Goal: Check status: Check status

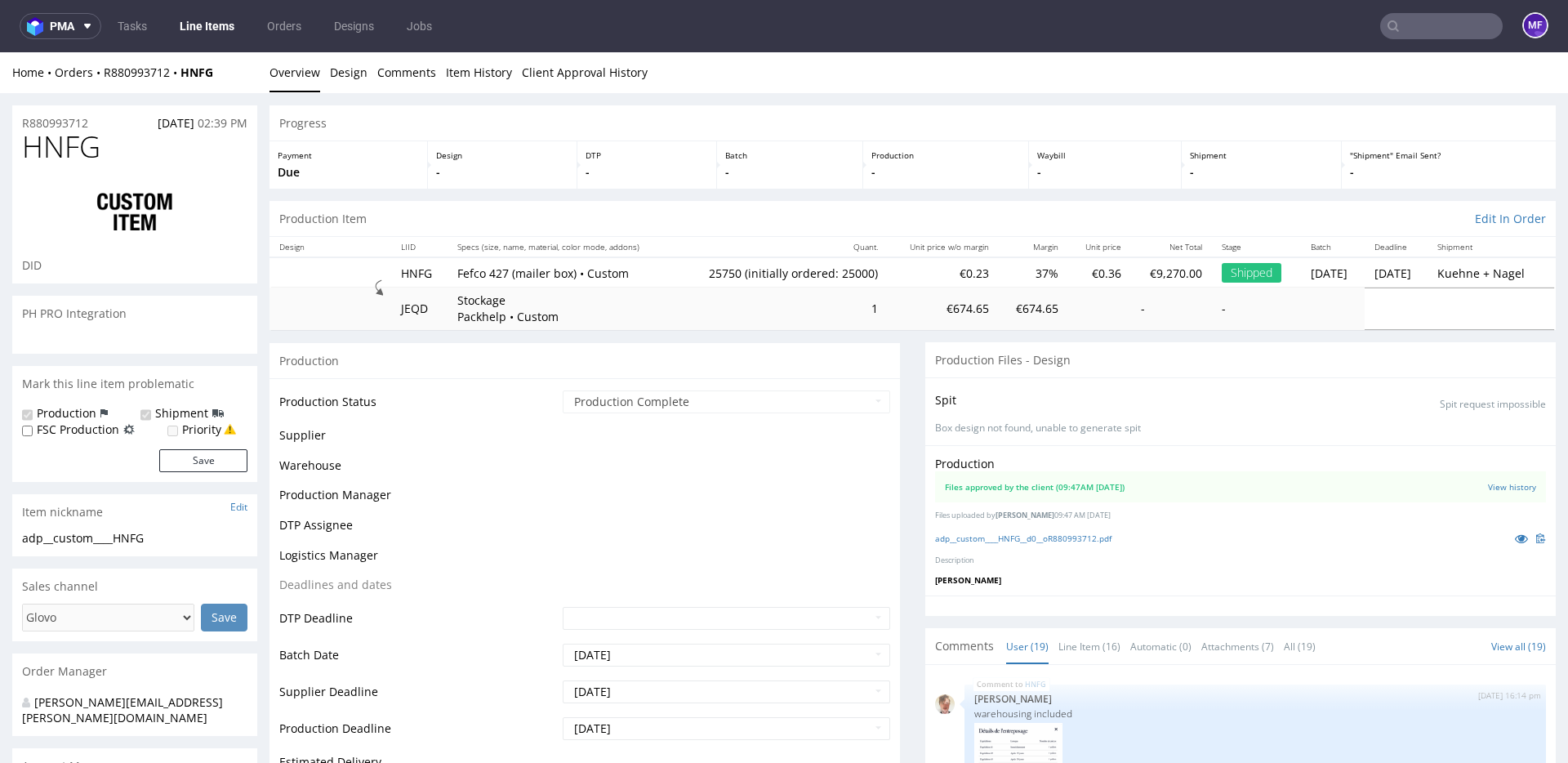
scroll to position [1072, 0]
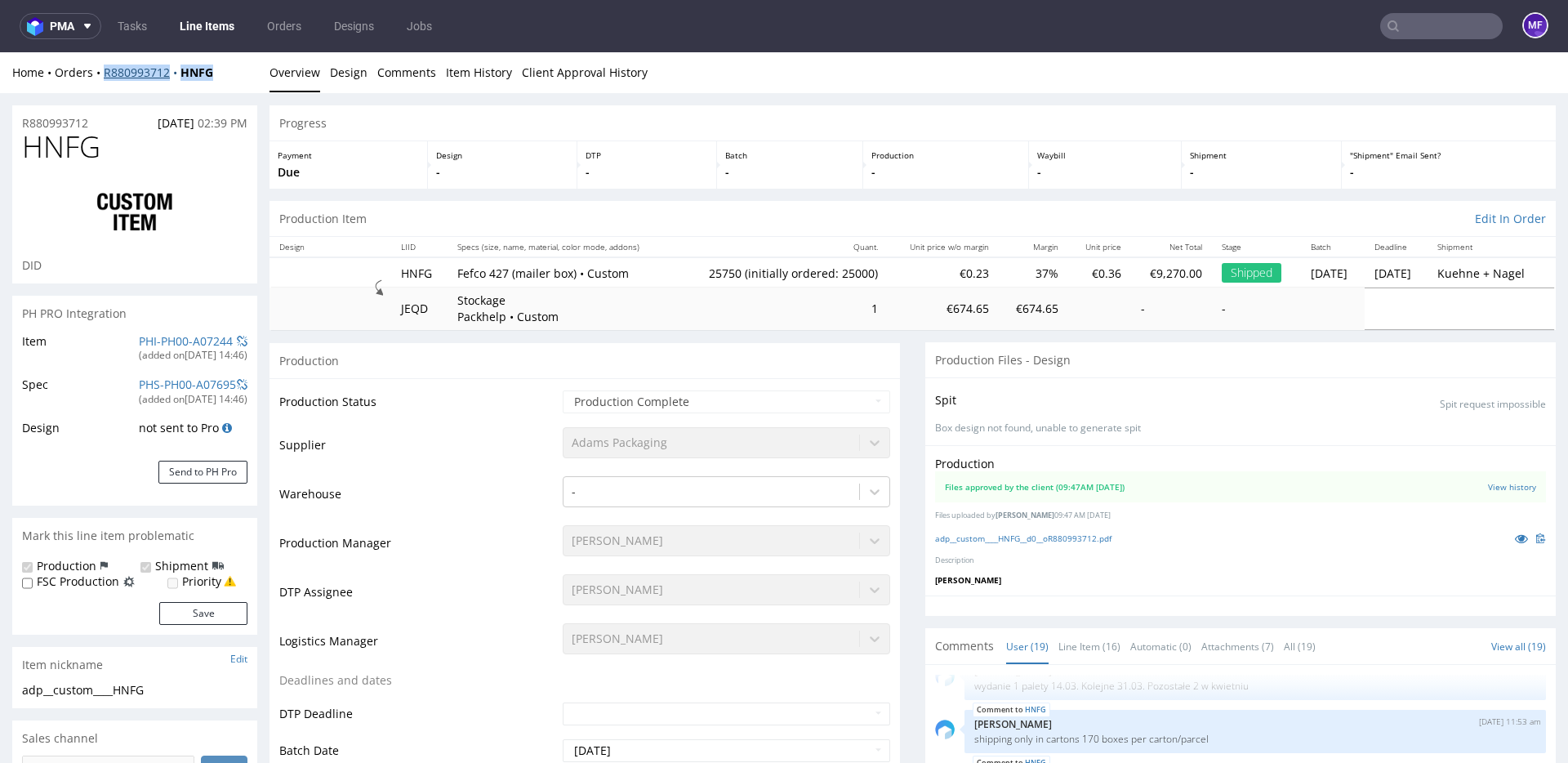
drag, startPoint x: 226, startPoint y: 77, endPoint x: 102, endPoint y: 76, distance: 124.0
click at [102, 76] on div "Home Orders R880993712 HNFG" at bounding box center [134, 73] width 245 height 16
copy div "R880993712 HNFG"
click at [236, 84] on div "Home Orders R880993712 HNFG Overview Design Comments Item History Client Approv…" at bounding box center [784, 73] width 1568 height 41
drag, startPoint x: 213, startPoint y: 74, endPoint x: 99, endPoint y: 76, distance: 114.0
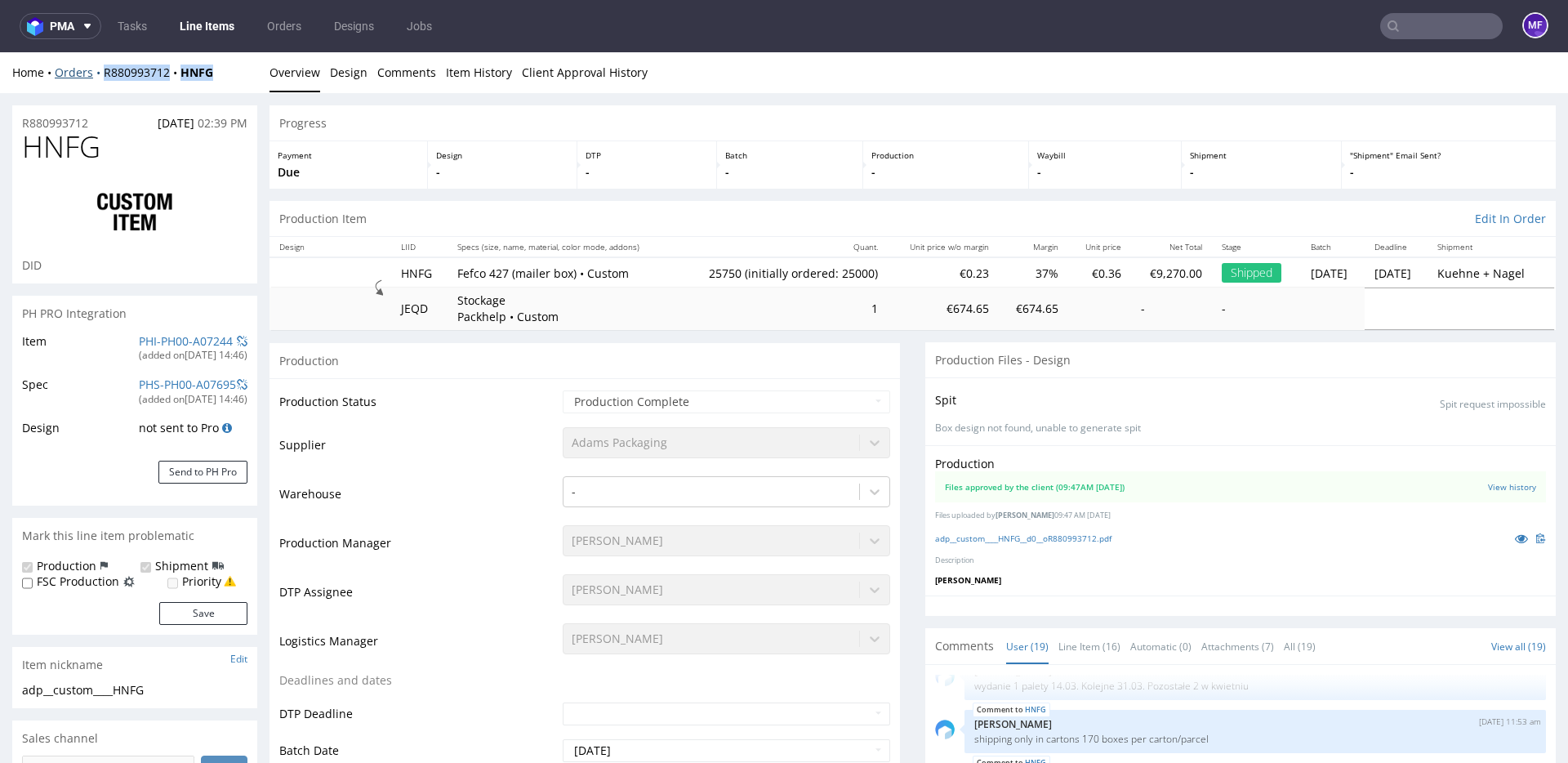
click at [99, 76] on div "Home Orders R880993712 HNFG" at bounding box center [134, 73] width 245 height 16
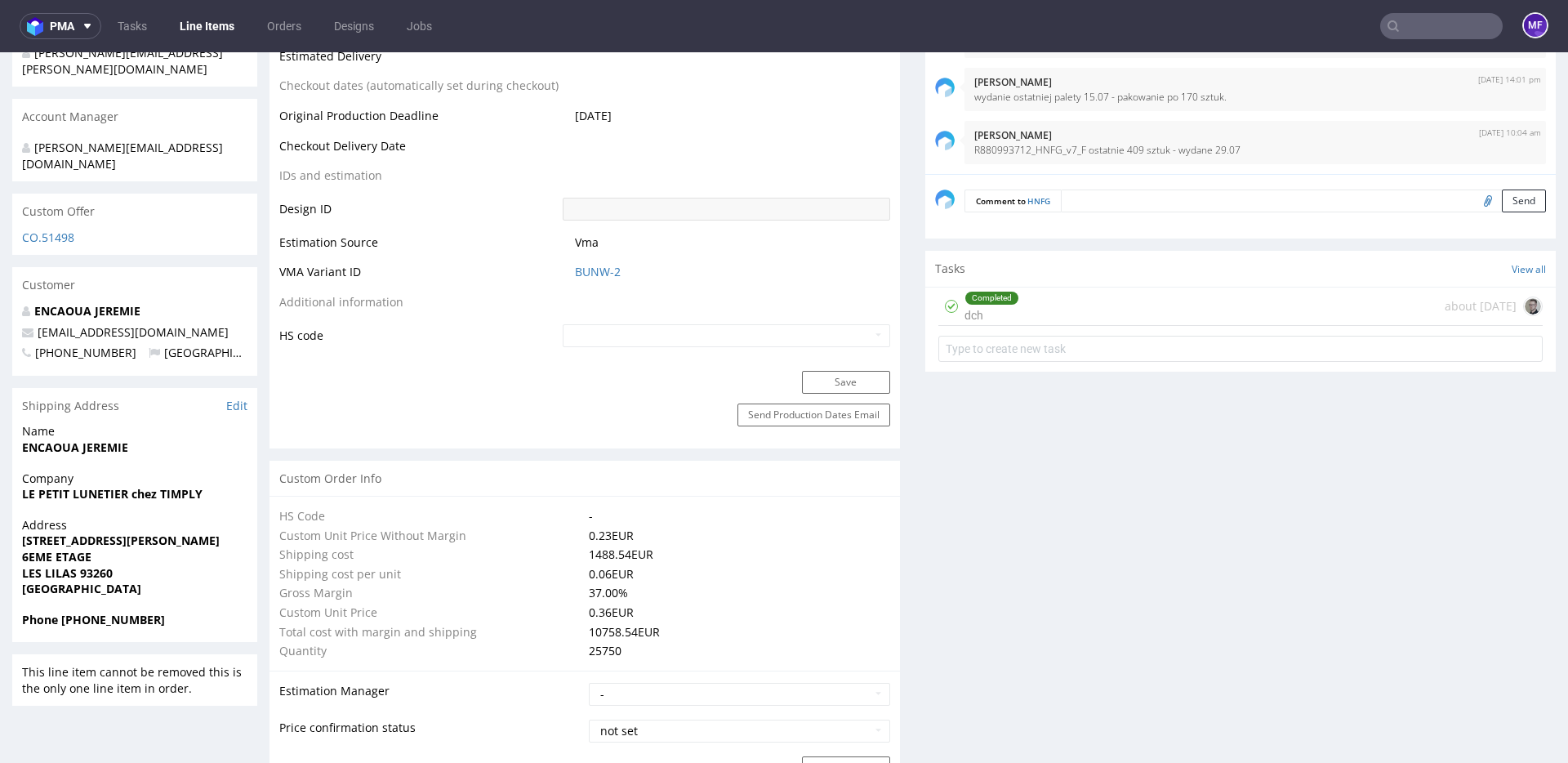
scroll to position [831, 0]
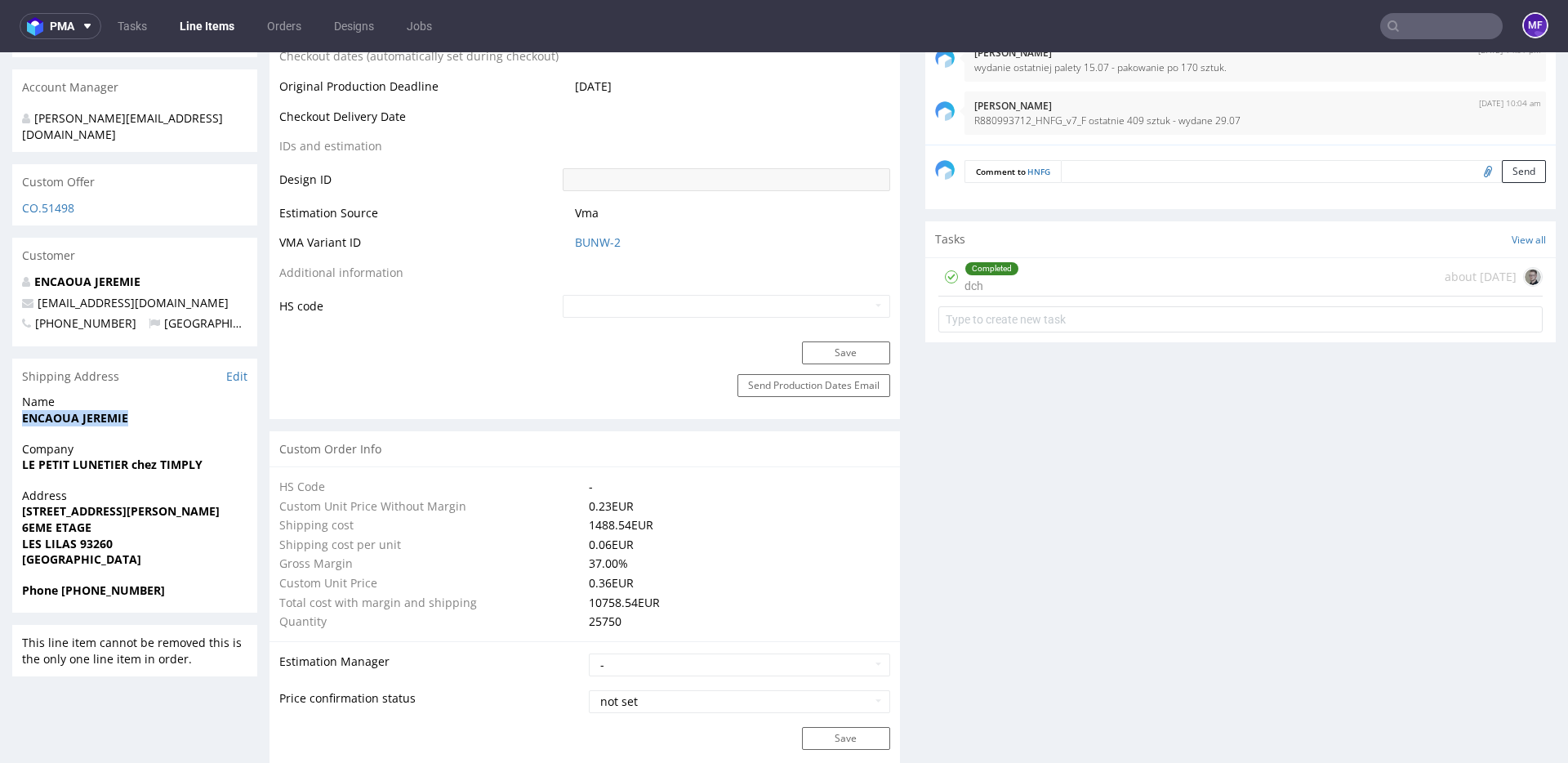
drag, startPoint x: 107, startPoint y: 390, endPoint x: 21, endPoint y: 390, distance: 86.0
click at [21, 394] on div "Name ENCAOUA JEREMIE" at bounding box center [134, 417] width 245 height 47
copy strong "ENCAOUA JEREMIE"
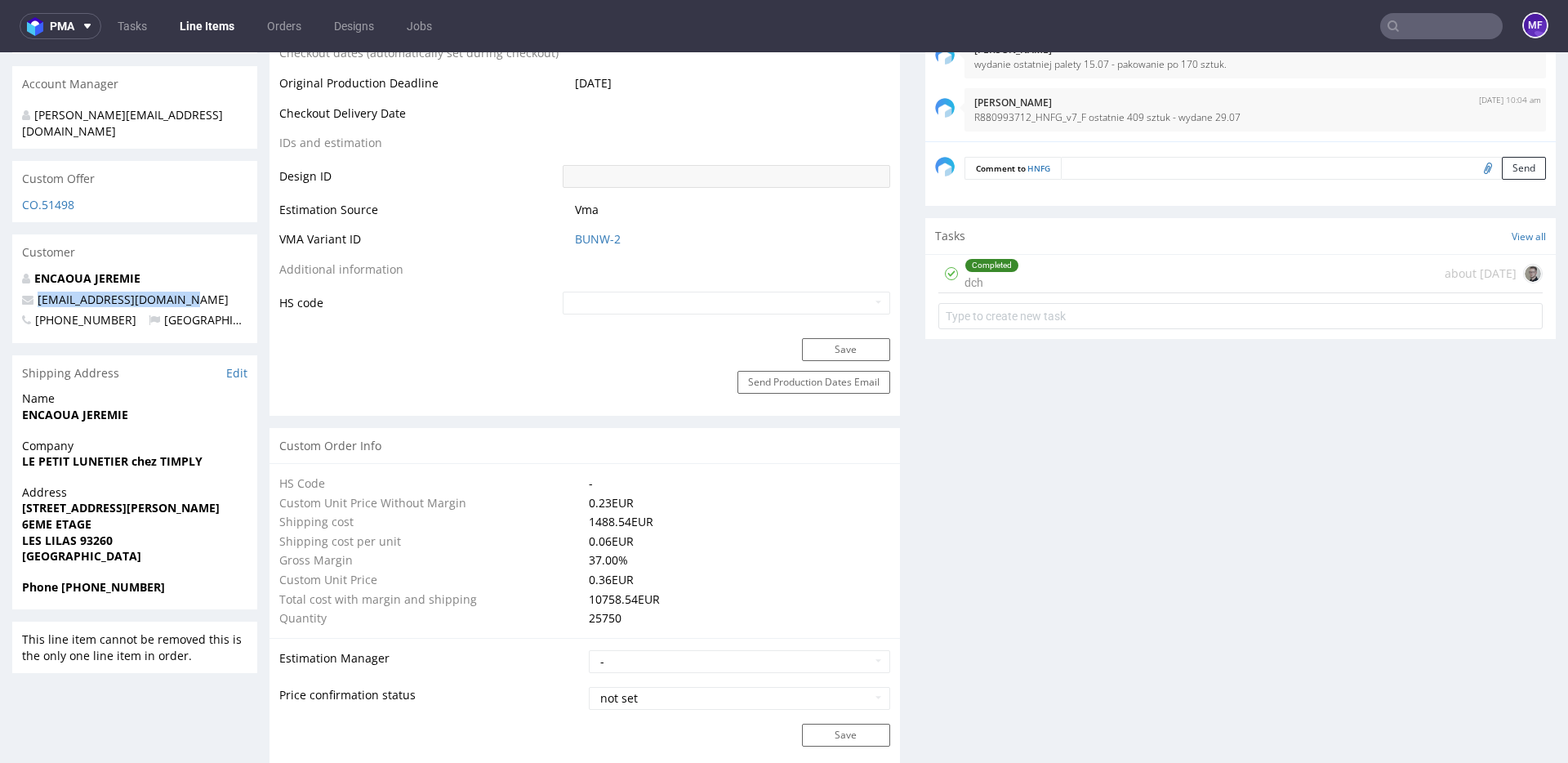
drag, startPoint x: 183, startPoint y: 271, endPoint x: 37, endPoint y: 273, distance: 146.0
click at [37, 291] on p "info@lepetitlunetier.com" at bounding box center [134, 299] width 226 height 16
copy link "info@lepetitlunetier.com"
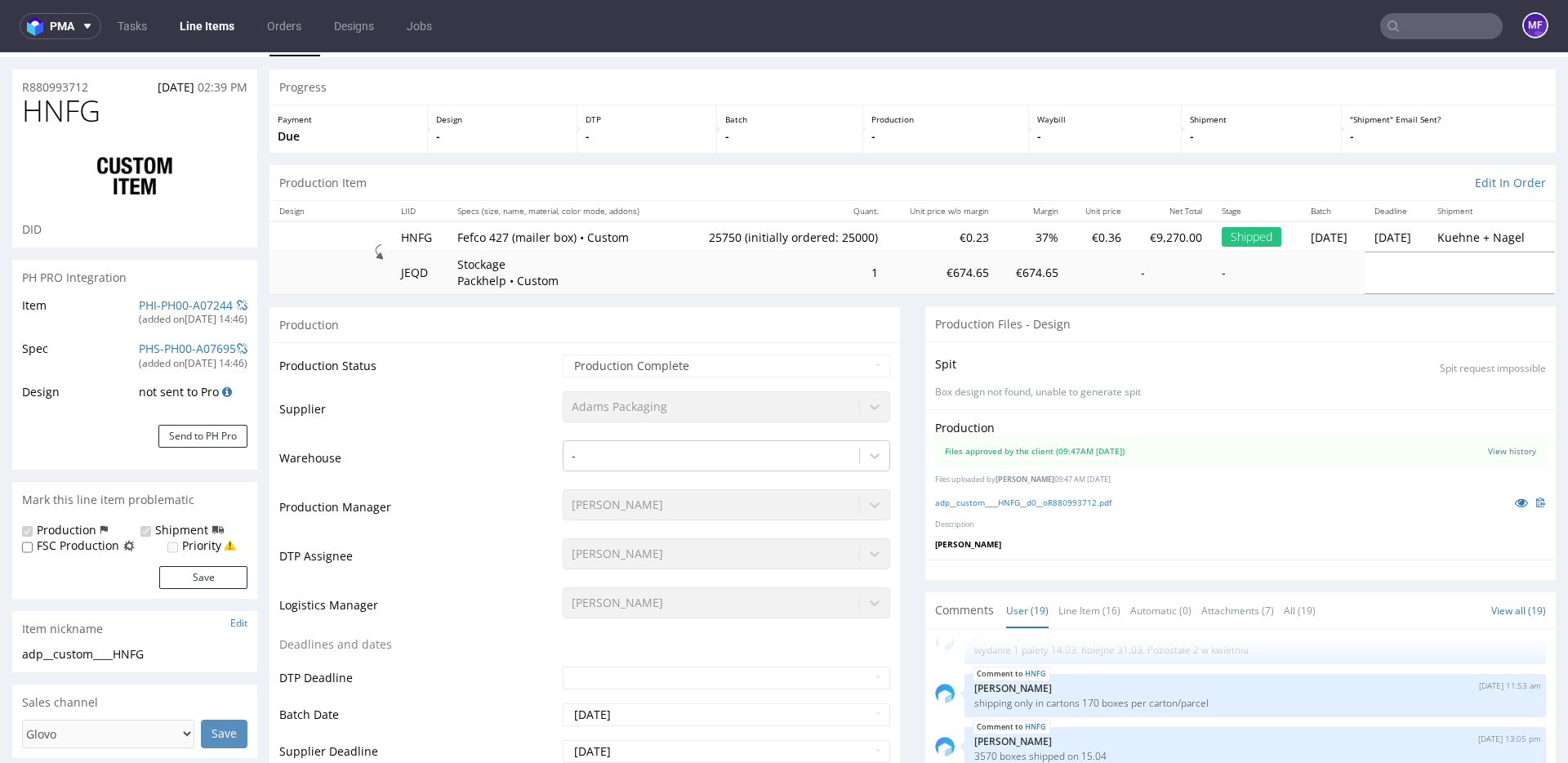
scroll to position [0, 0]
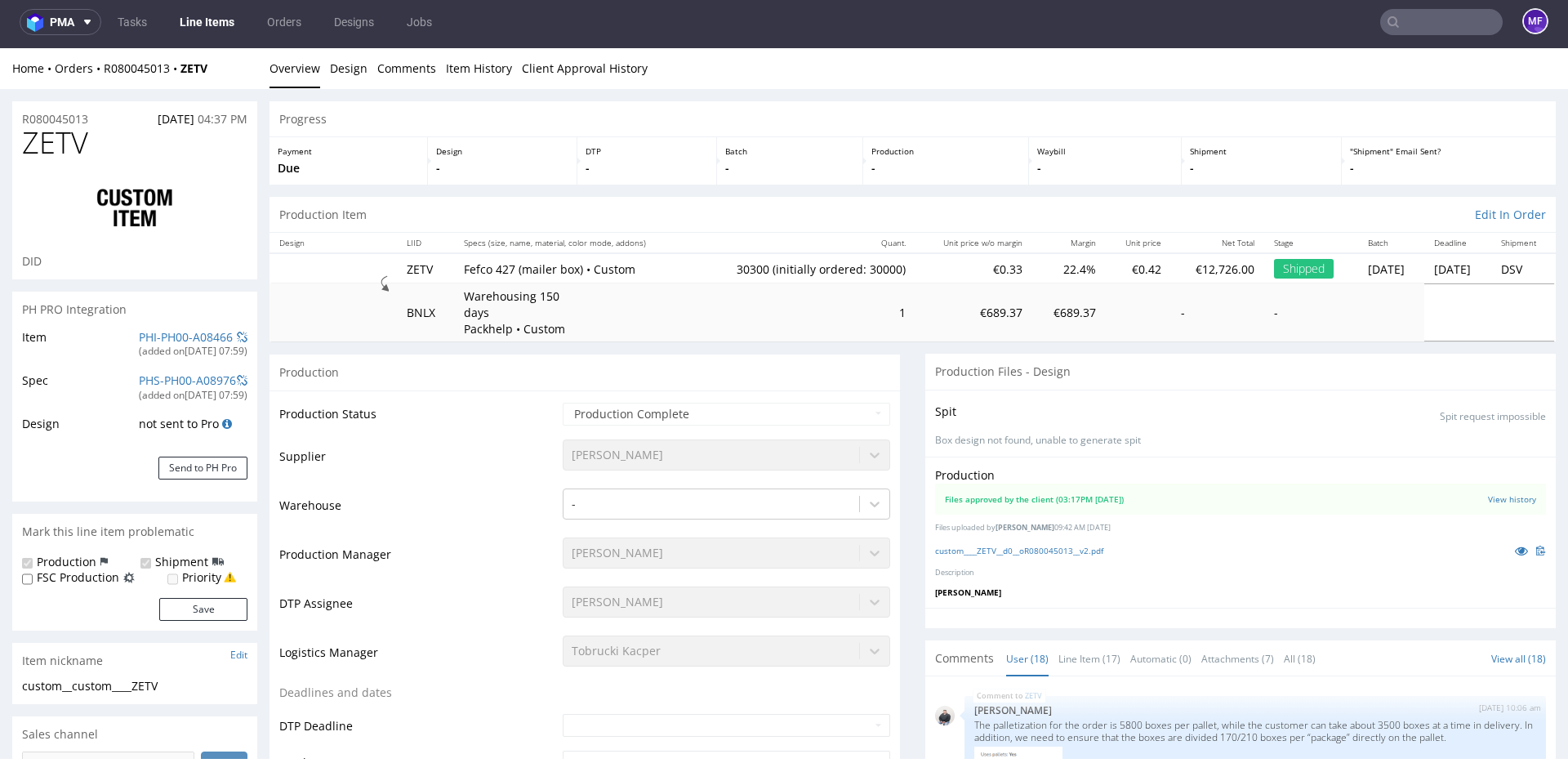
scroll to position [1049, 0]
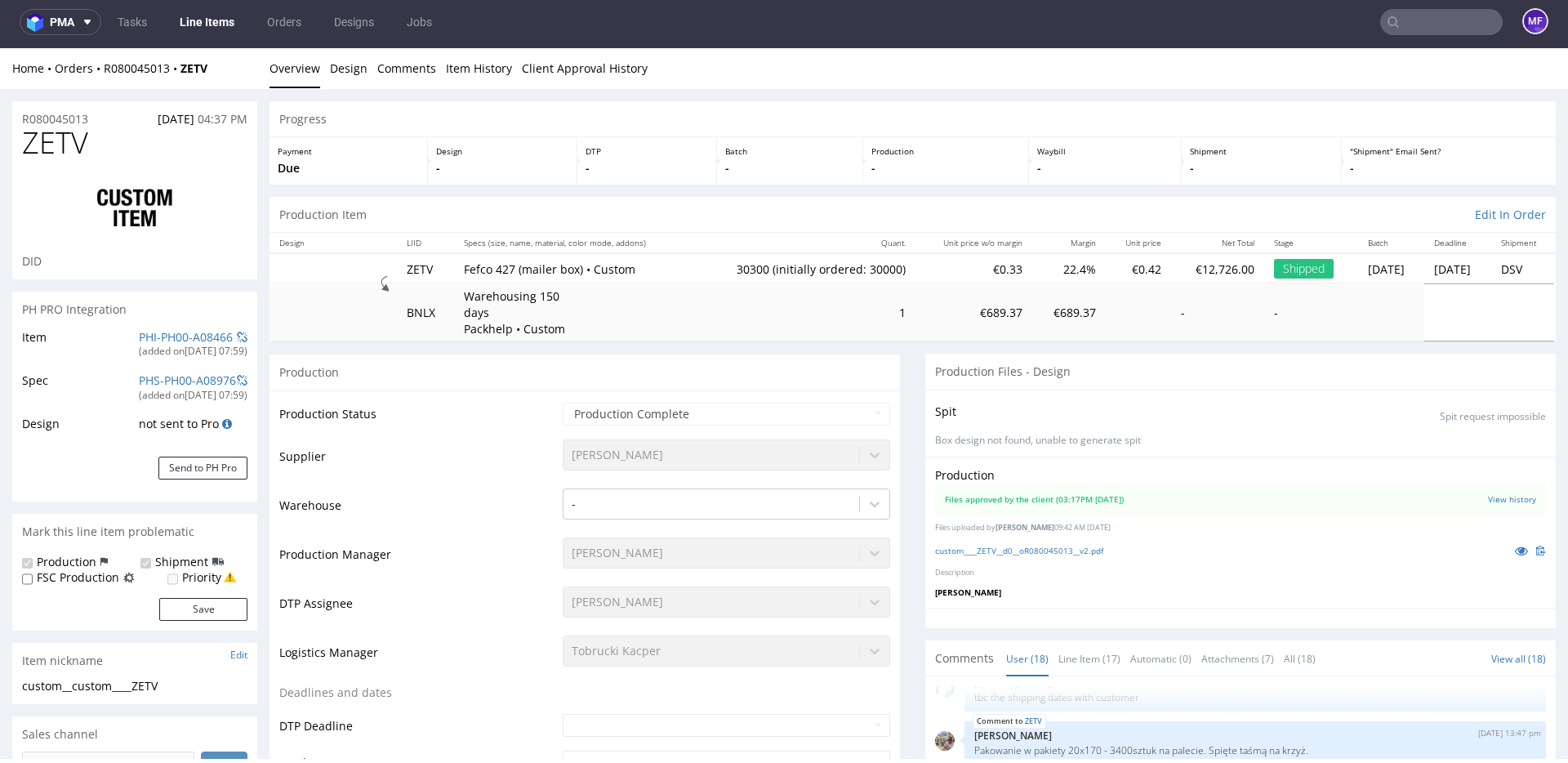
click at [1394, 16] on input "text" at bounding box center [1441, 22] width 122 height 26
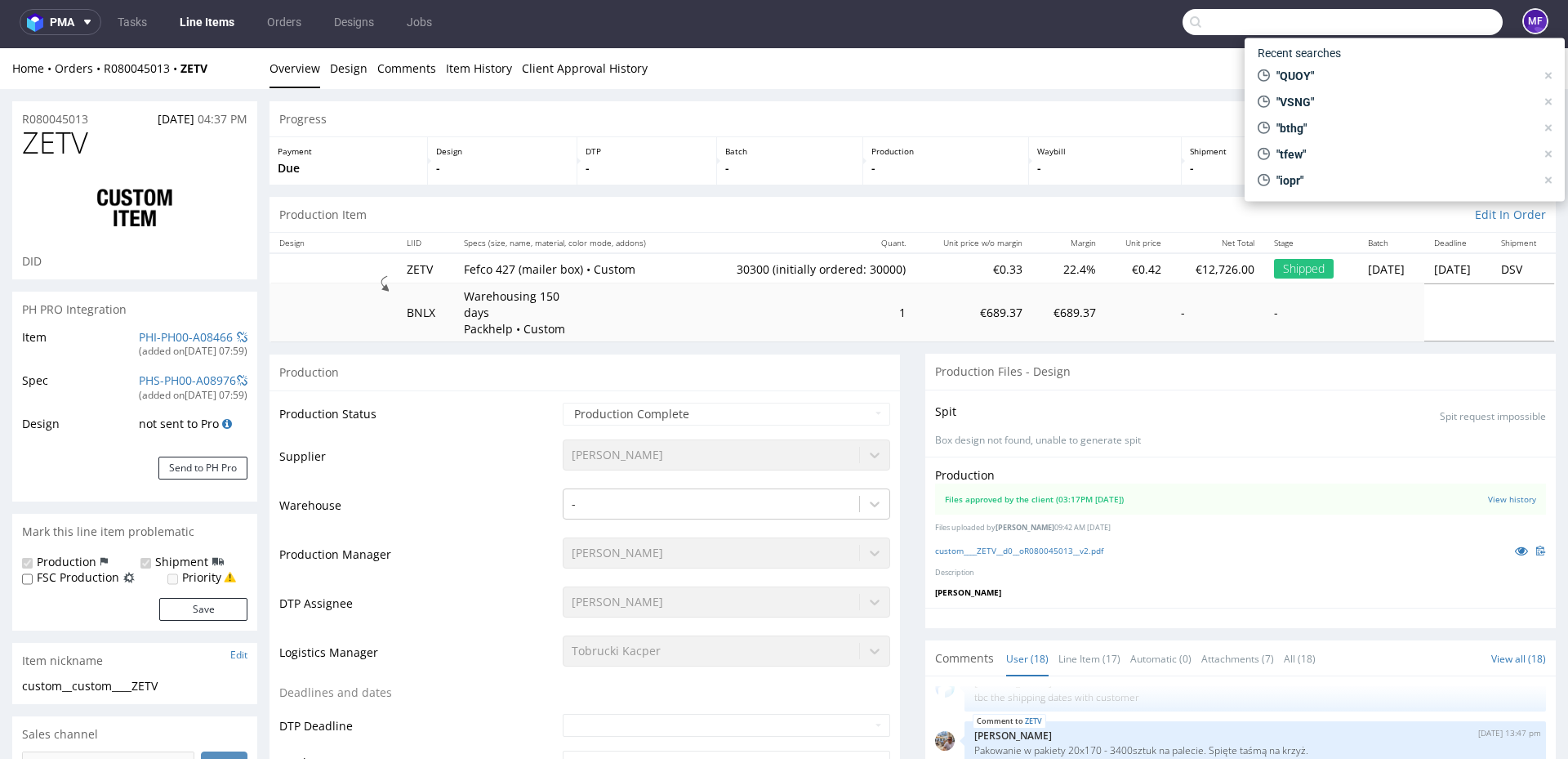
paste input "NYWV"
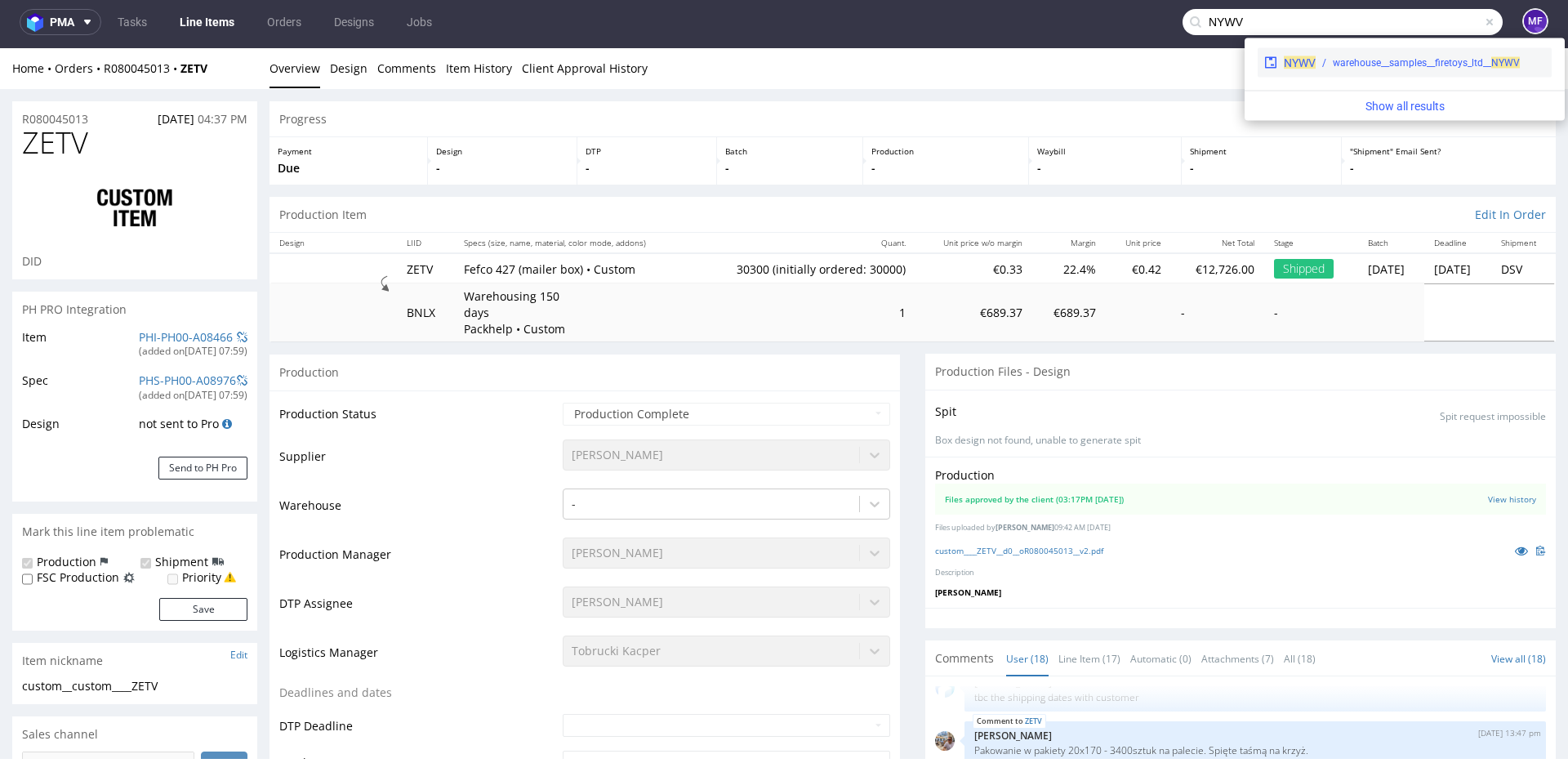
type input "NYWV"
click at [1348, 59] on div "warehouse__samples__firetoys_ltd__ NYWV" at bounding box center [1427, 63] width 187 height 15
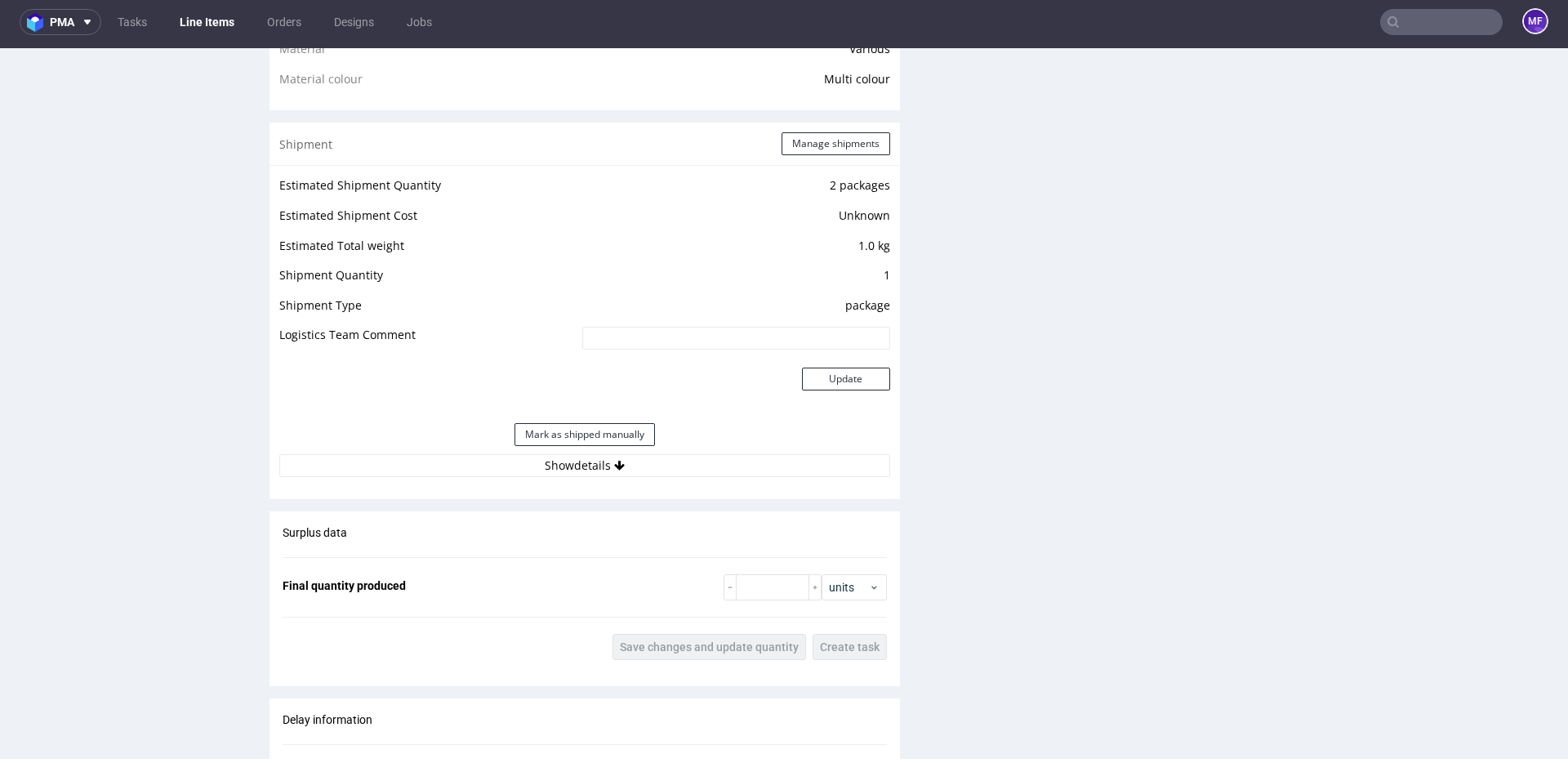
scroll to position [1365, 0]
click at [624, 469] on button "Show details" at bounding box center [585, 462] width 610 height 23
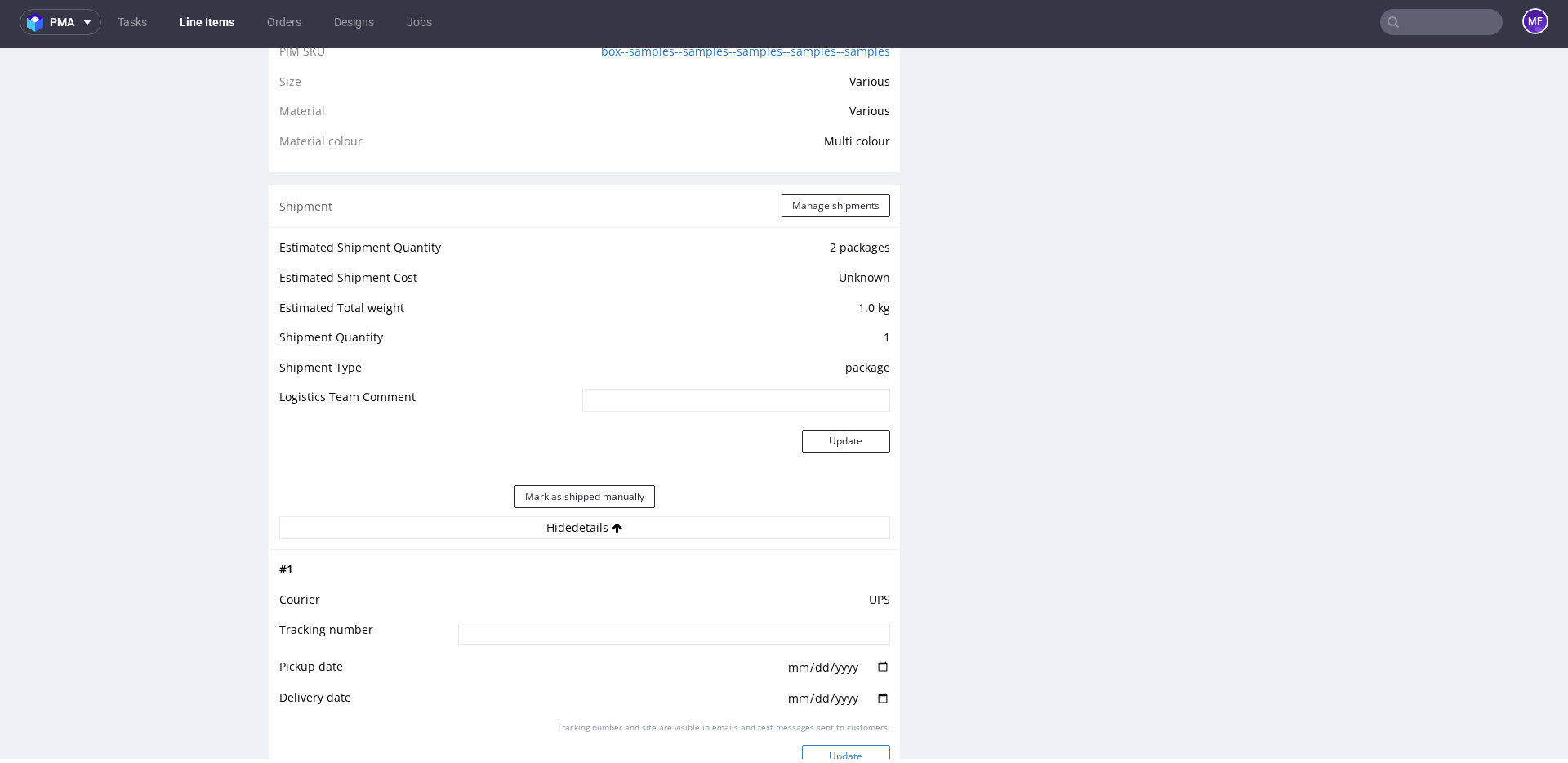
scroll to position [1292, 0]
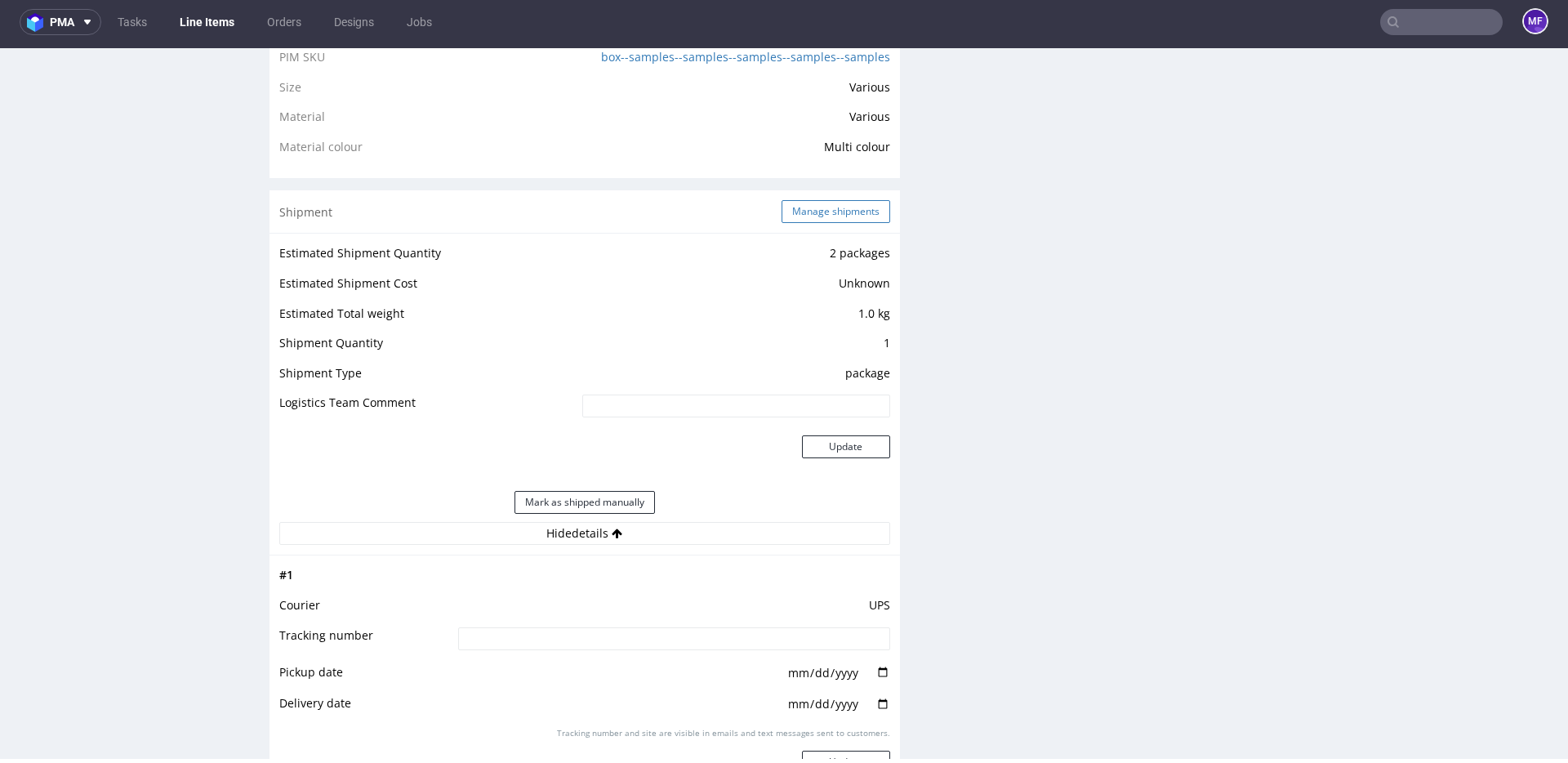
click at [800, 219] on button "Manage shipments" at bounding box center [835, 211] width 108 height 23
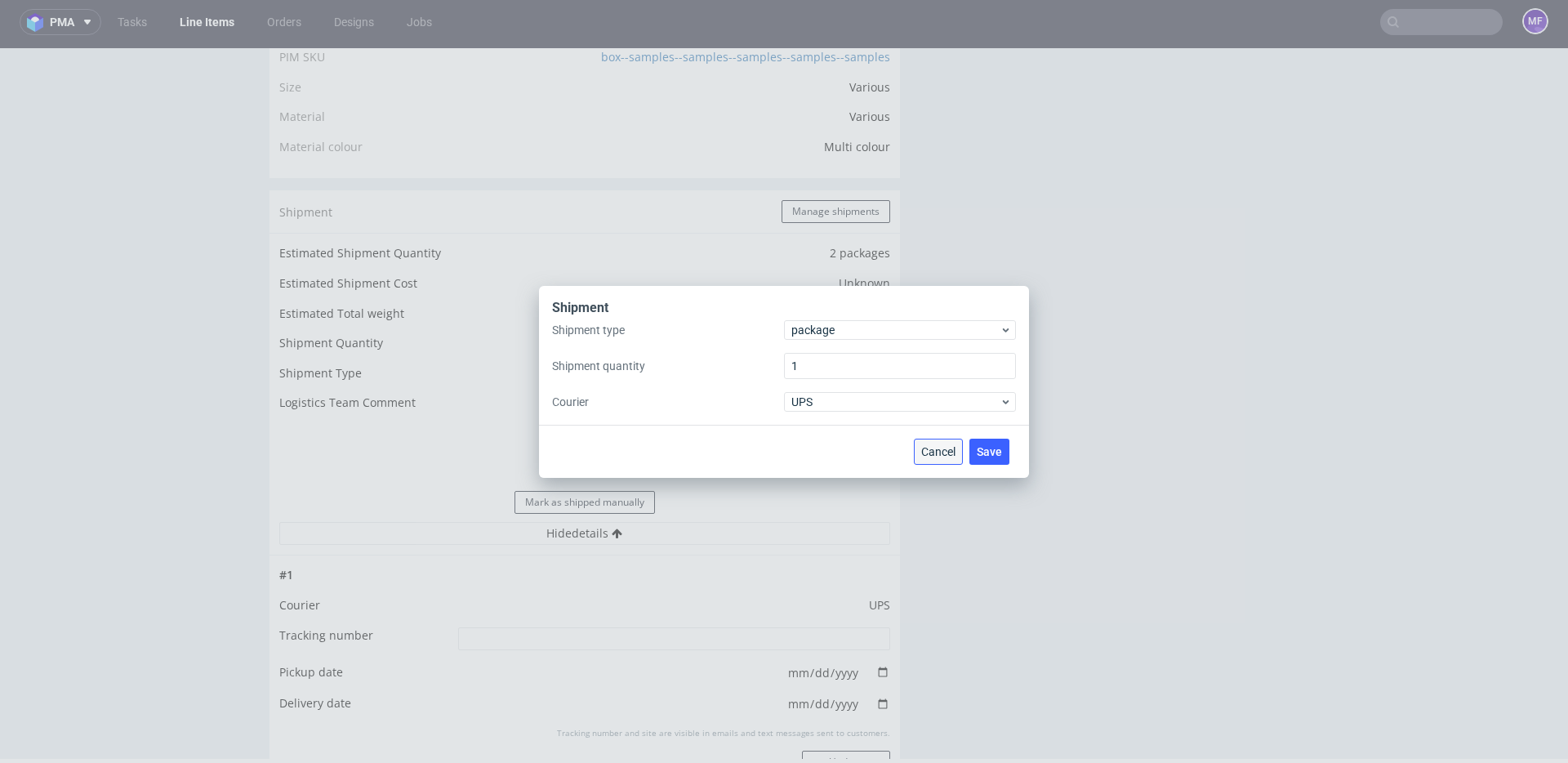
click at [925, 448] on span "Cancel" at bounding box center [939, 451] width 34 height 11
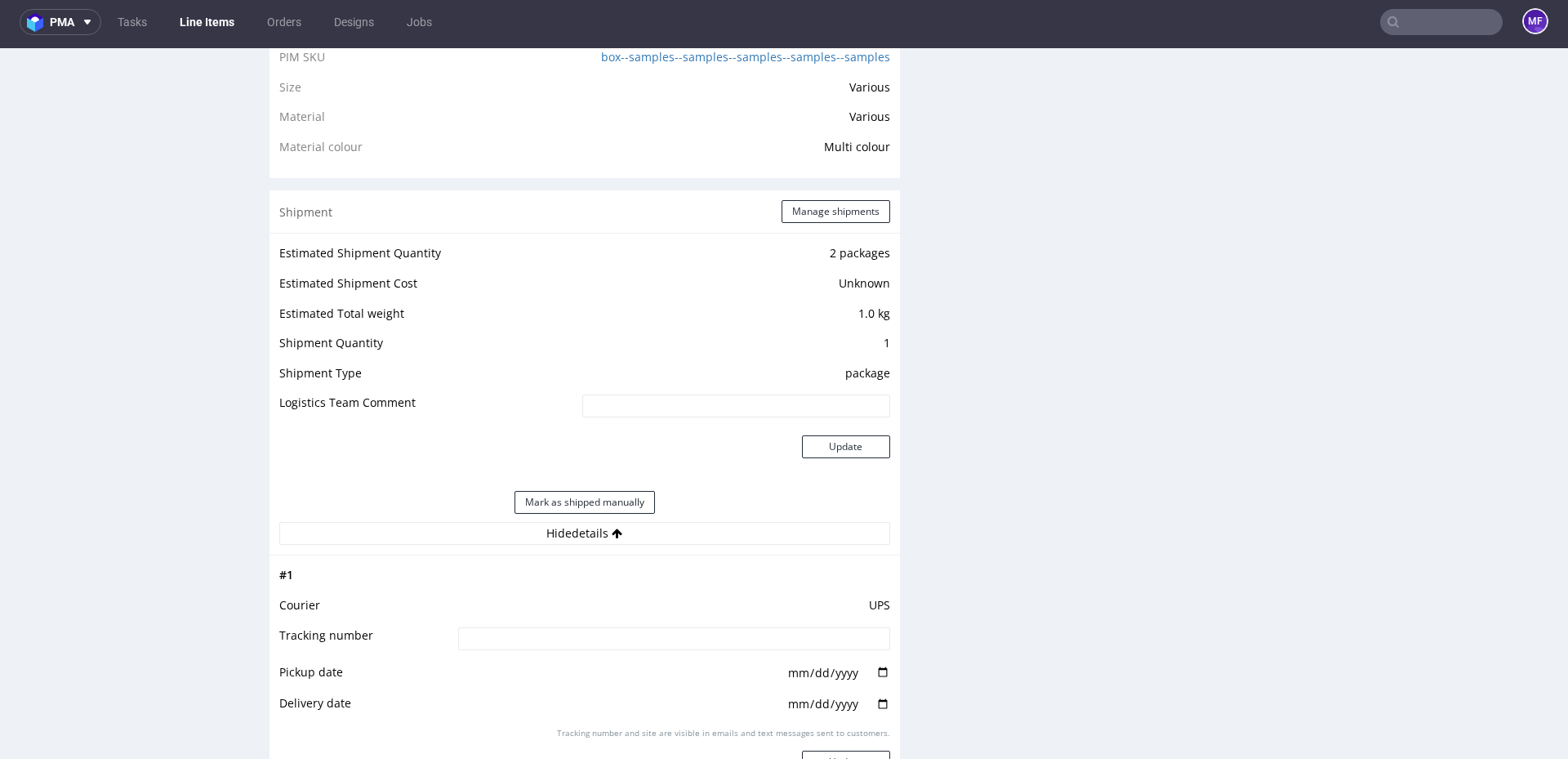
click at [1050, 511] on div "Production Files - Design Spit Spit request impossible Box design not found, un…" at bounding box center [1241, 392] width 630 height 2501
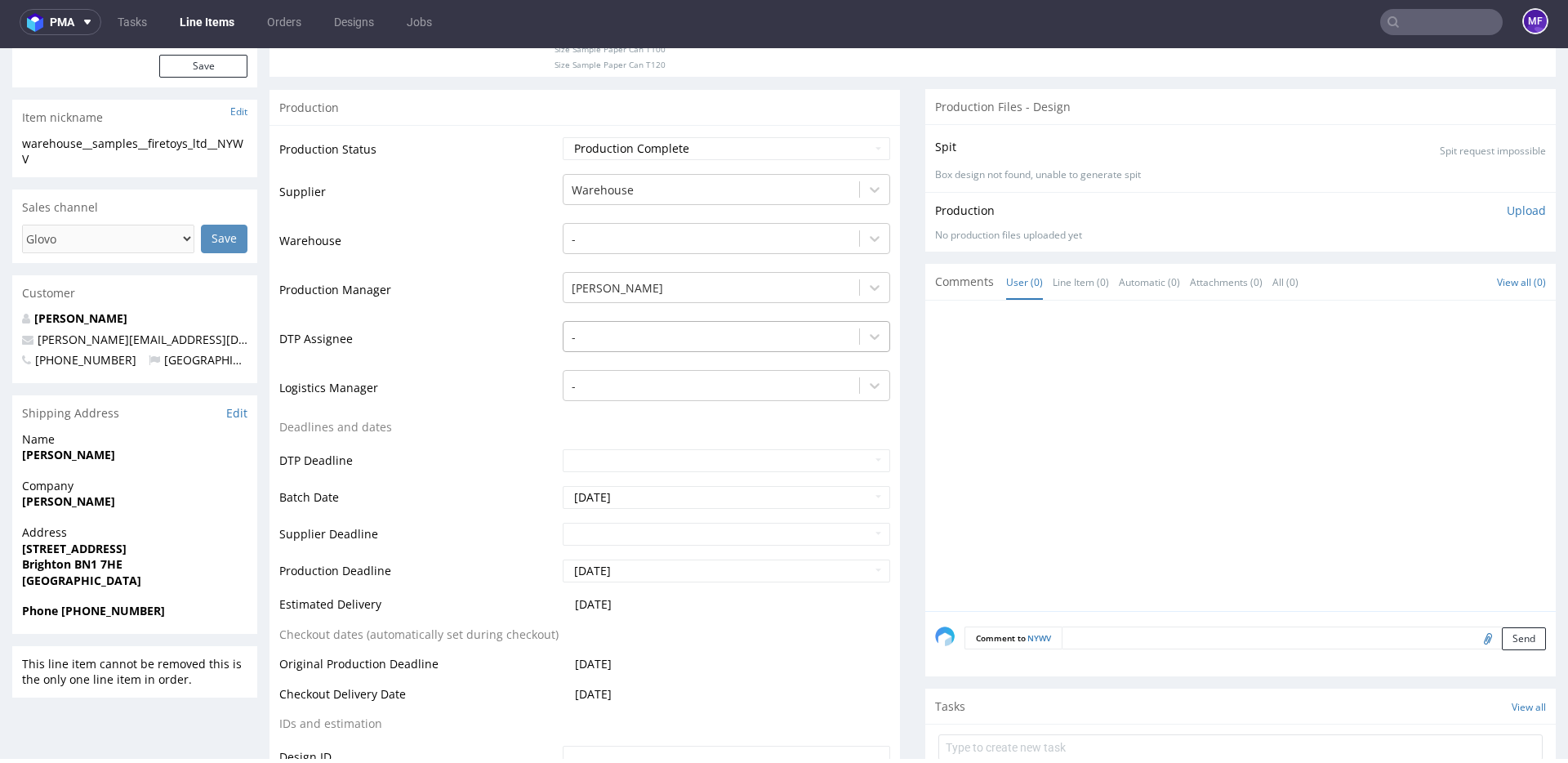
scroll to position [0, 0]
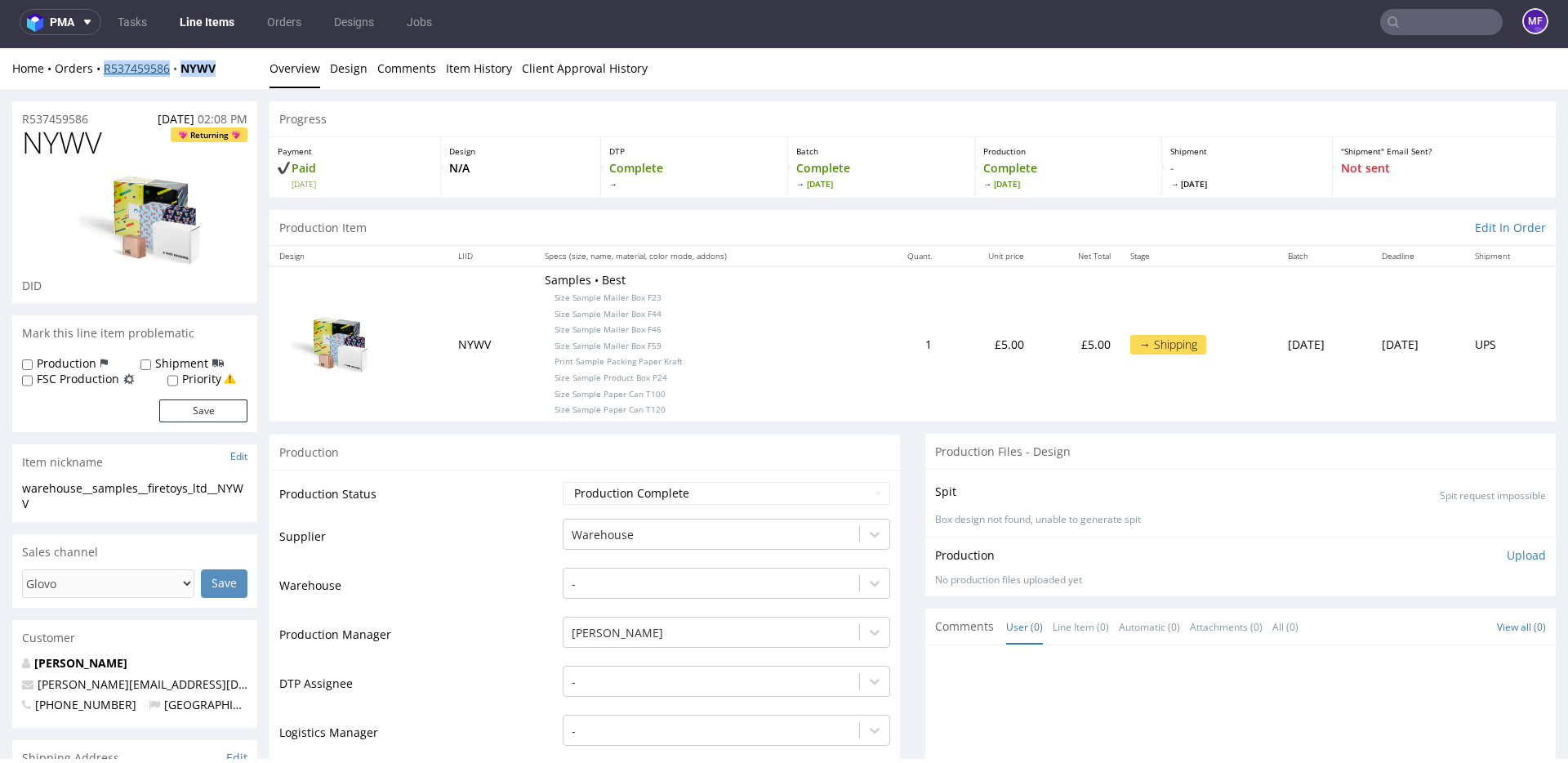
drag, startPoint x: 226, startPoint y: 69, endPoint x: 105, endPoint y: 72, distance: 121.0
click at [105, 72] on div "Home Orders R537459586 NYWV" at bounding box center [134, 69] width 245 height 16
copy div "R537459586 NYWV"
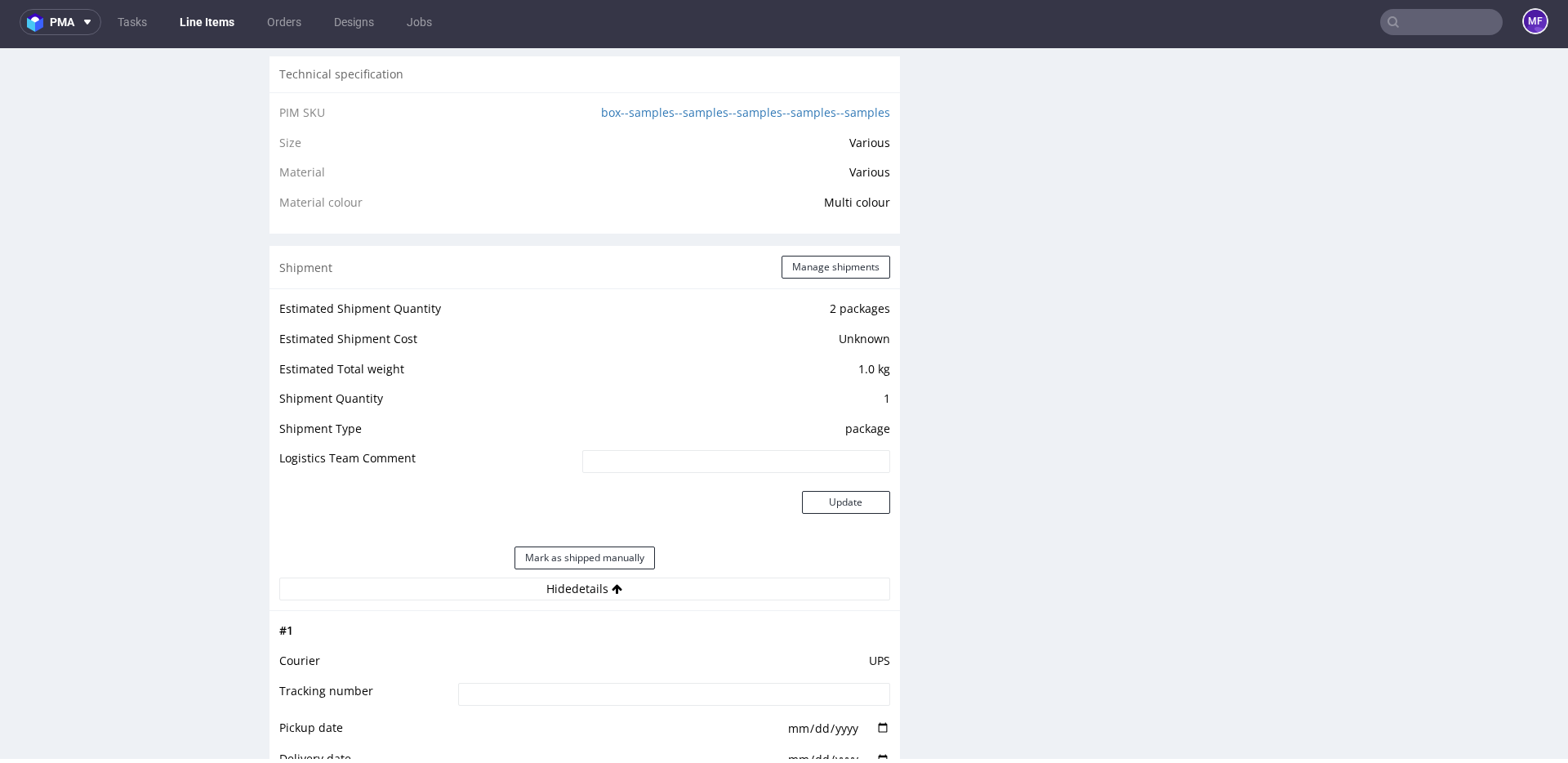
scroll to position [1092, 0]
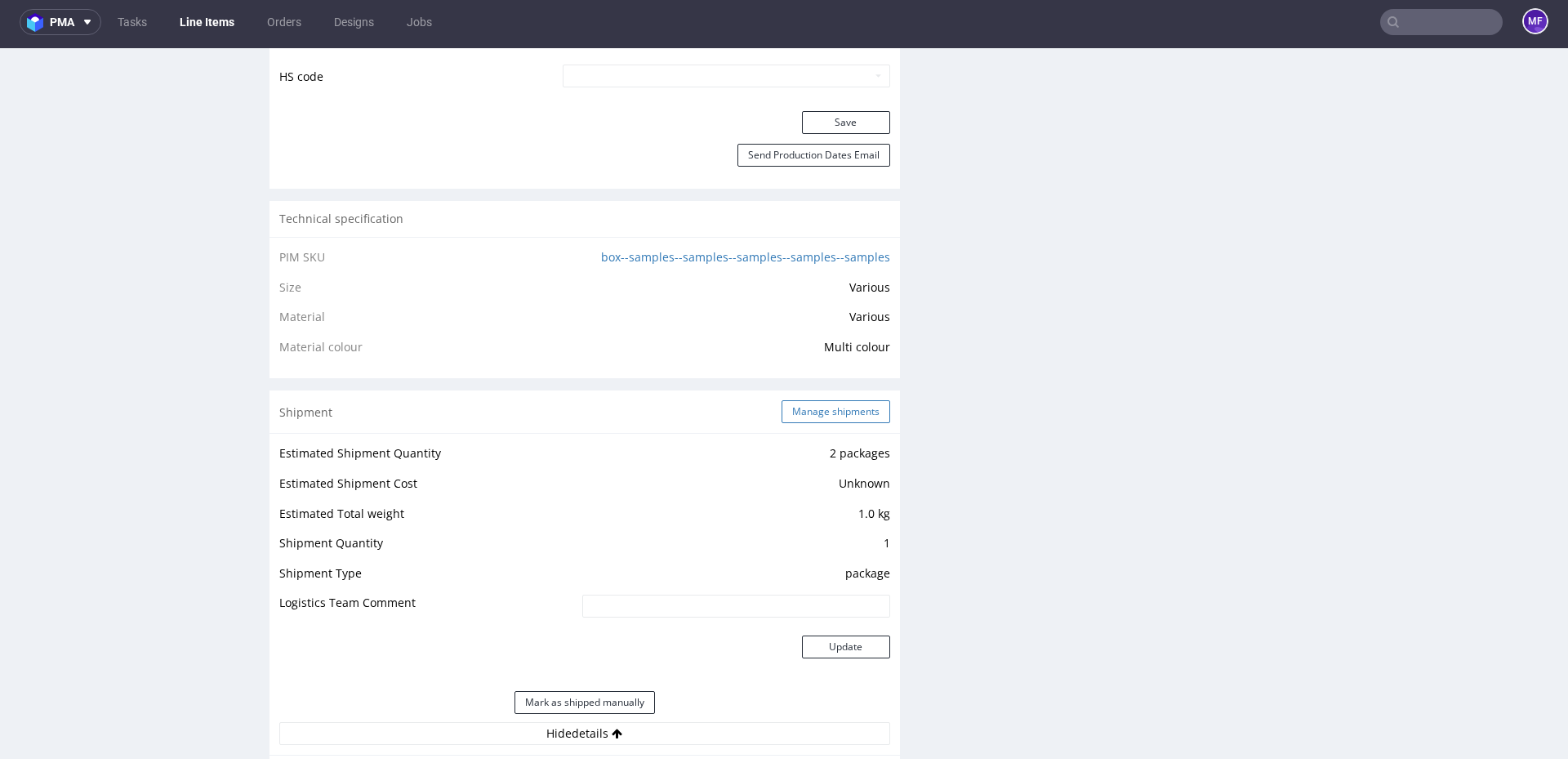
click at [789, 413] on button "Manage shipments" at bounding box center [835, 411] width 108 height 23
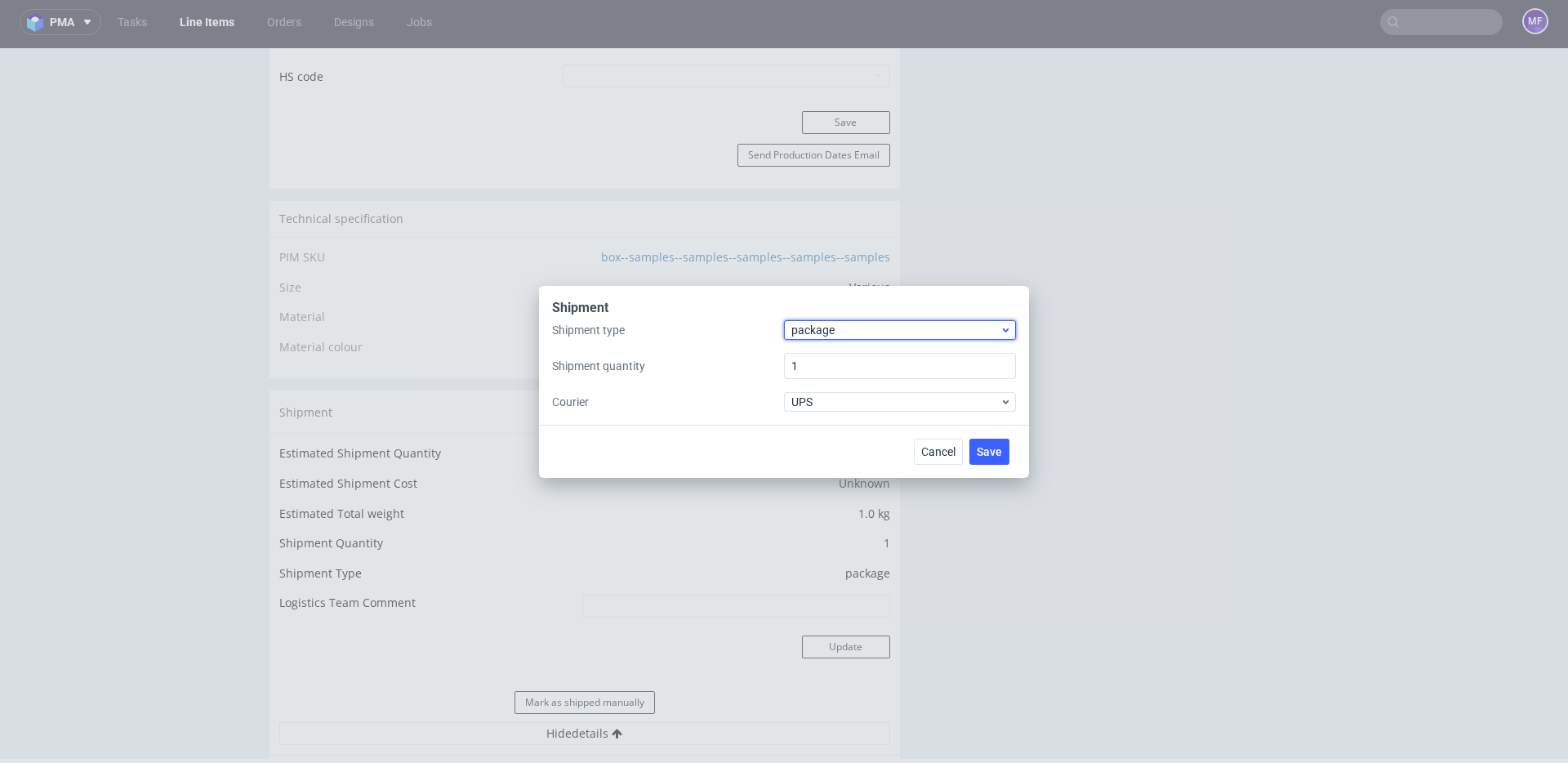
click at [838, 338] on div "package" at bounding box center [900, 330] width 232 height 20
click at [834, 359] on div "pallet" at bounding box center [900, 365] width 219 height 30
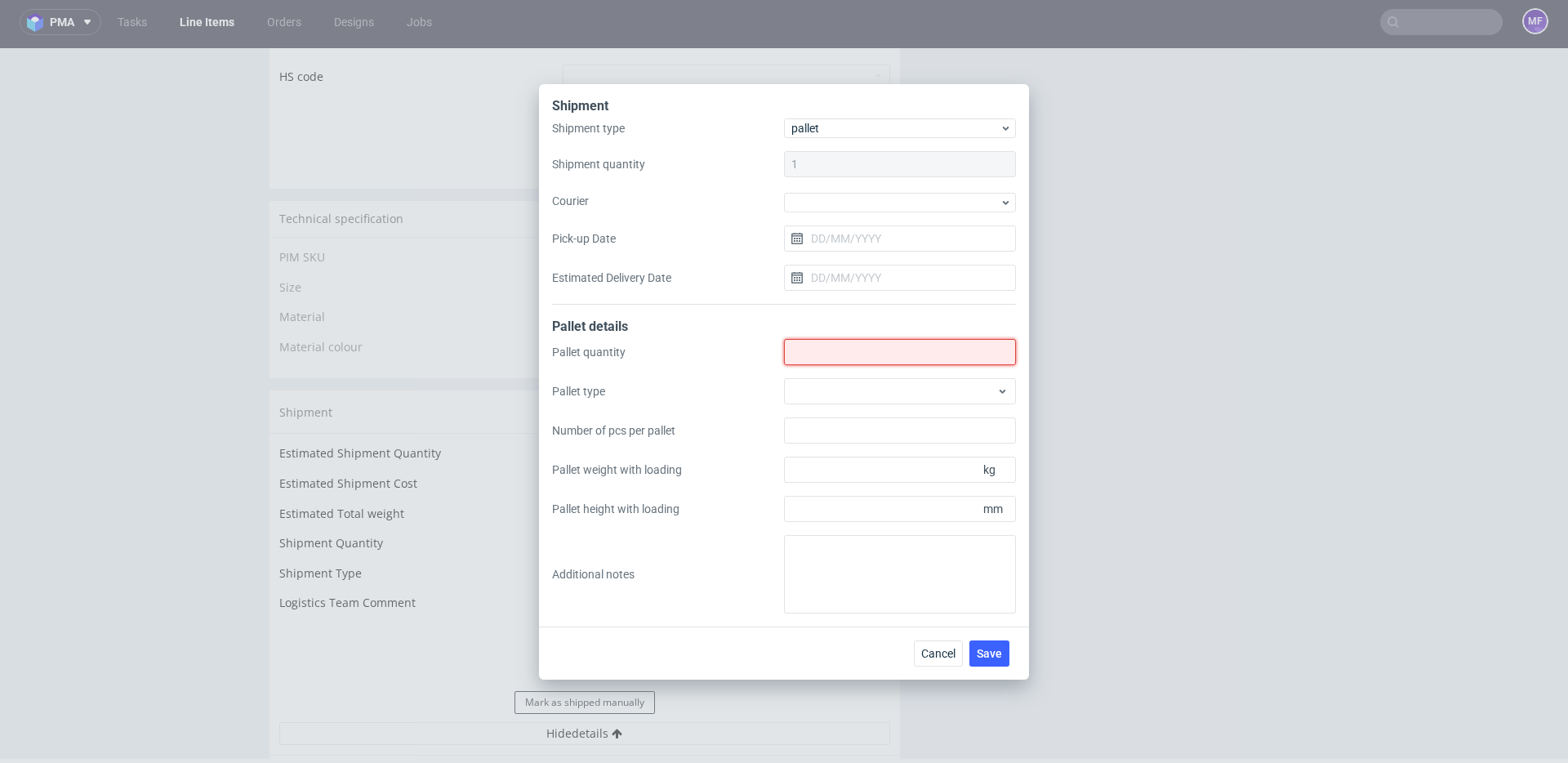
click at [834, 356] on input "Shipment type" at bounding box center [900, 352] width 232 height 26
drag, startPoint x: 818, startPoint y: 350, endPoint x: 758, endPoint y: 350, distance: 60.0
click at [758, 350] on div "Pallet quantity 1 Pallet type Number of pcs per pallet Pallet weight with loadi…" at bounding box center [784, 477] width 464 height 275
type input "2"
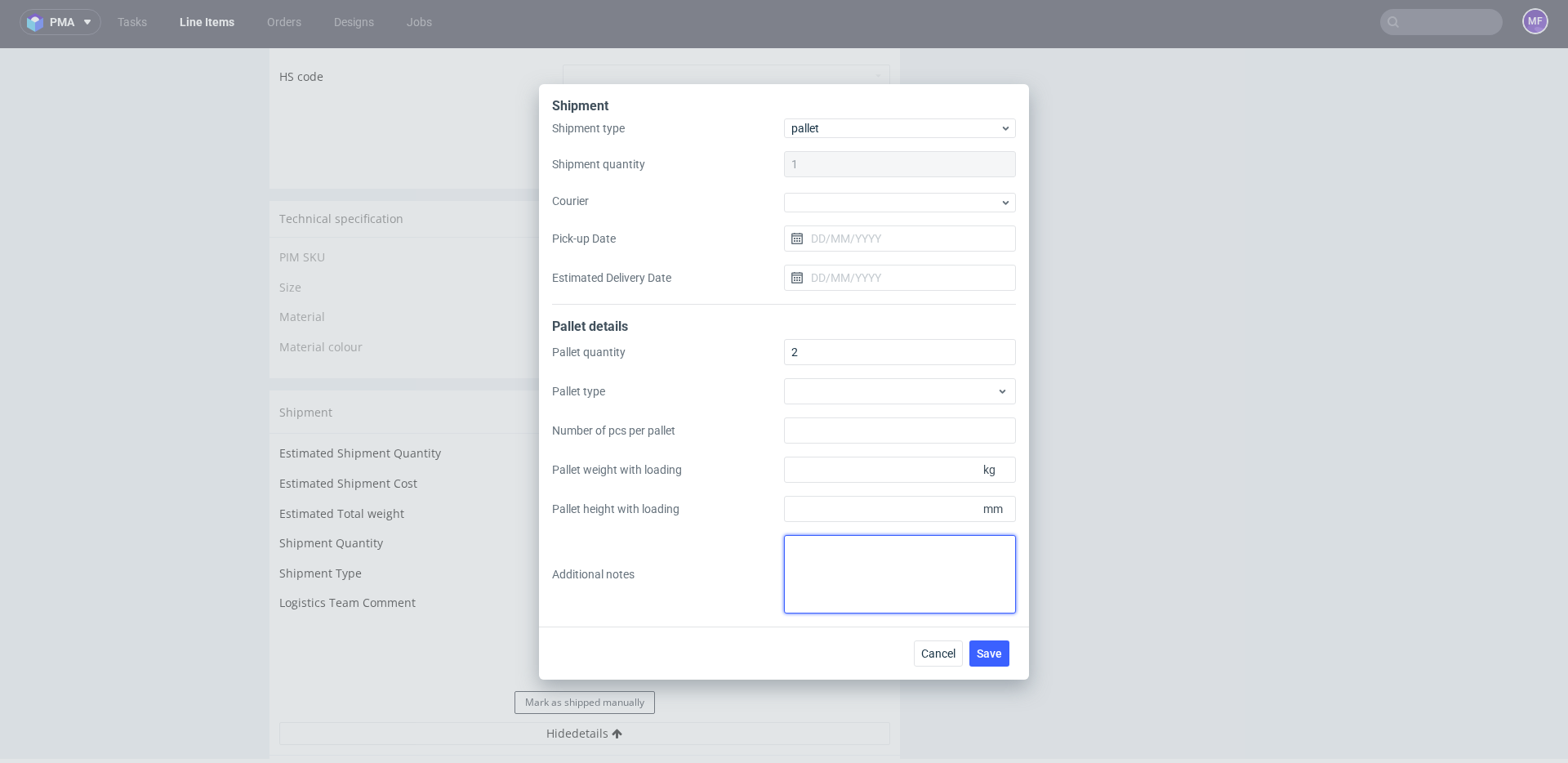
click at [840, 566] on textarea at bounding box center [900, 574] width 232 height 79
paste textarea "1x2x2 1kg 1x2x3 1kg"
type textarea "2 paczki UPS do UK: 1x2x2 1kg 1x2x3 1kg proforma w kom"
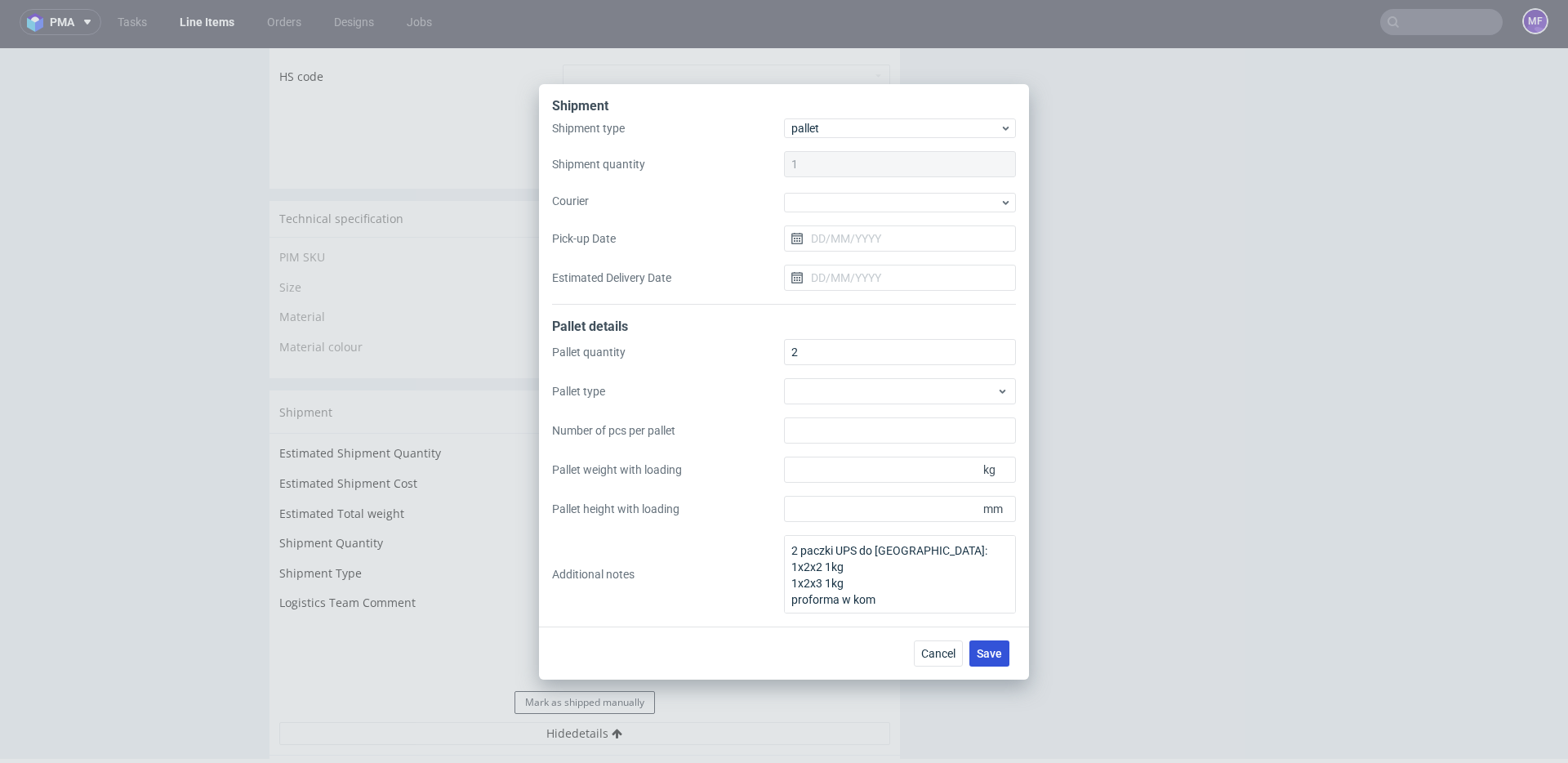
click at [998, 657] on span "Save" at bounding box center [988, 653] width 25 height 11
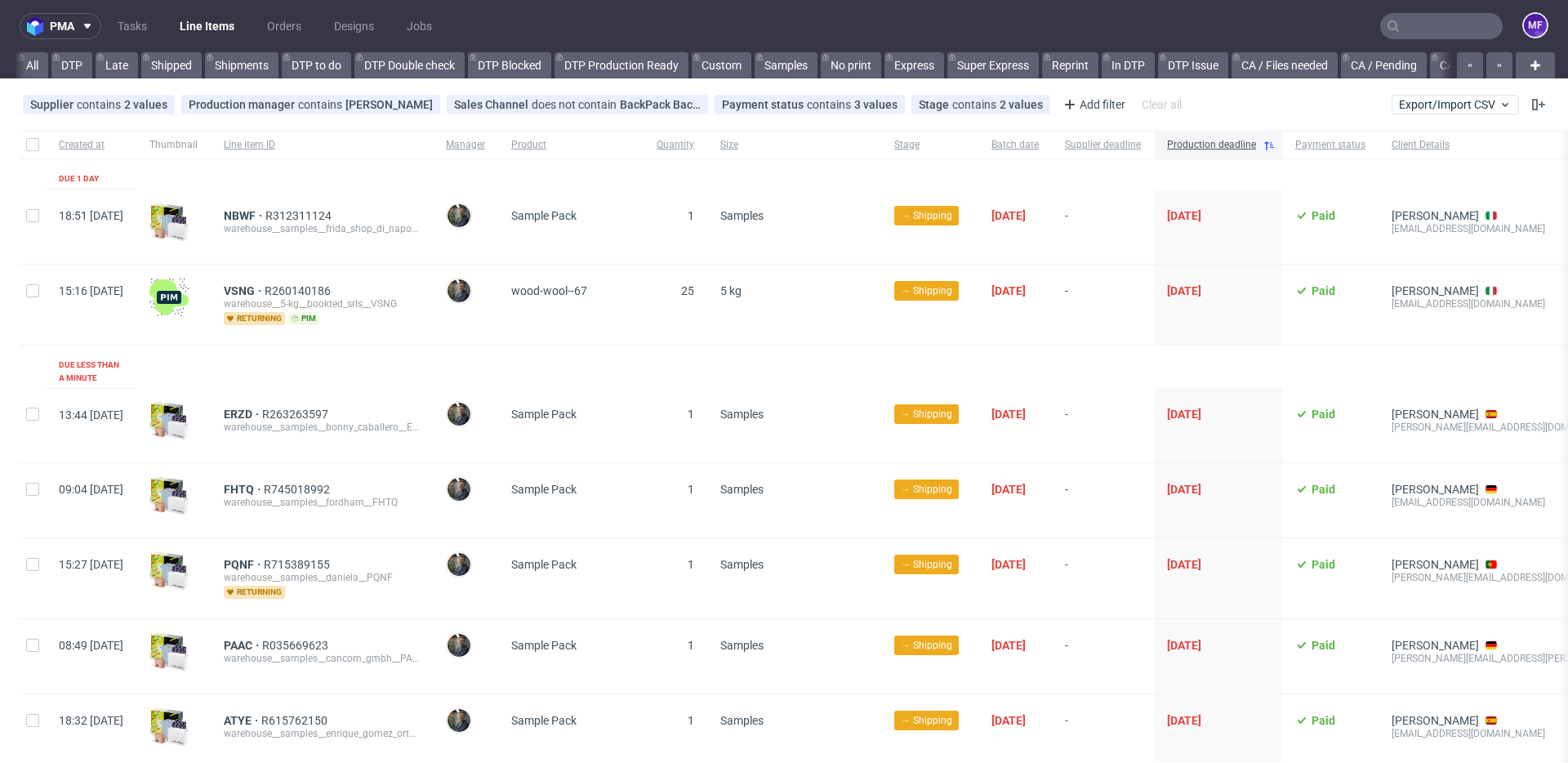
scroll to position [0, 1758]
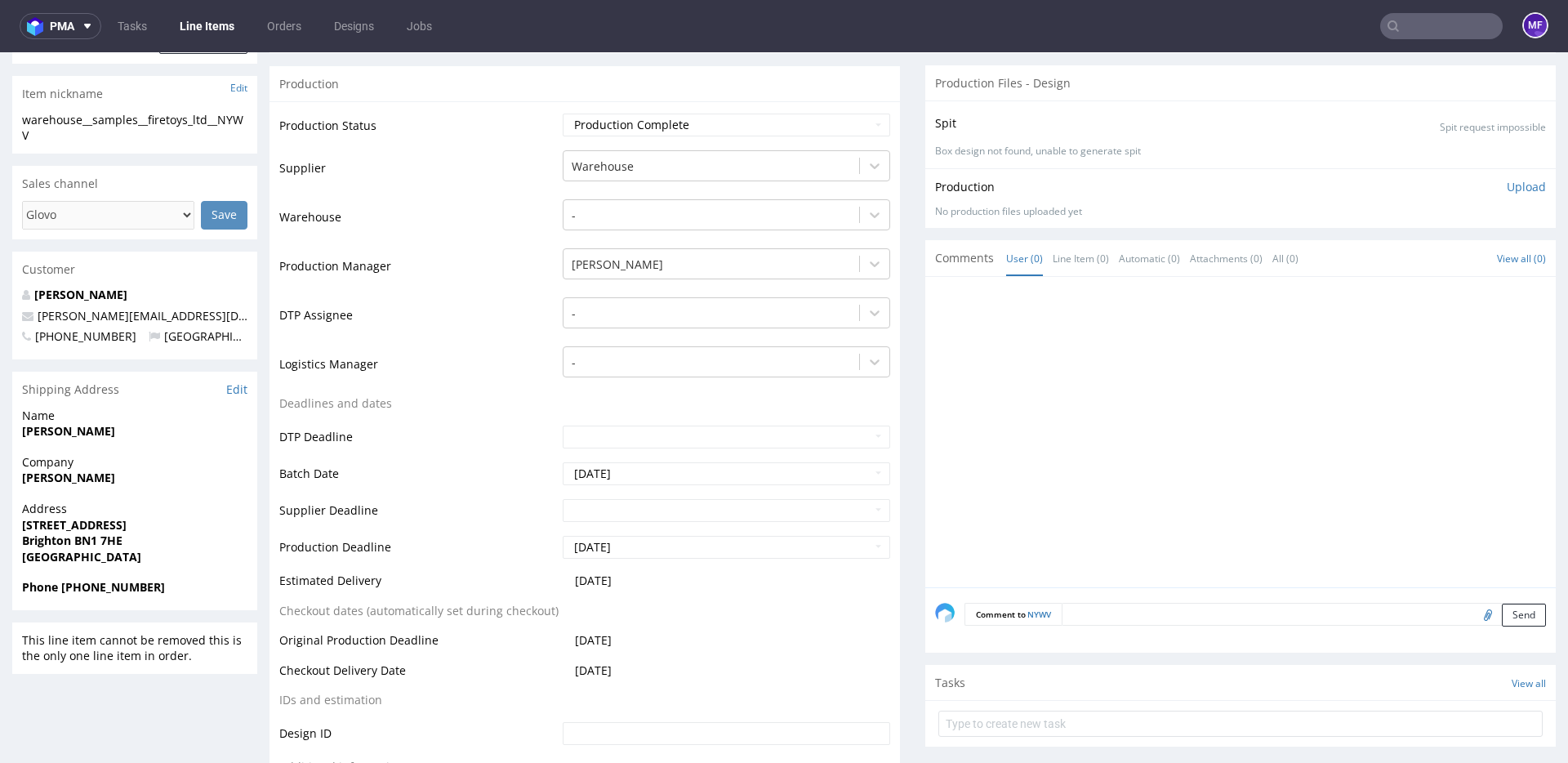
scroll to position [373, 0]
click at [1475, 613] on input "file" at bounding box center [1485, 613] width 23 height 21
type input "C:\fakepath\proforma-invoice-fp2025-09-122.pdf"
click at [1506, 620] on button "Send" at bounding box center [1524, 614] width 44 height 23
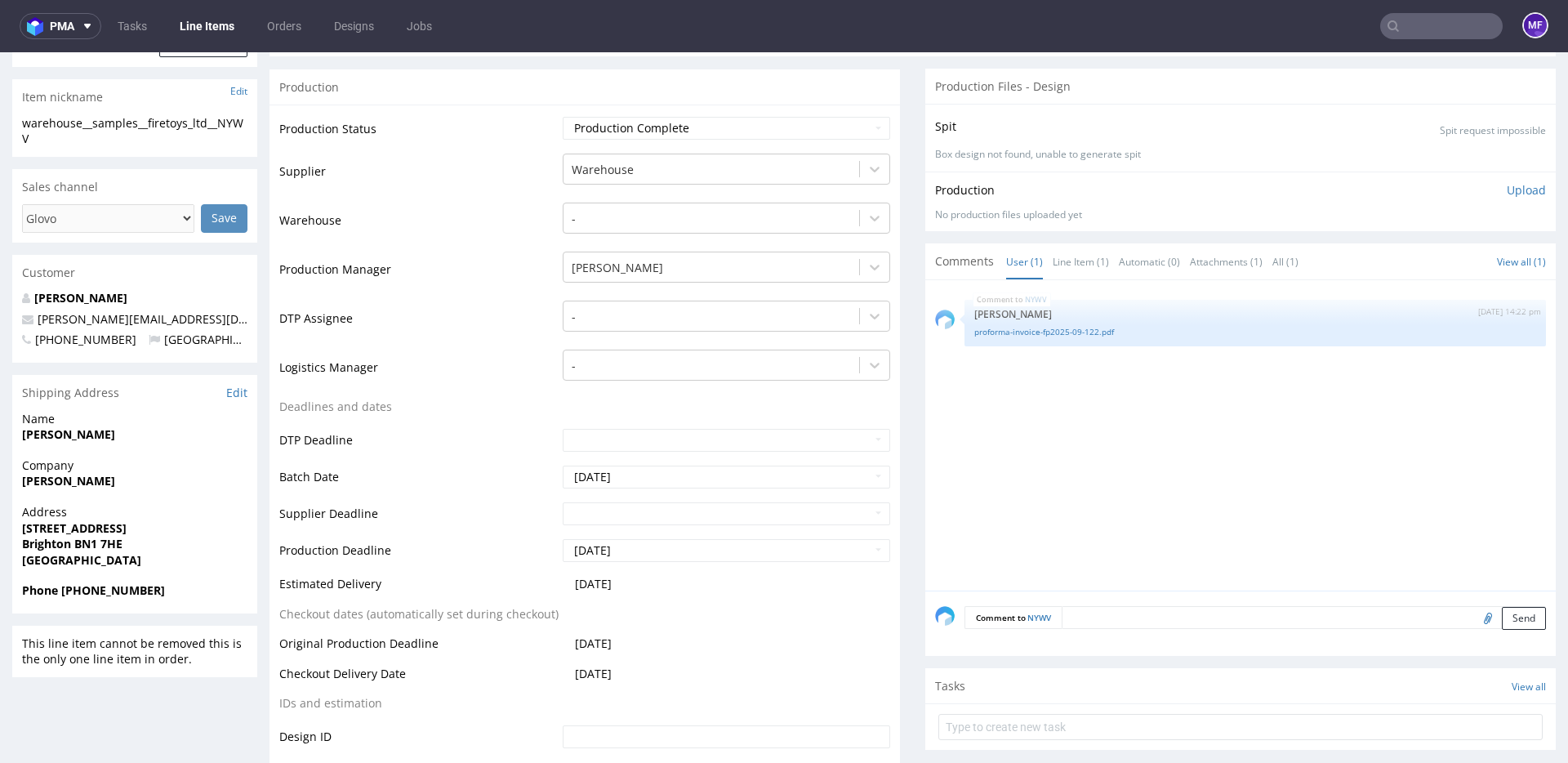
scroll to position [0, 0]
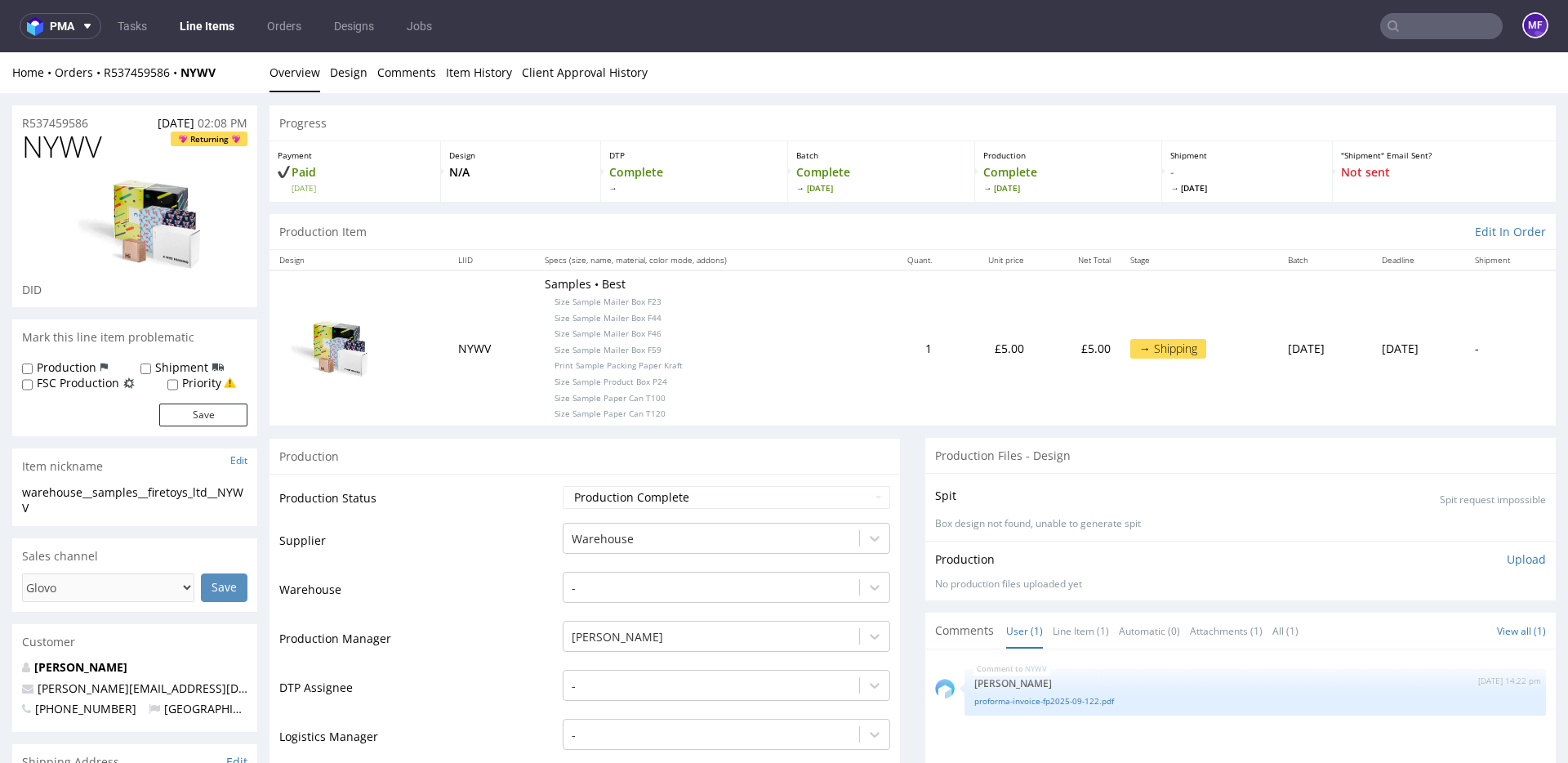
click at [1399, 34] on input "text" at bounding box center [1441, 26] width 122 height 26
paste input "VSNG"
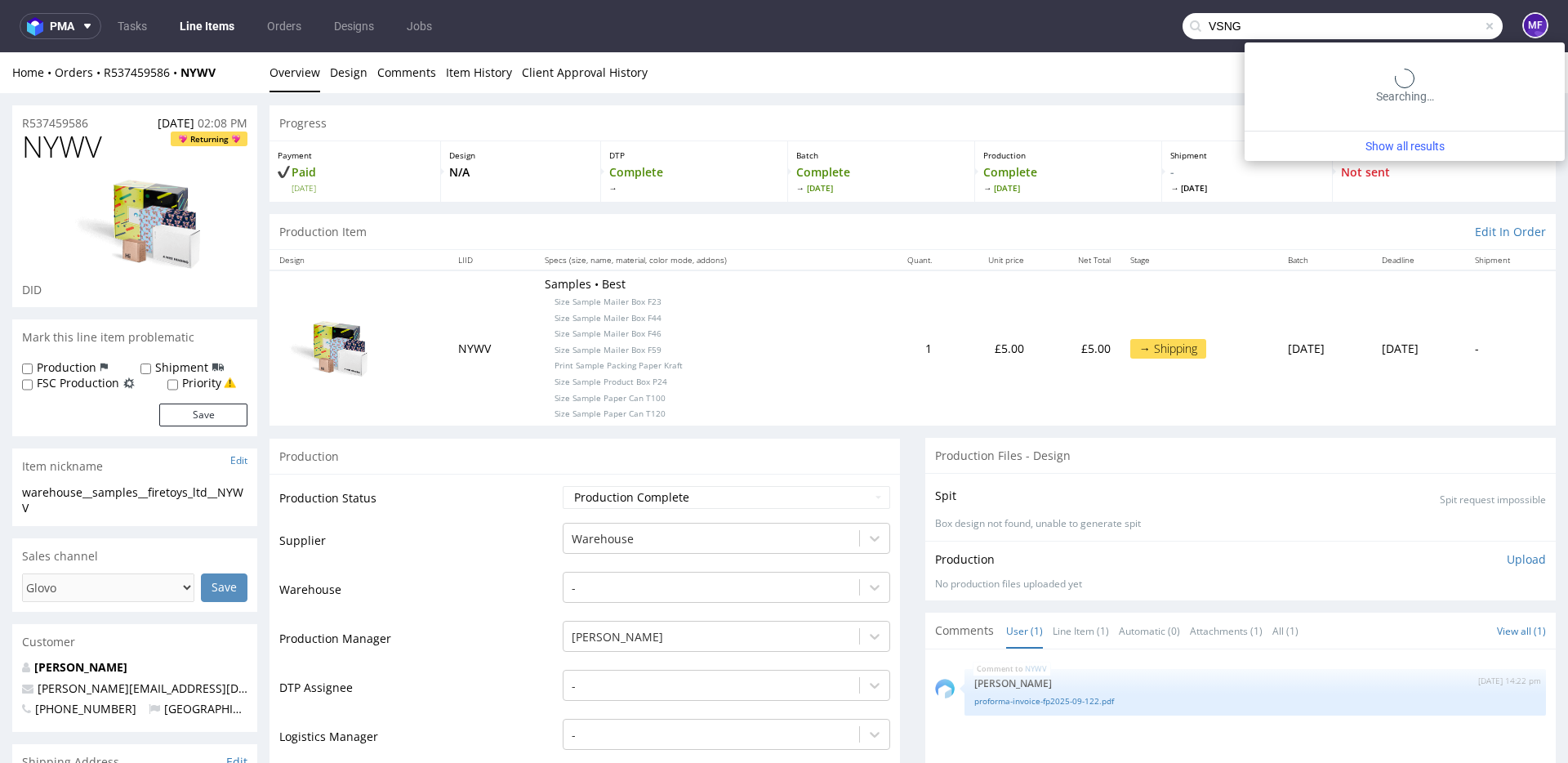
type input "VSNG"
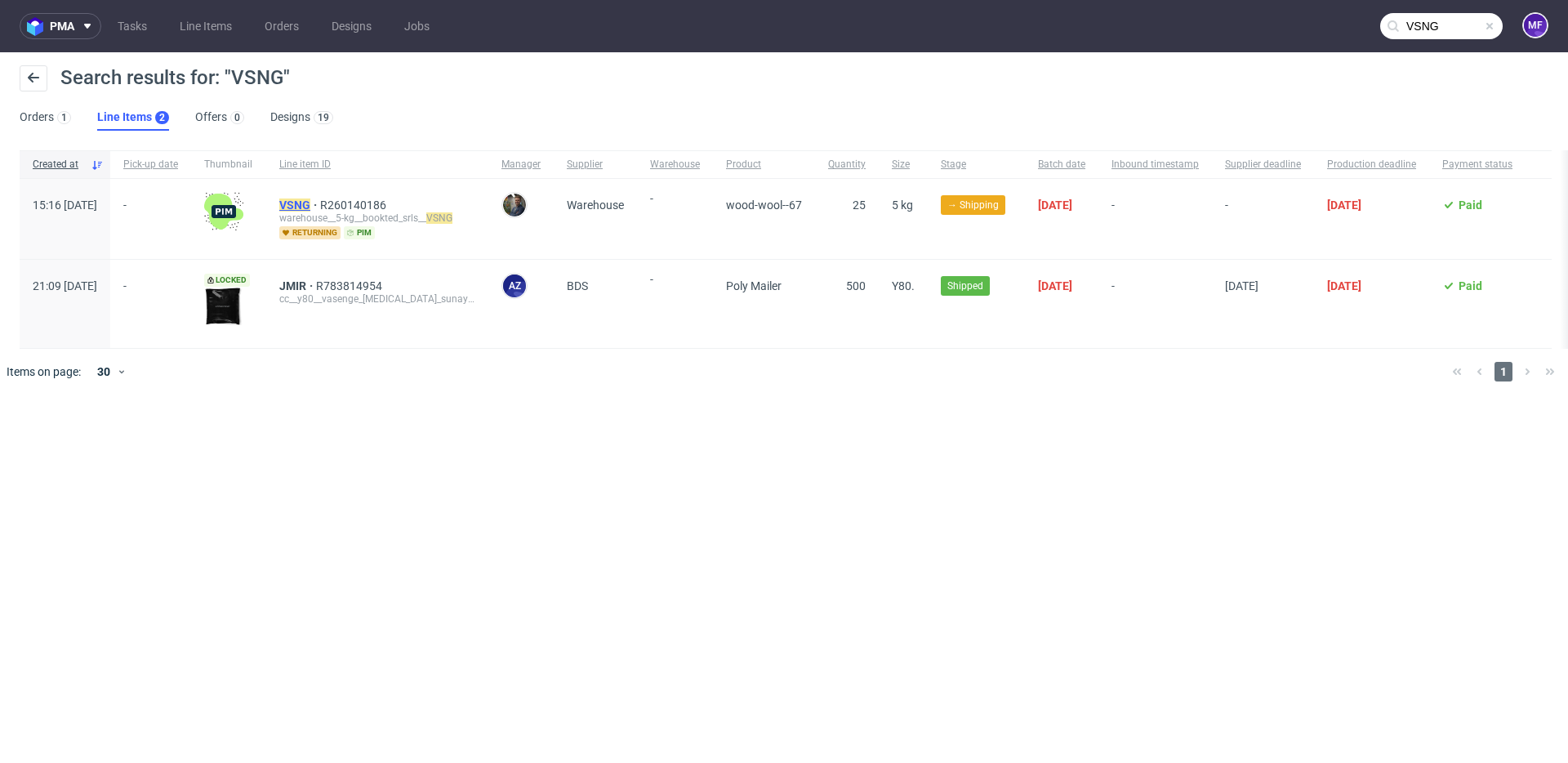
click at [310, 210] on mark "VSNG" at bounding box center [294, 205] width 31 height 13
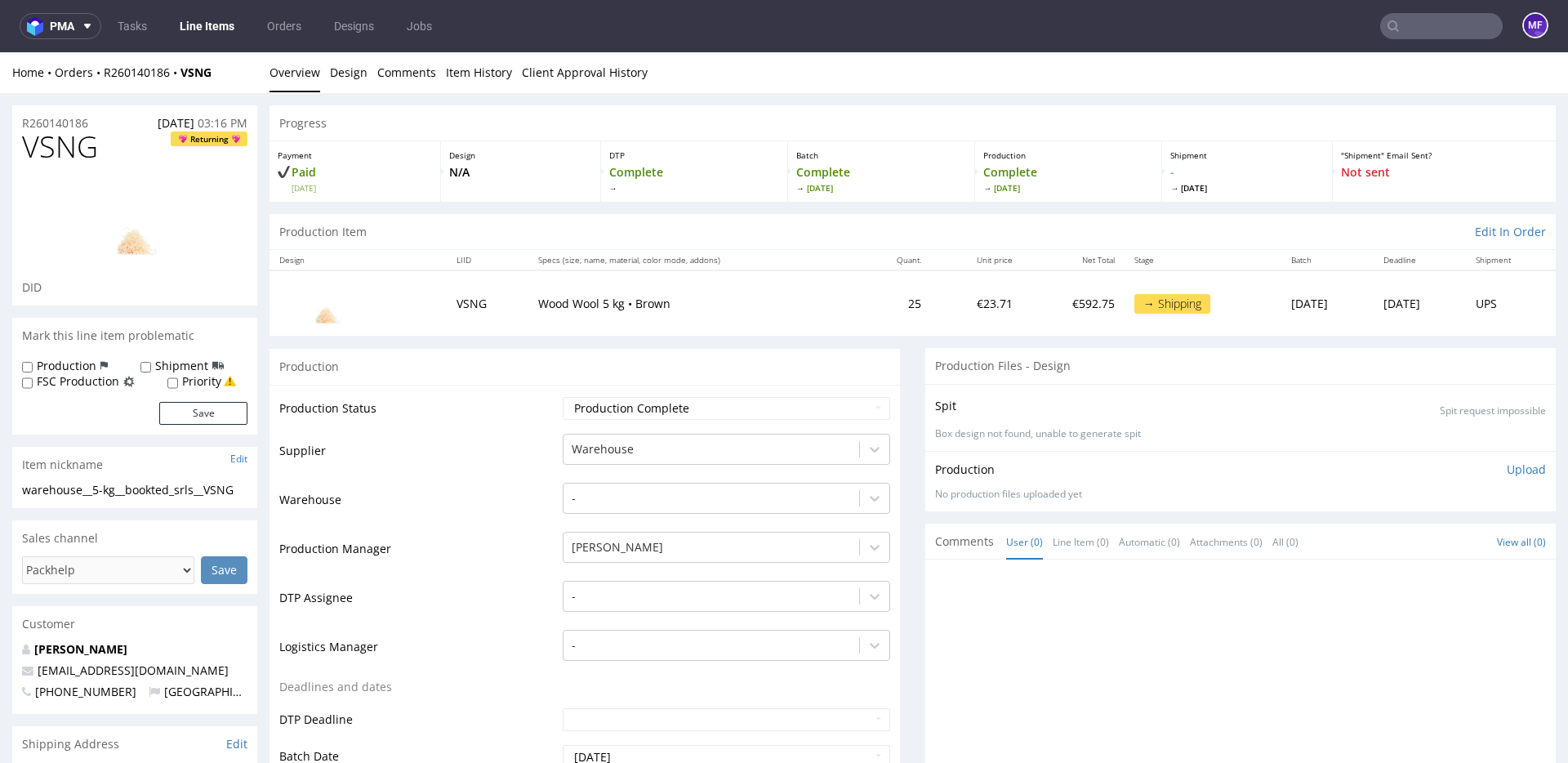
click at [701, 358] on div "Production" at bounding box center [585, 366] width 630 height 37
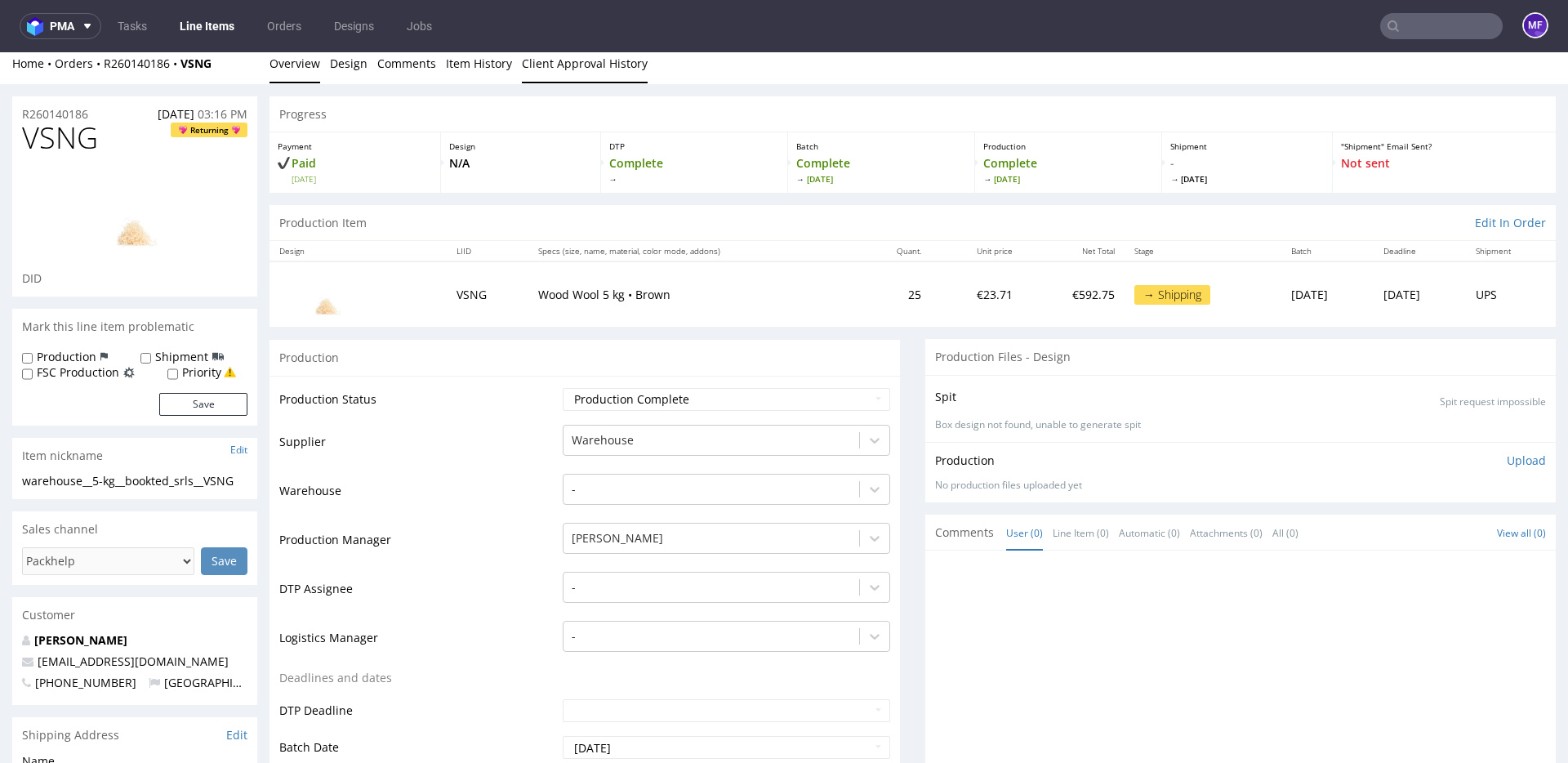
scroll to position [13, 0]
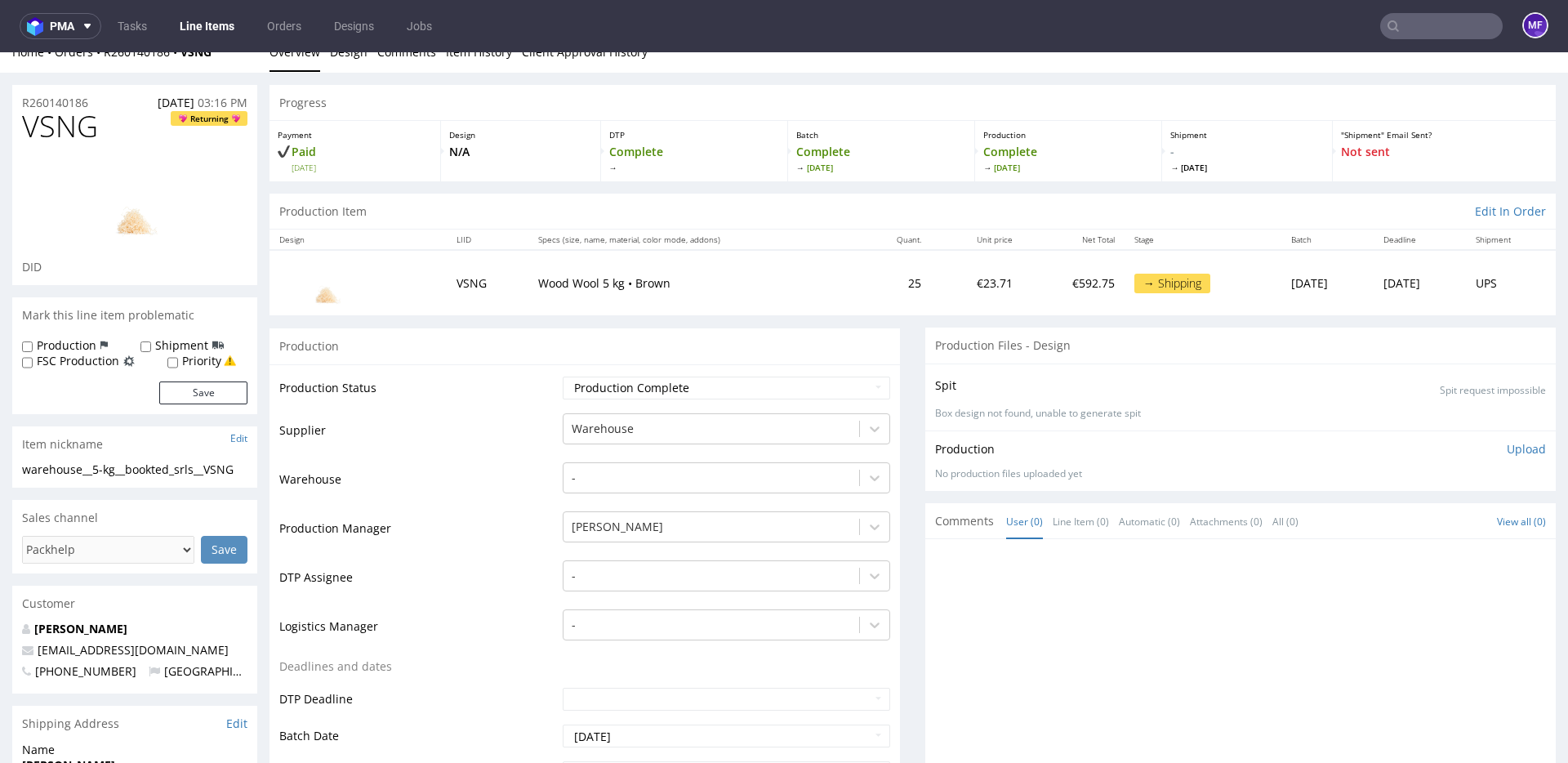
click at [659, 286] on p "Wood Wool 5 kg • Brown" at bounding box center [693, 284] width 311 height 16
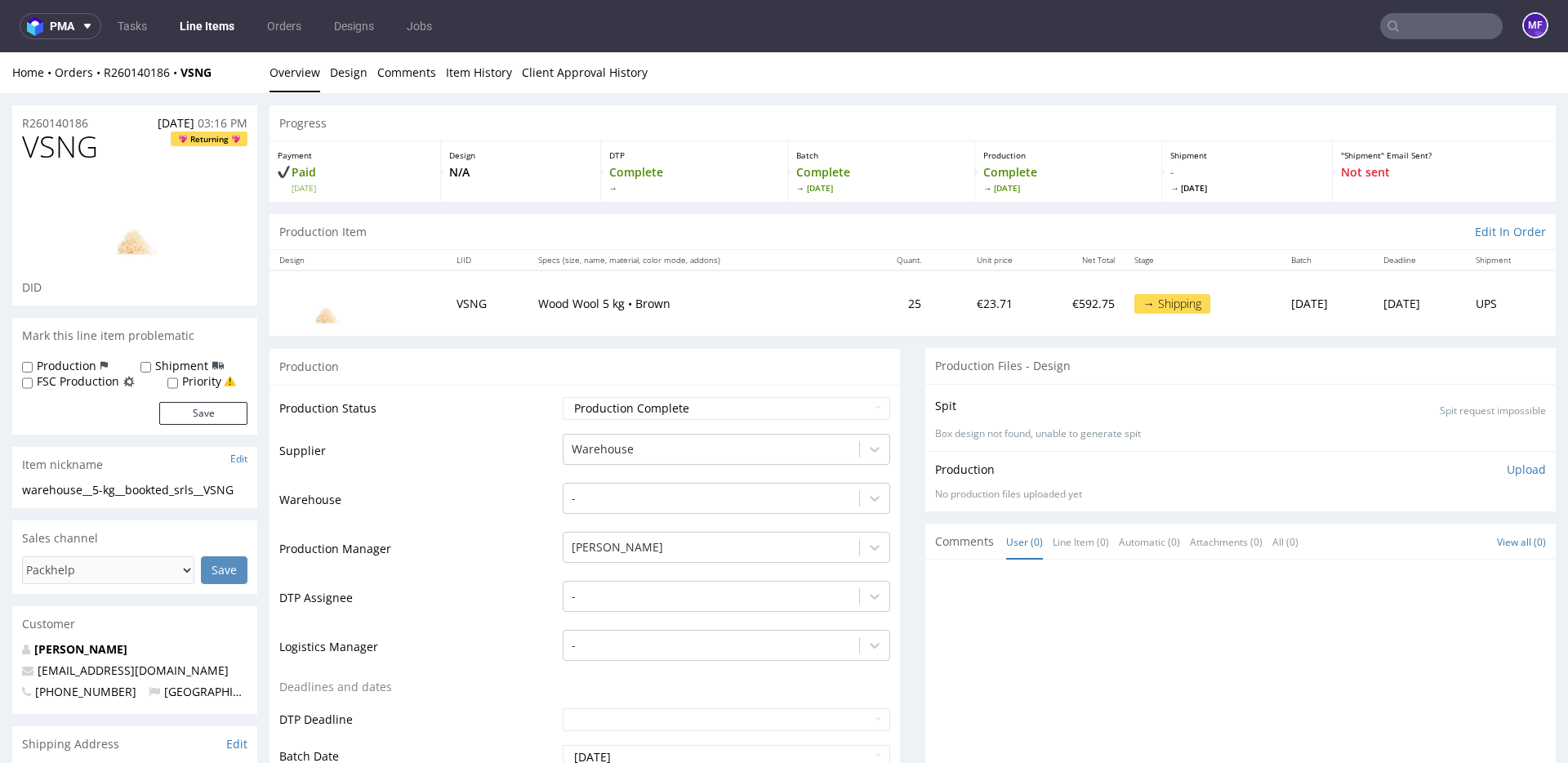
click at [213, 29] on link "Line Items" at bounding box center [207, 26] width 75 height 26
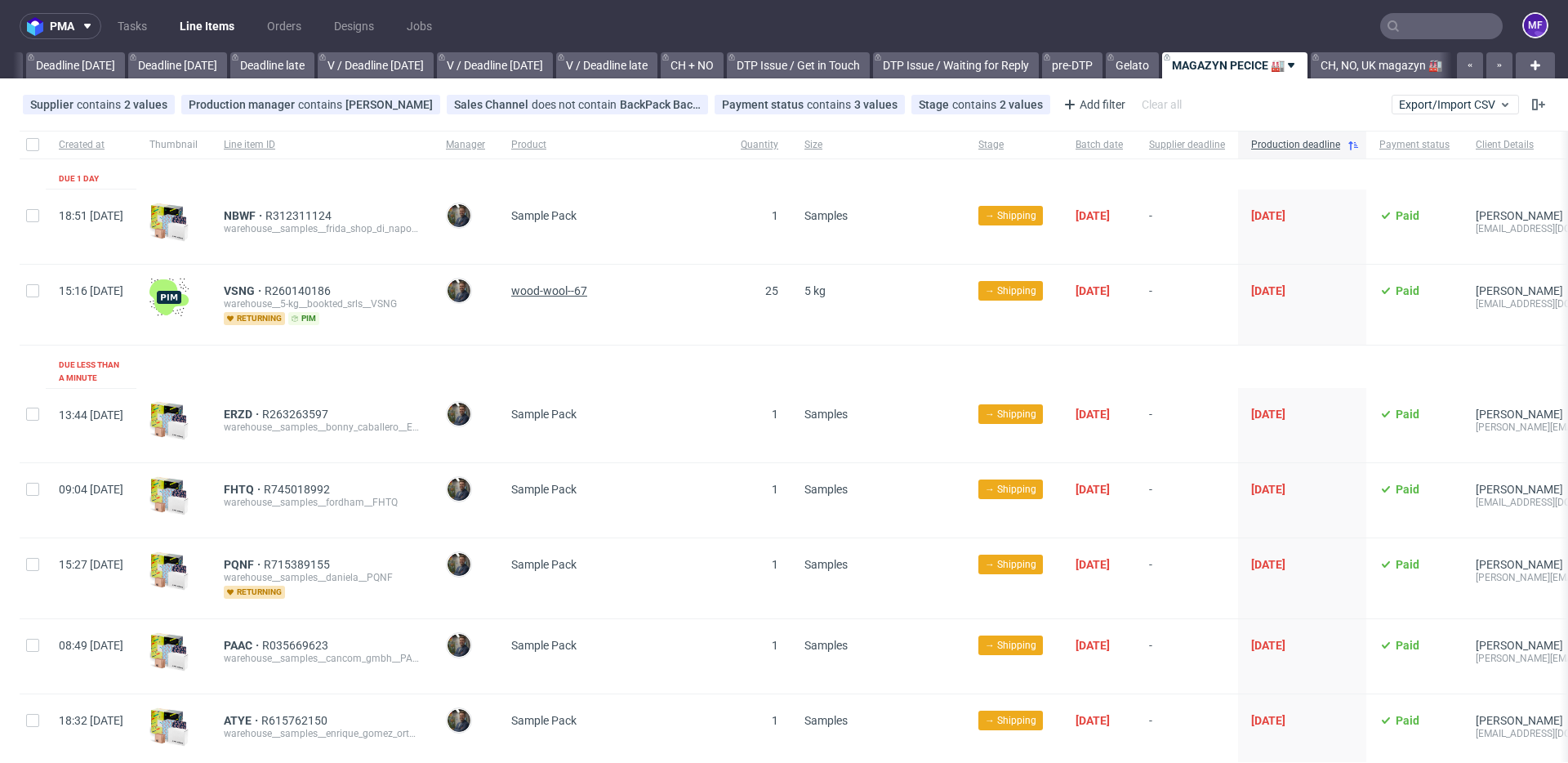
click at [588, 290] on span "wood-wool--67" at bounding box center [549, 290] width 76 height 13
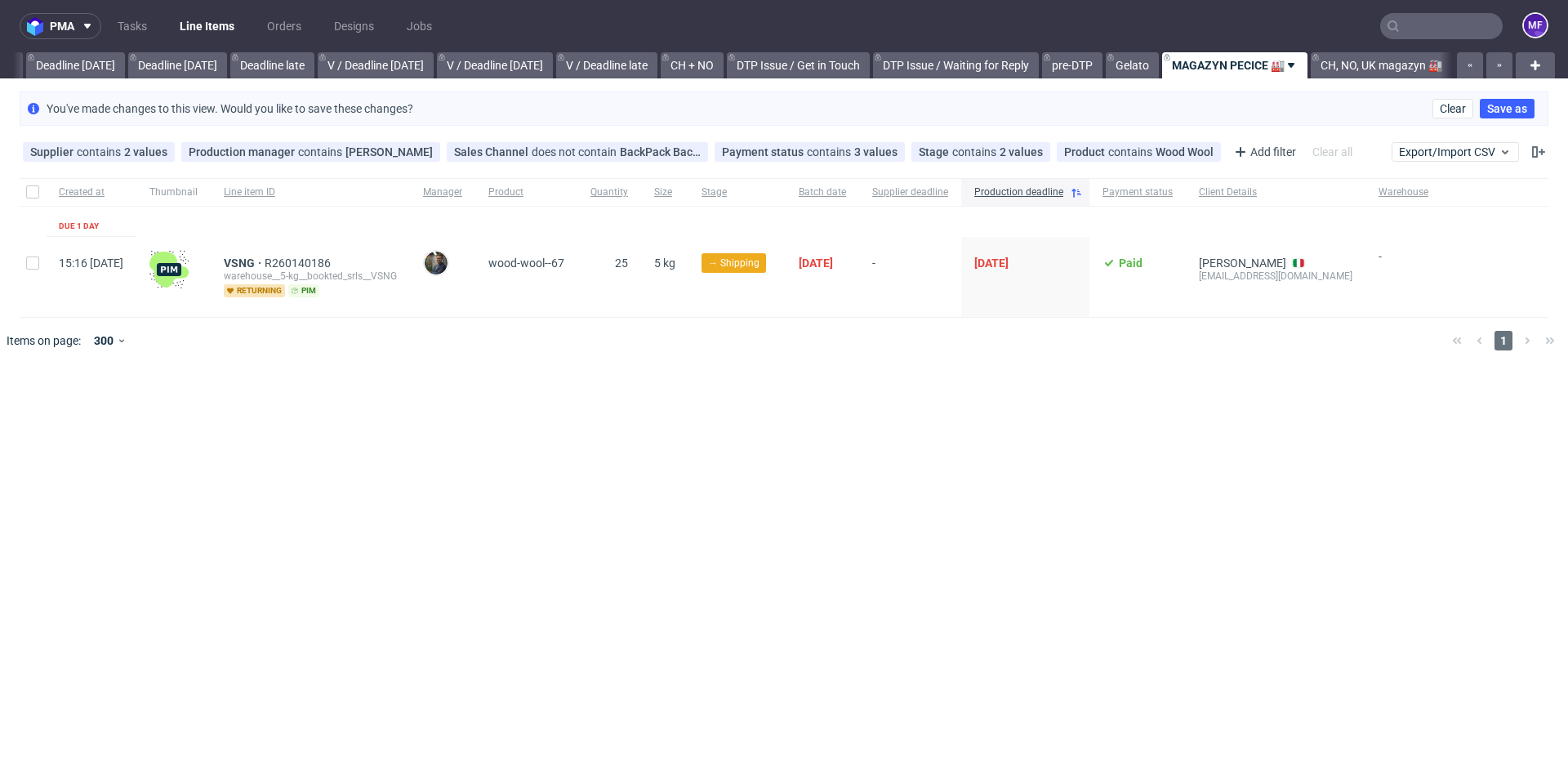
scroll to position [0, 1745]
click at [1030, 151] on icon at bounding box center [1036, 151] width 13 height 13
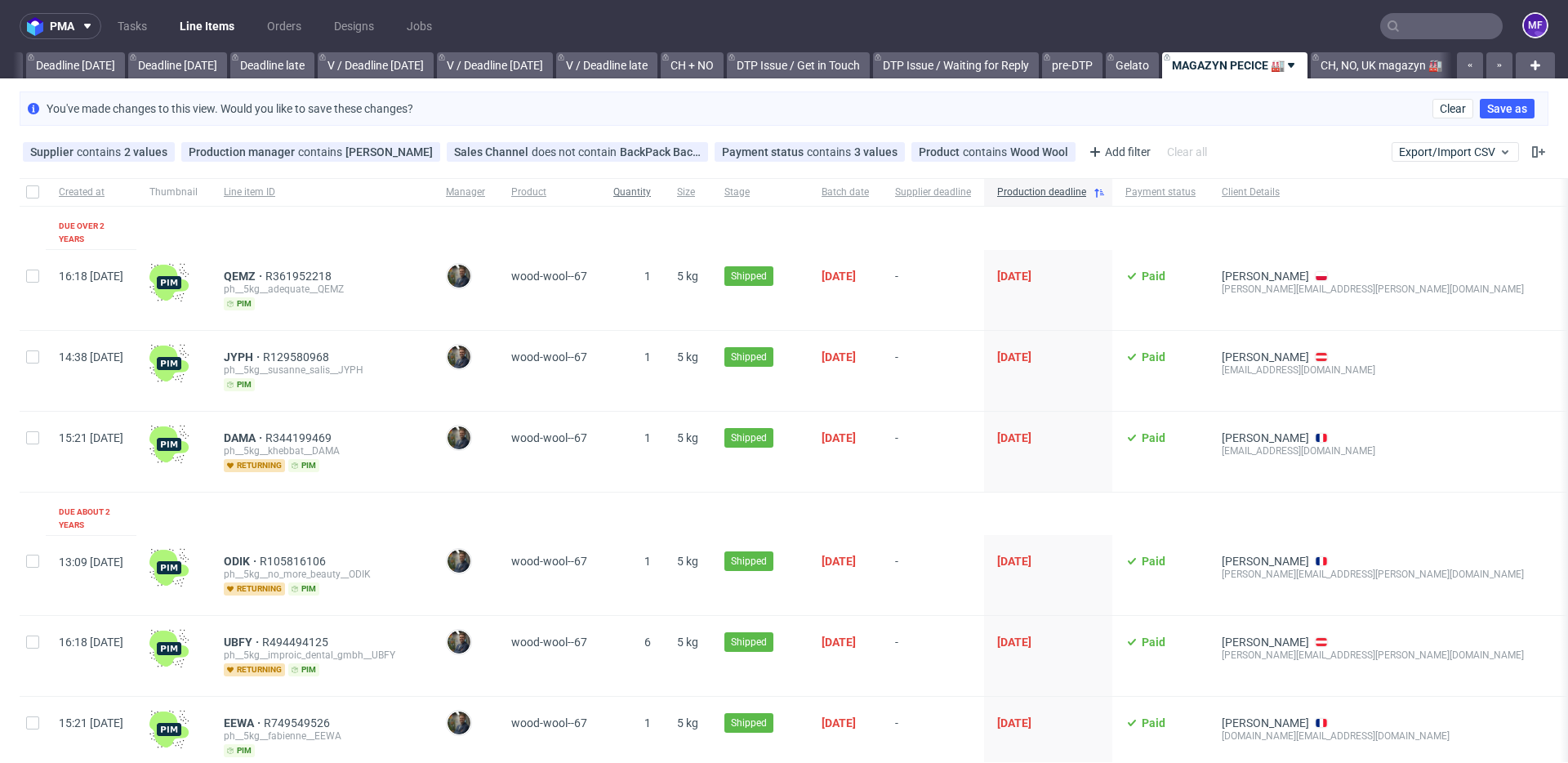
click at [664, 195] on div "Quantity" at bounding box center [632, 192] width 64 height 28
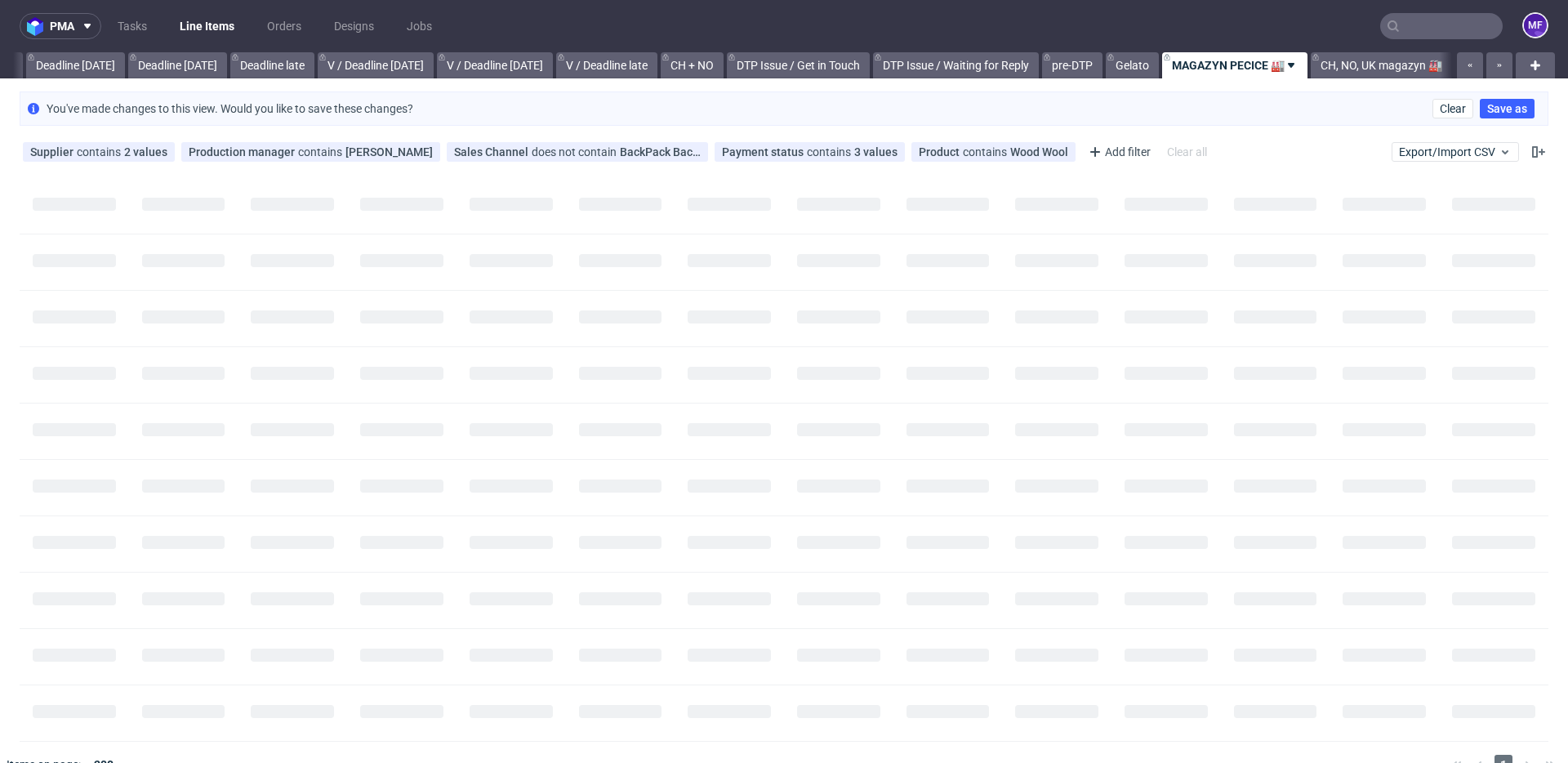
scroll to position [0, 1758]
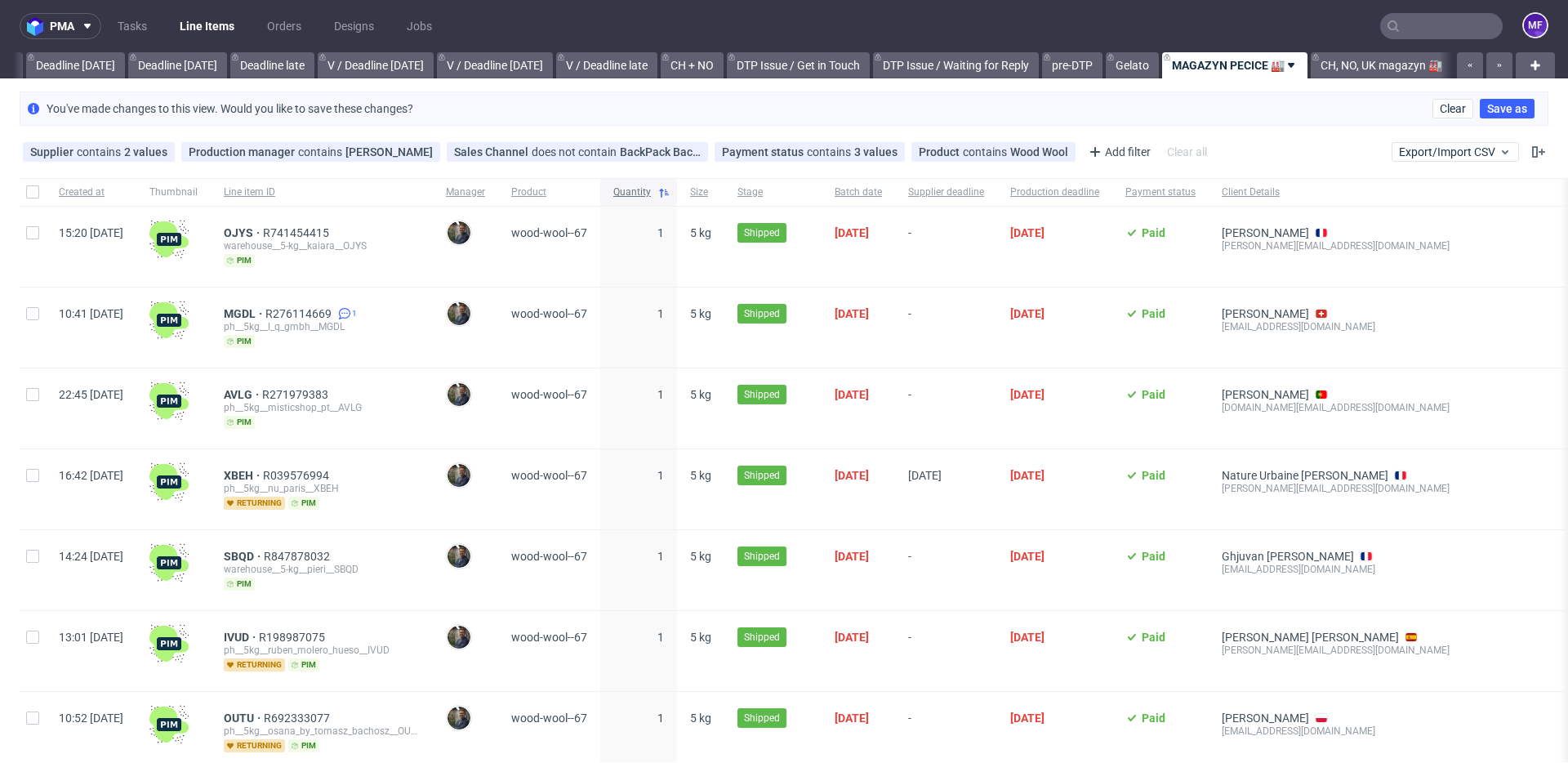
click at [670, 193] on icon at bounding box center [663, 192] width 13 height 13
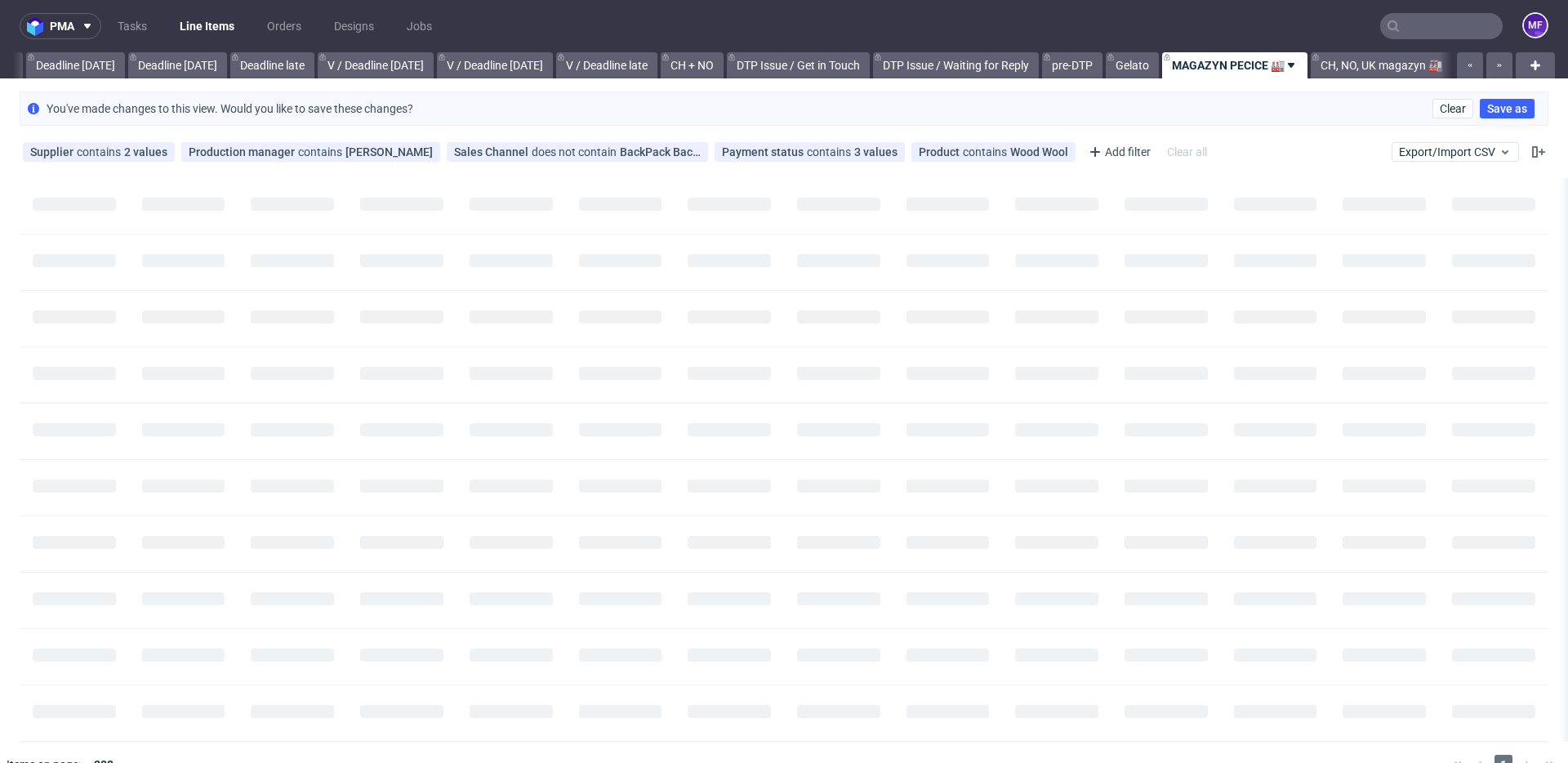
scroll to position [0, 1758]
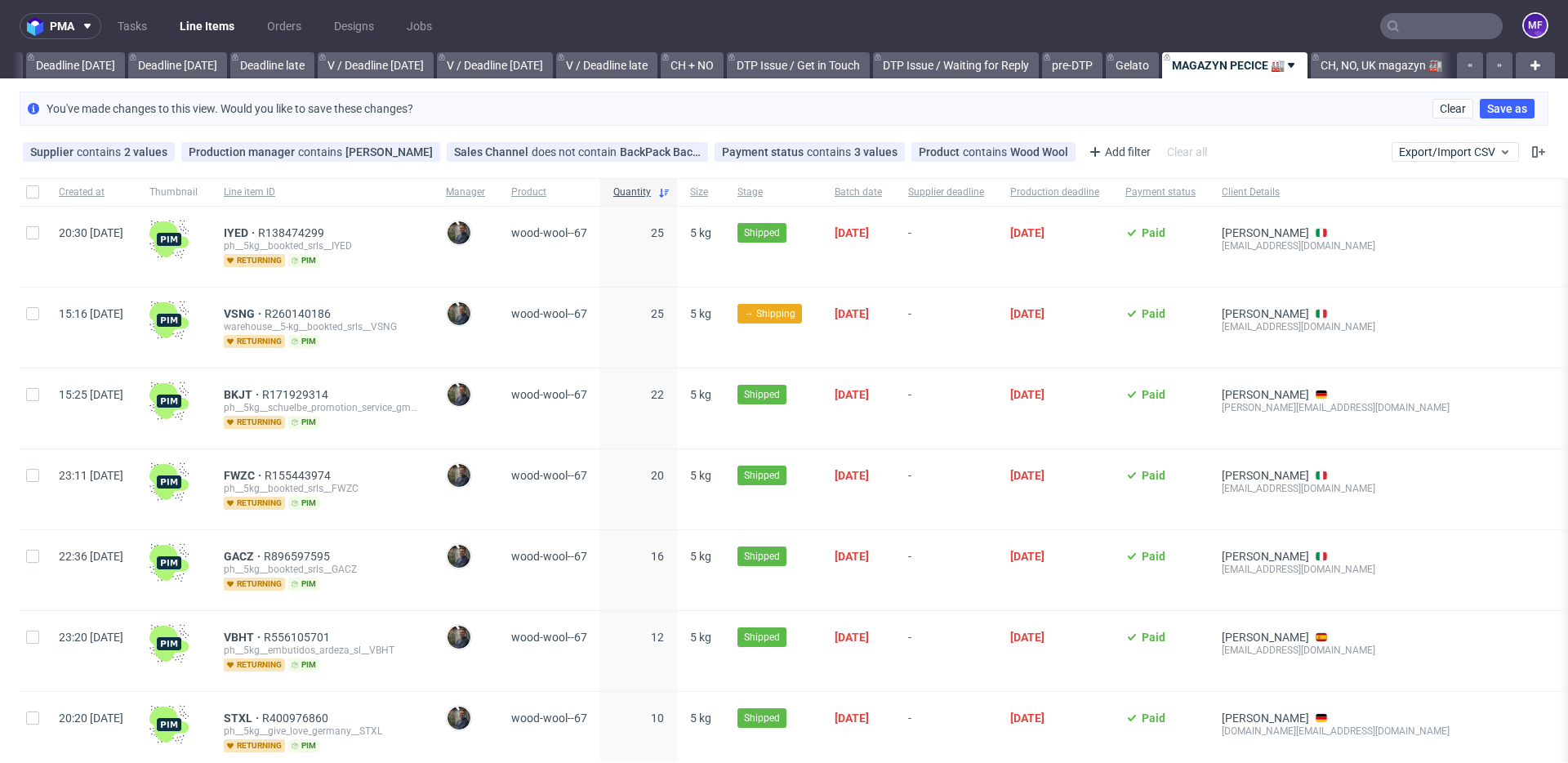
click at [580, 427] on span "wood-wool--67" at bounding box center [549, 408] width 76 height 41
drag, startPoint x: 381, startPoint y: 231, endPoint x: 308, endPoint y: 232, distance: 73.0
click at [308, 232] on div "IYED R138474299" at bounding box center [321, 233] width 196 height 13
copy span "R138474299"
click at [264, 317] on span "VSNG" at bounding box center [244, 313] width 41 height 13
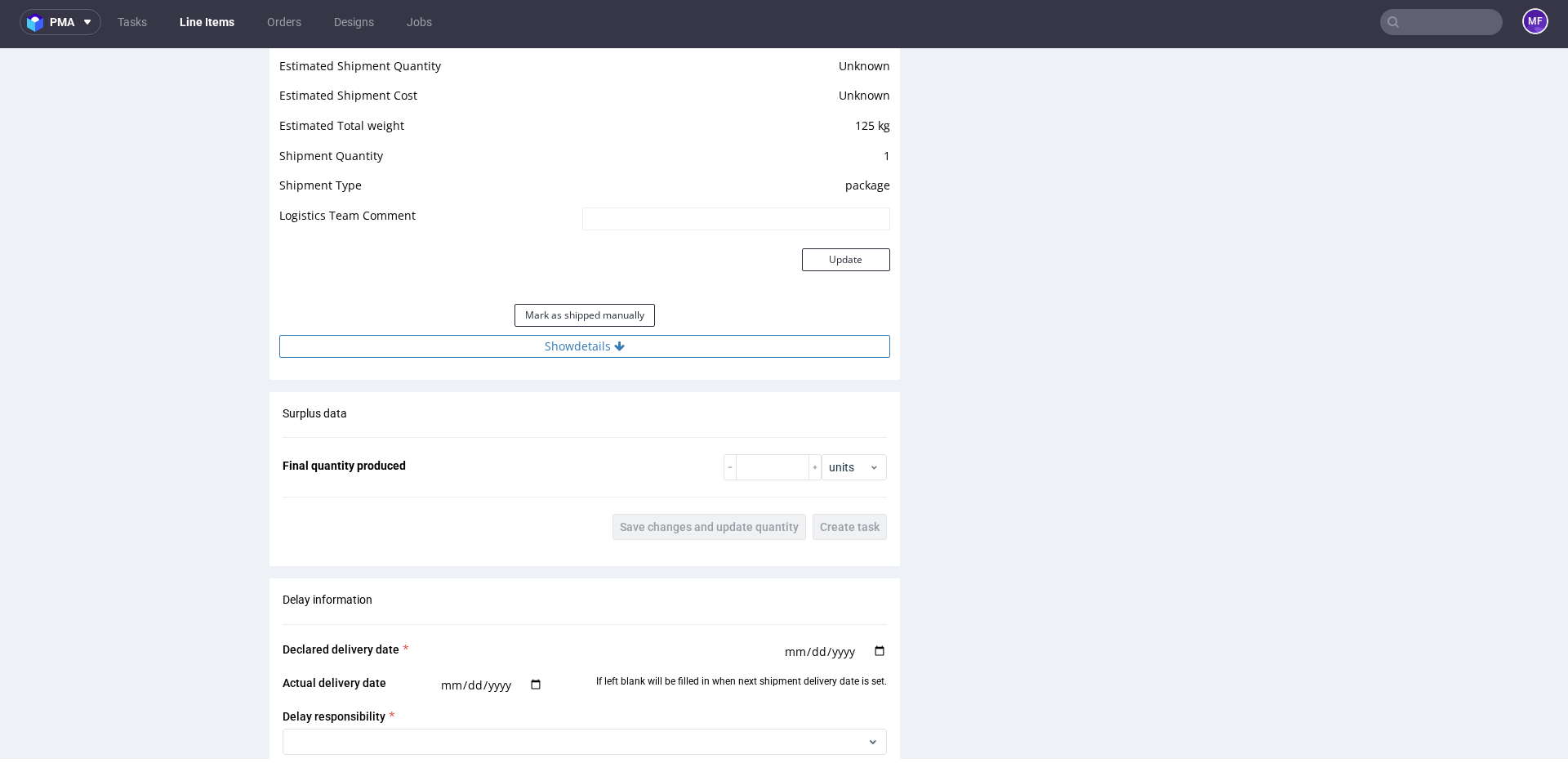
scroll to position [1376, 0]
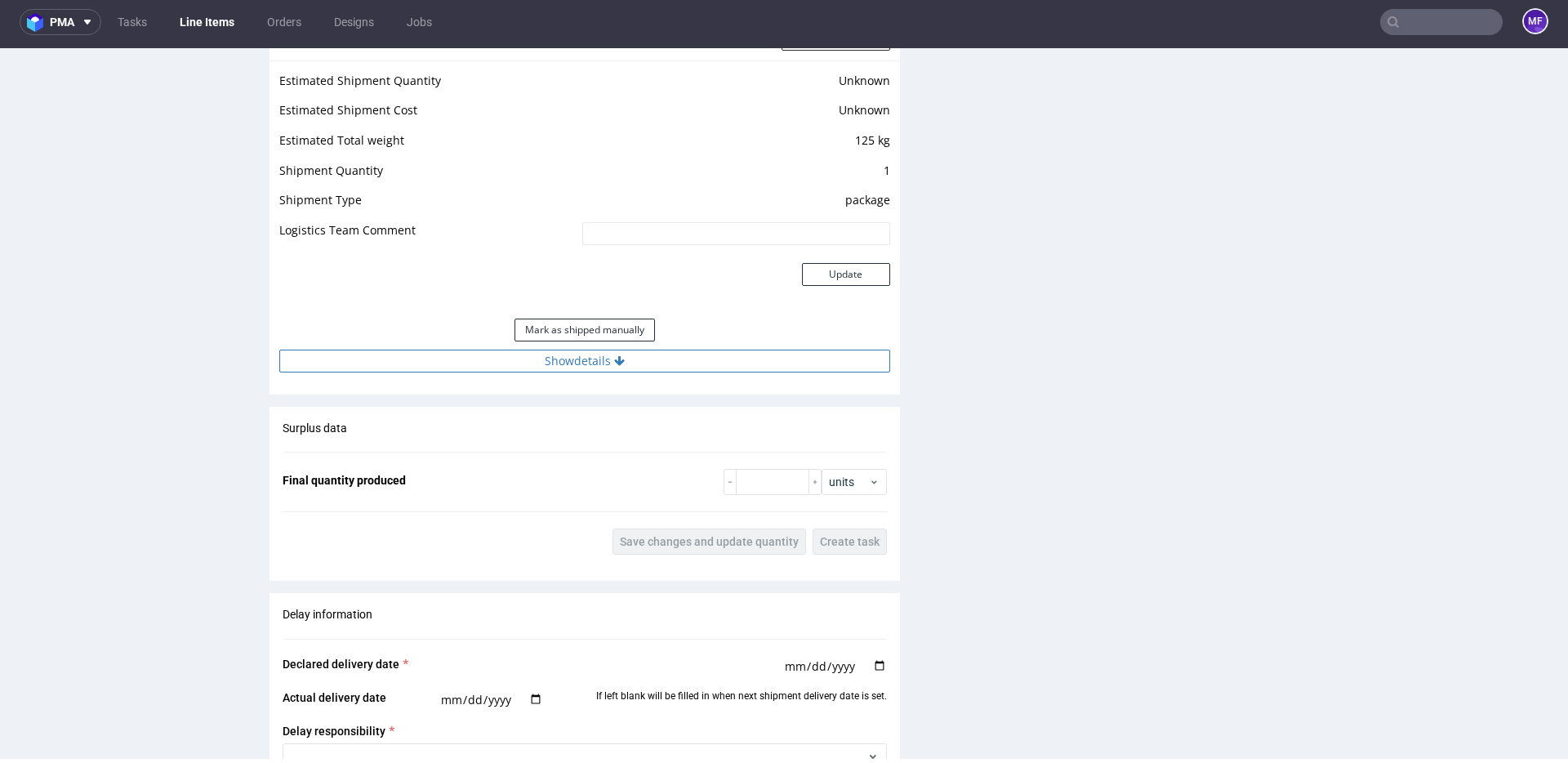
click at [565, 360] on button "Show details" at bounding box center [585, 361] width 610 height 23
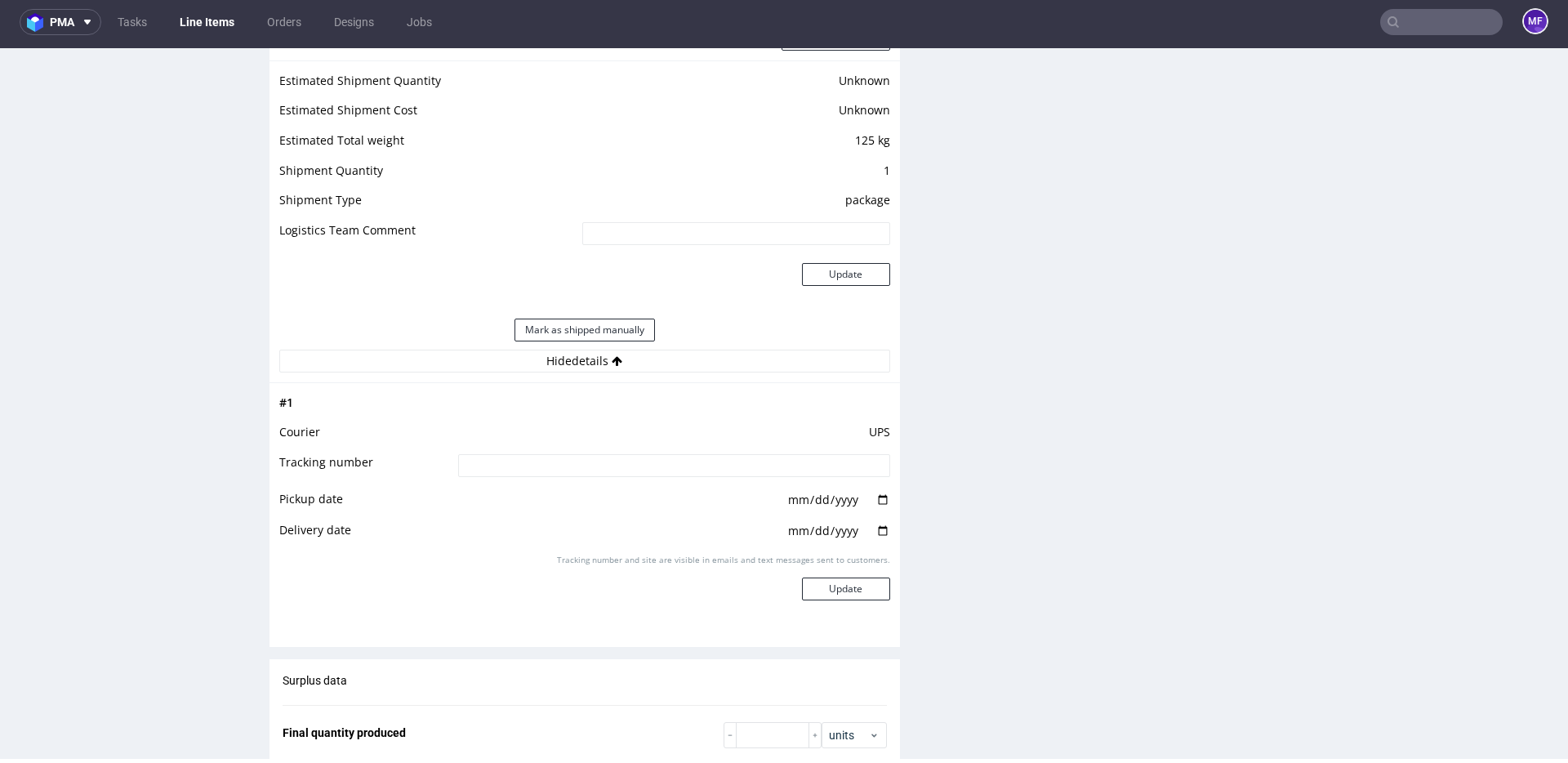
click at [949, 526] on div "Production Files - Design Spit Spit request impossible Box design not found, un…" at bounding box center [1241, 219] width 630 height 2501
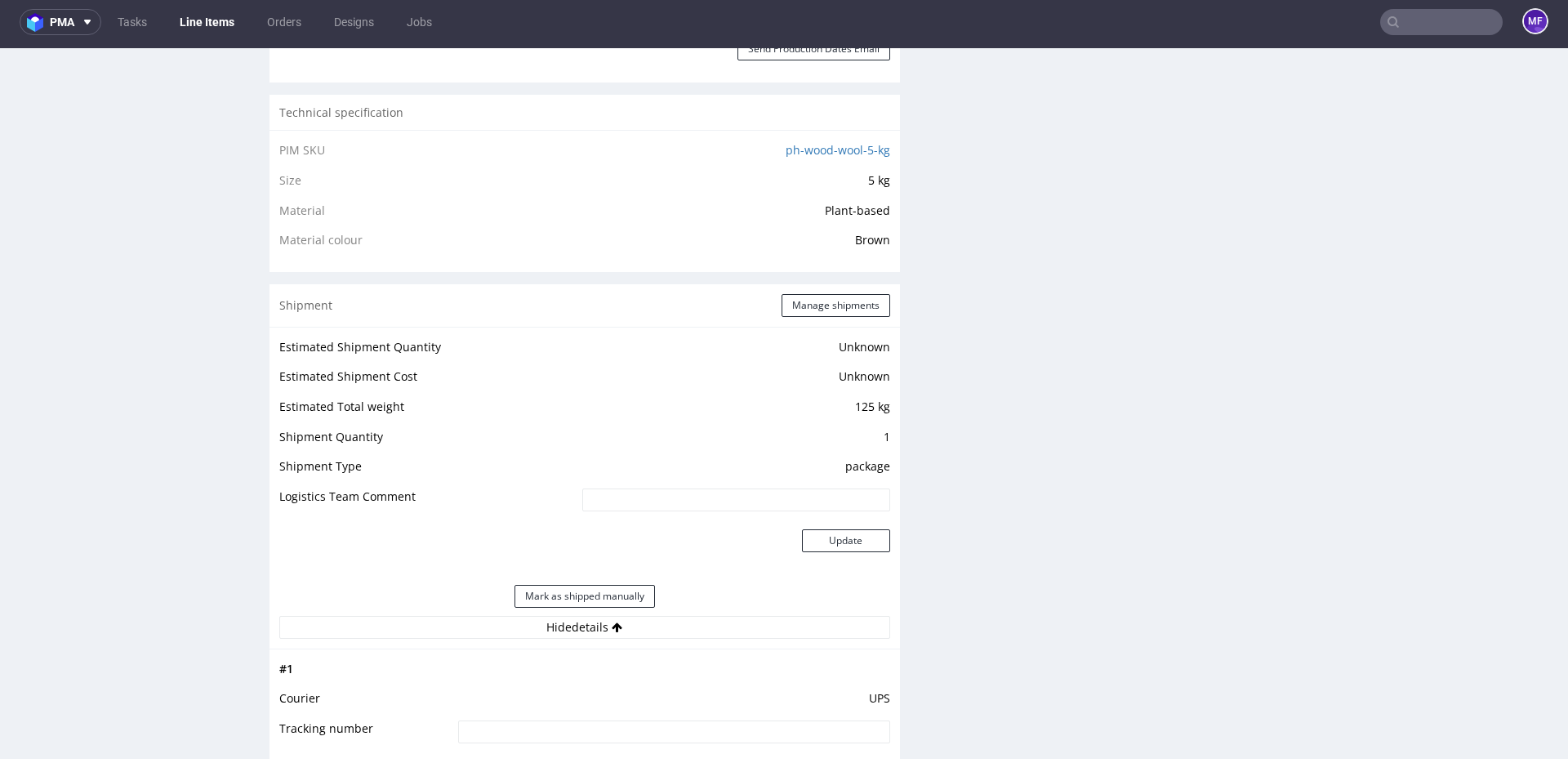
scroll to position [1082, 0]
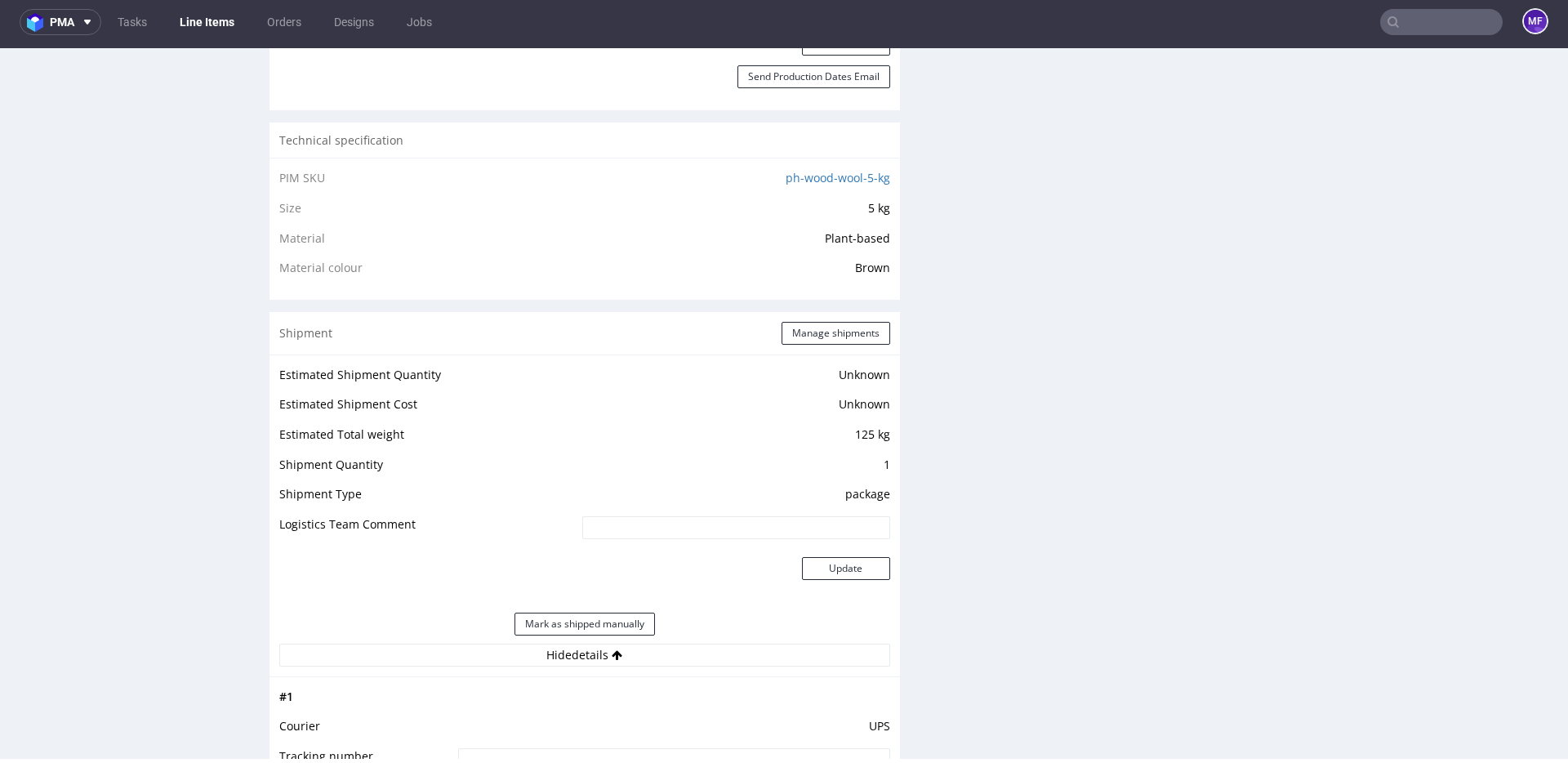
click at [1423, 24] on input "text" at bounding box center [1441, 22] width 122 height 26
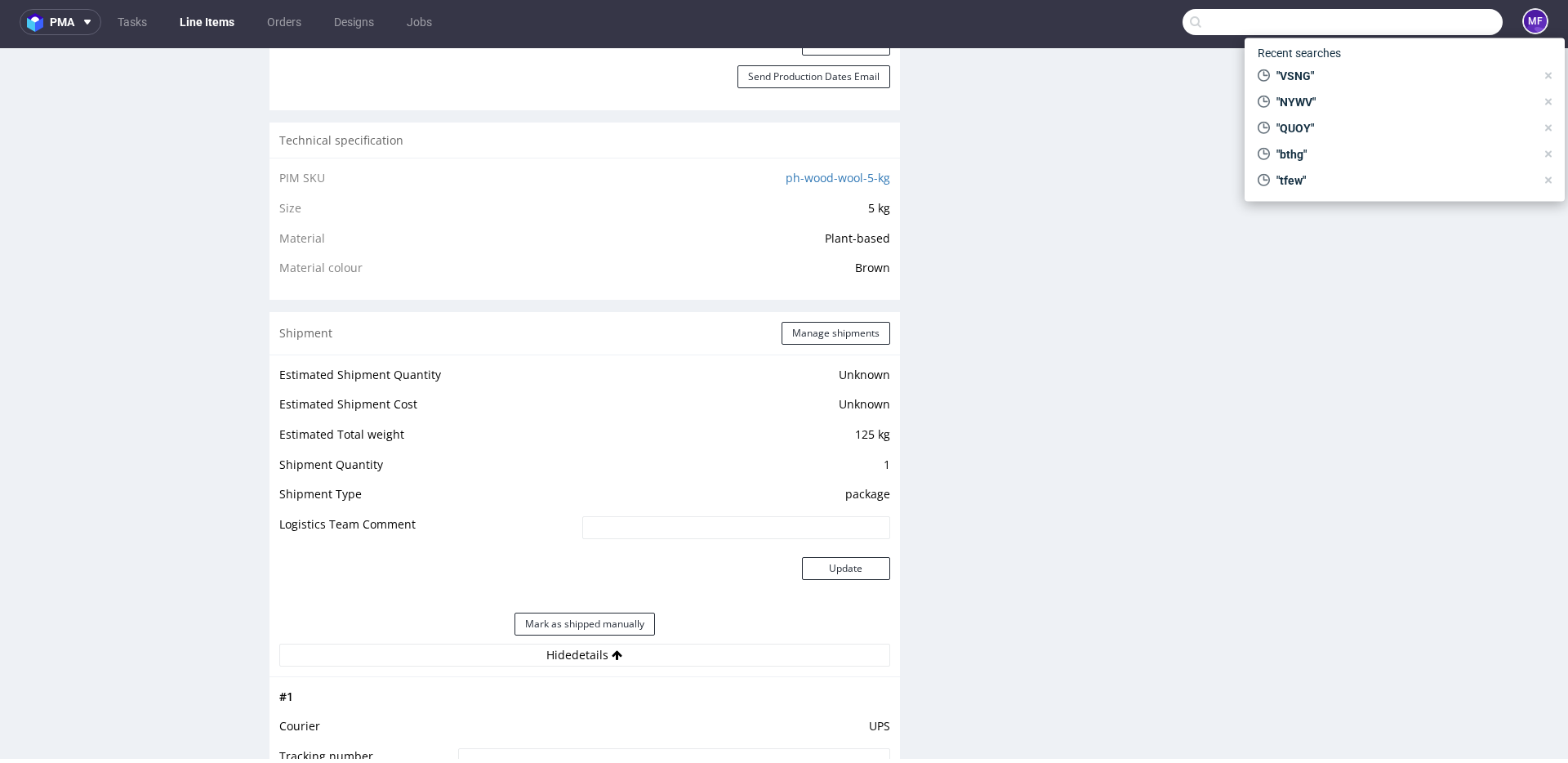
paste input "BAQT"
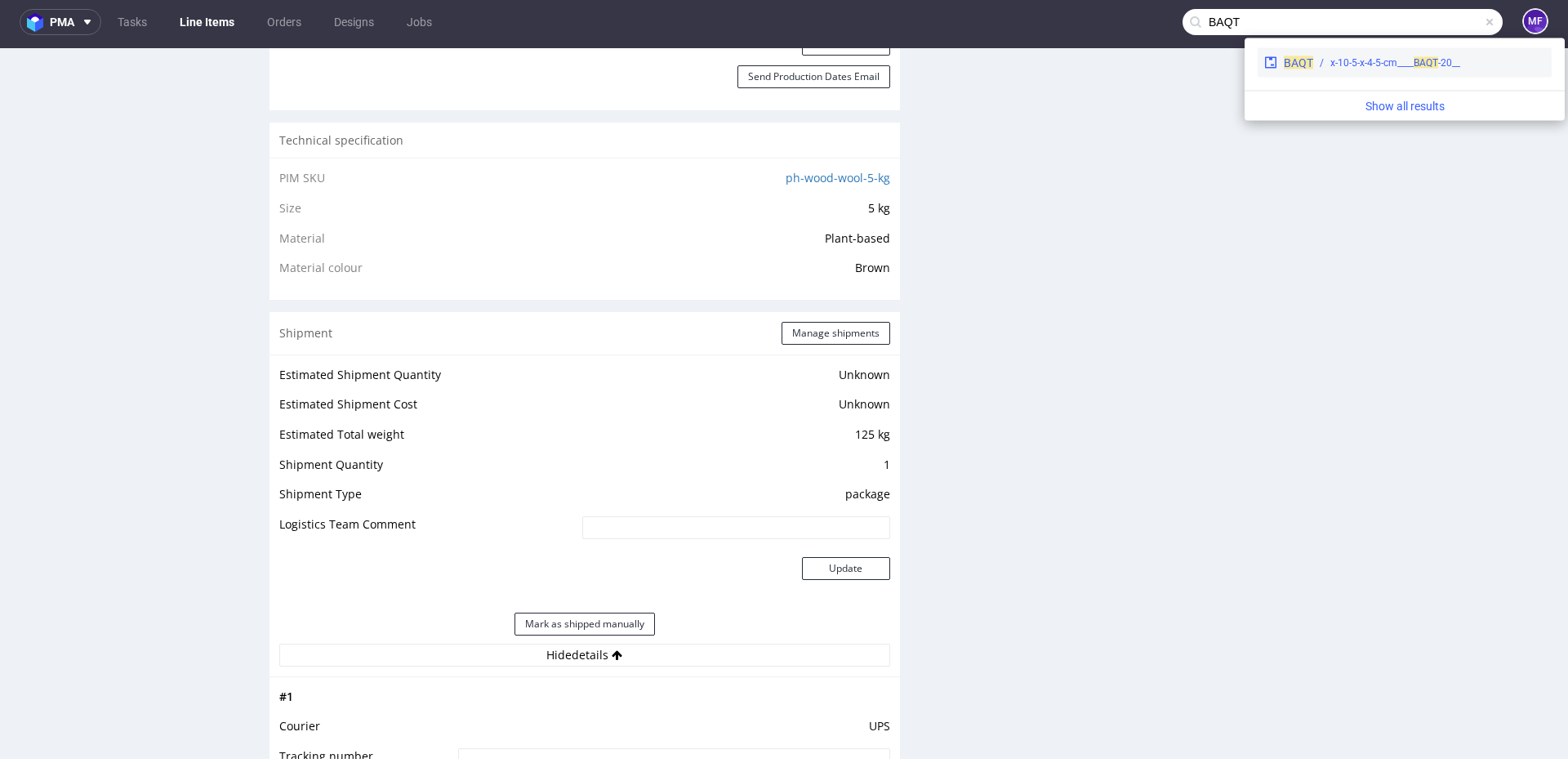
type input "BAQT"
click at [1325, 60] on div "__20-x-10-5-x-4-5-cm____ BAQT" at bounding box center [1429, 63] width 232 height 15
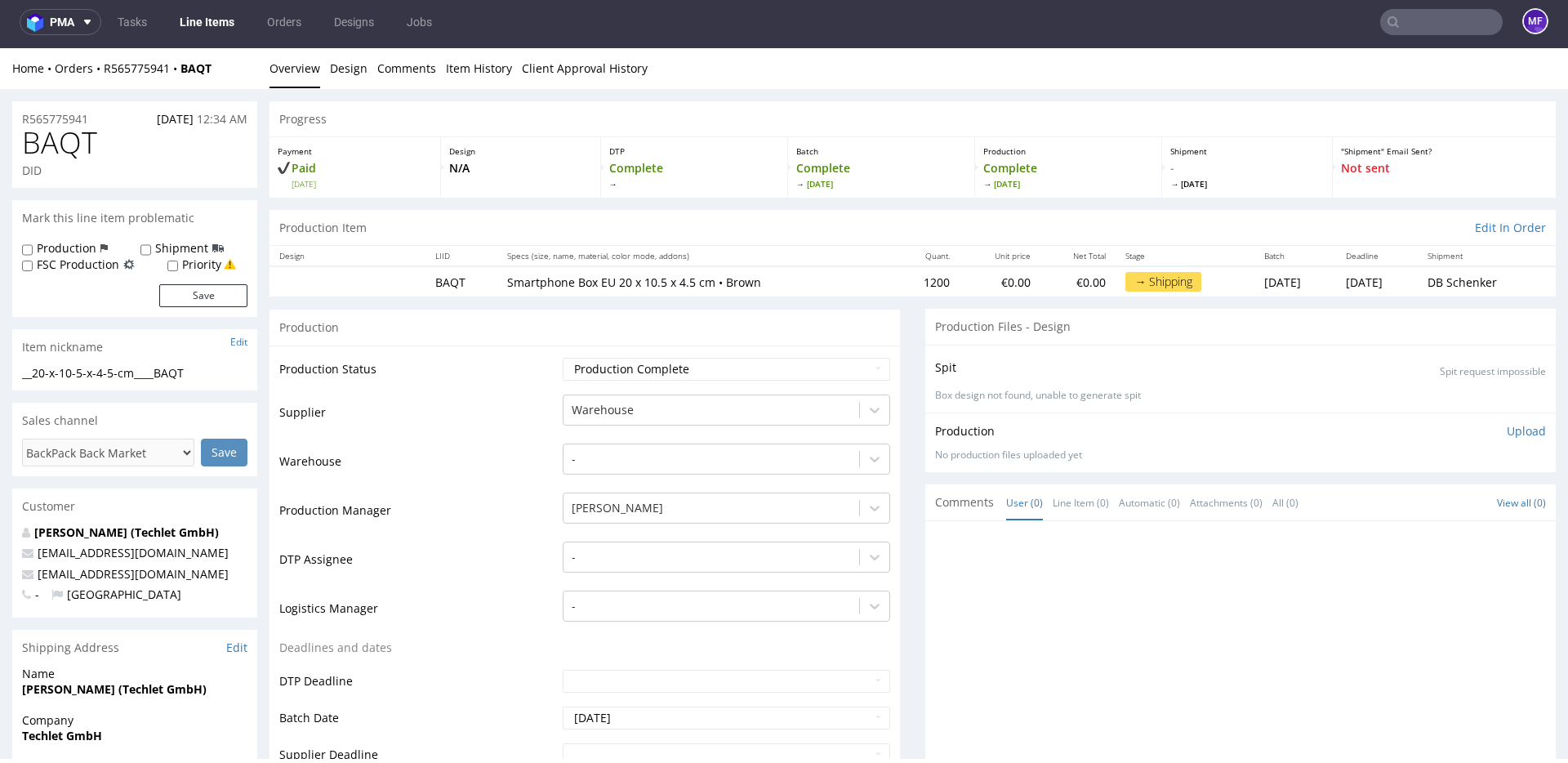
click at [801, 279] on p "Smartphone Box EU 20 x 10.5 x 4.5 cm • Brown" at bounding box center [695, 283] width 377 height 16
click at [217, 27] on link "Line Items" at bounding box center [207, 22] width 75 height 26
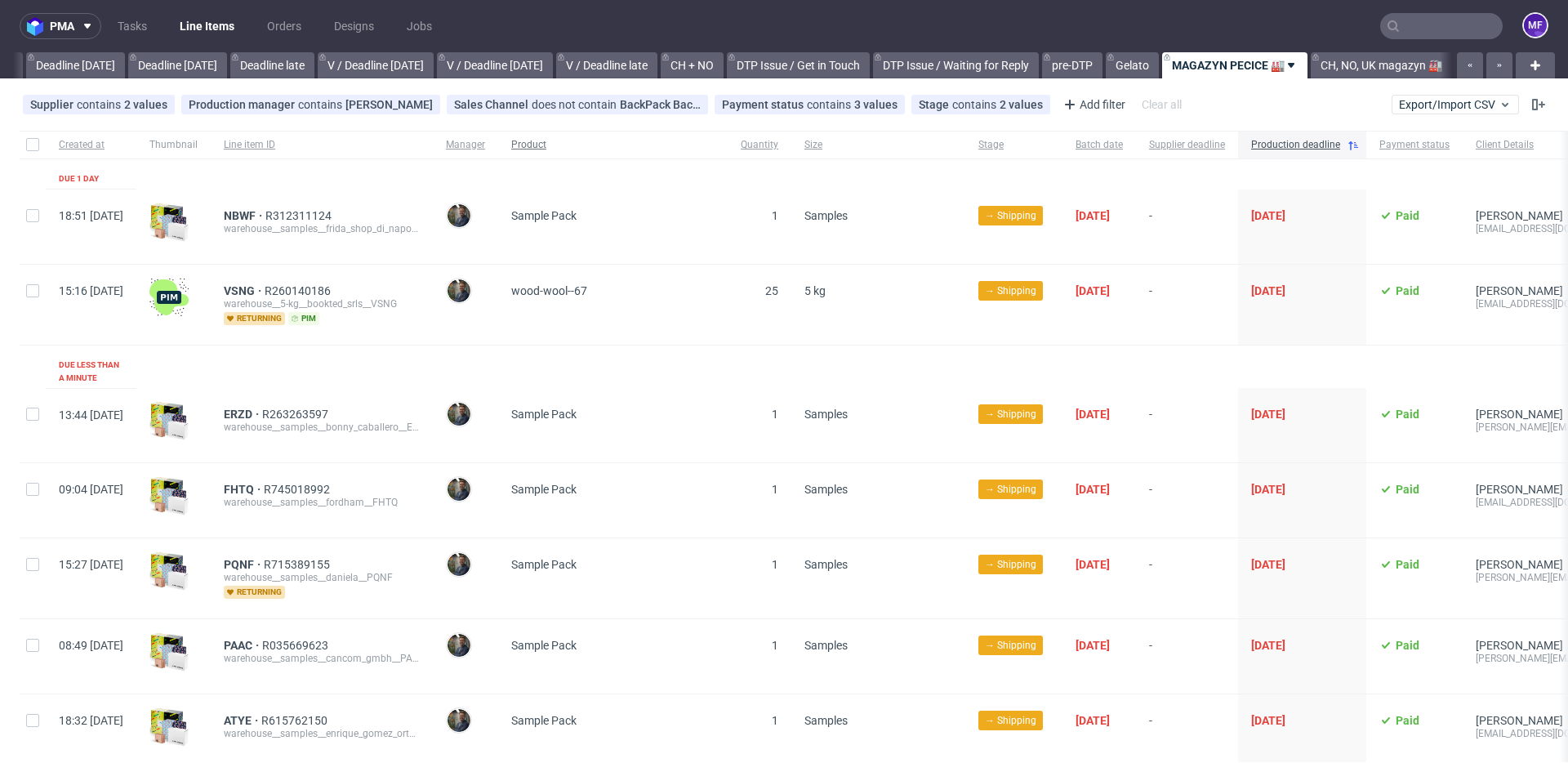
scroll to position [0, 1758]
click at [691, 102] on use at bounding box center [694, 104] width 7 height 7
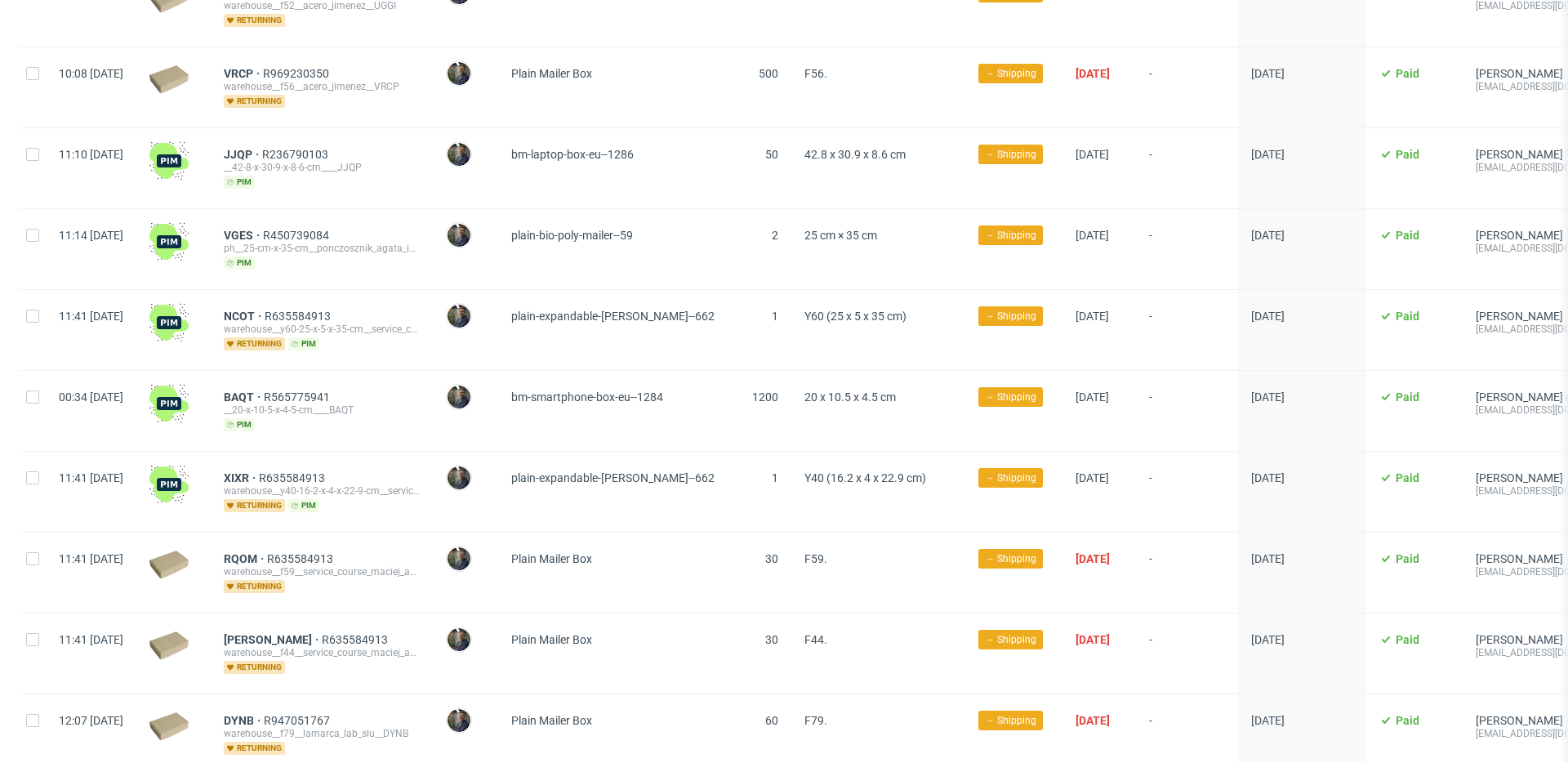
scroll to position [1296, 0]
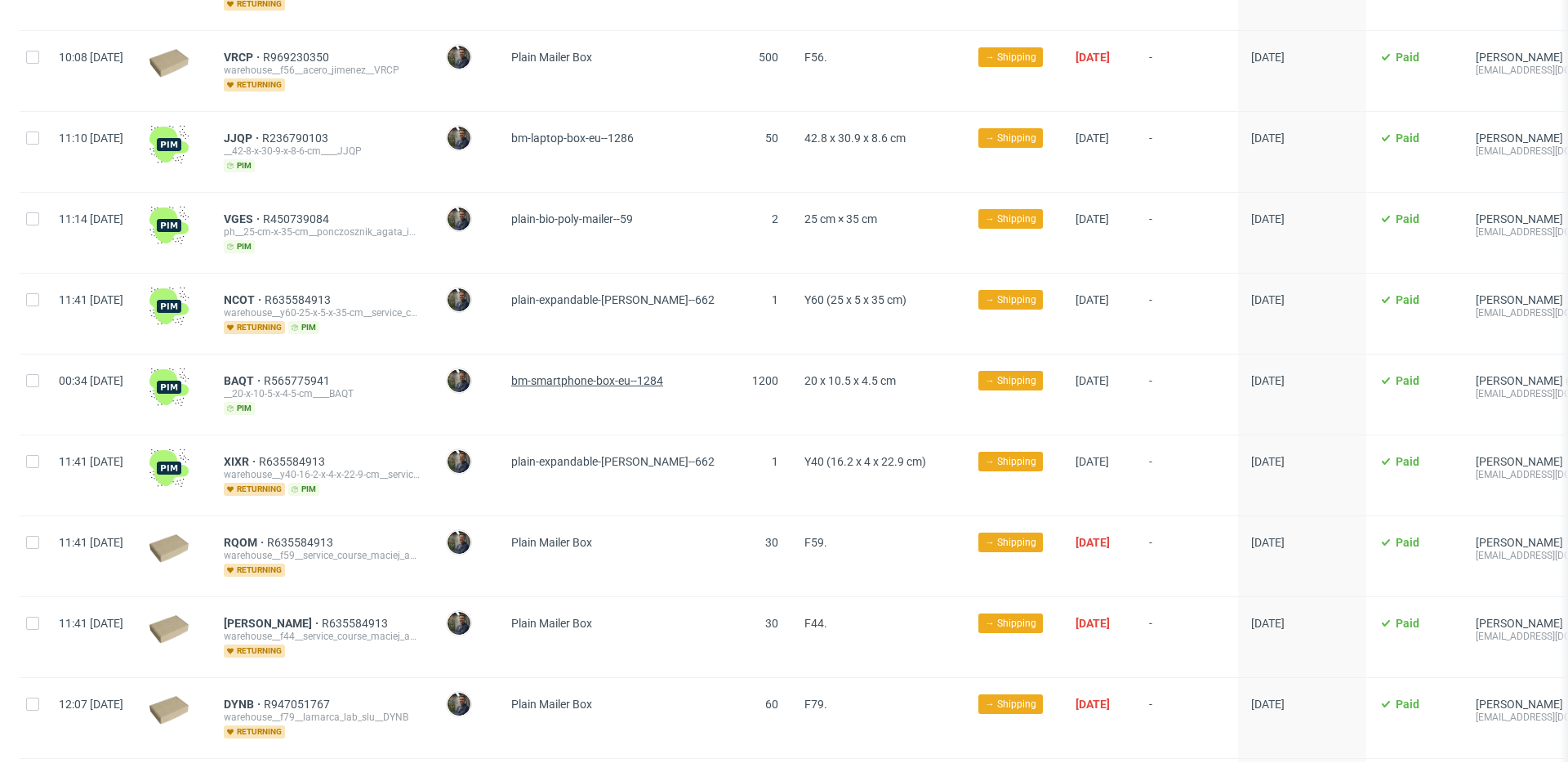
click at [663, 374] on span "bm-smartphone-box-eu--1284" at bounding box center [587, 380] width 152 height 13
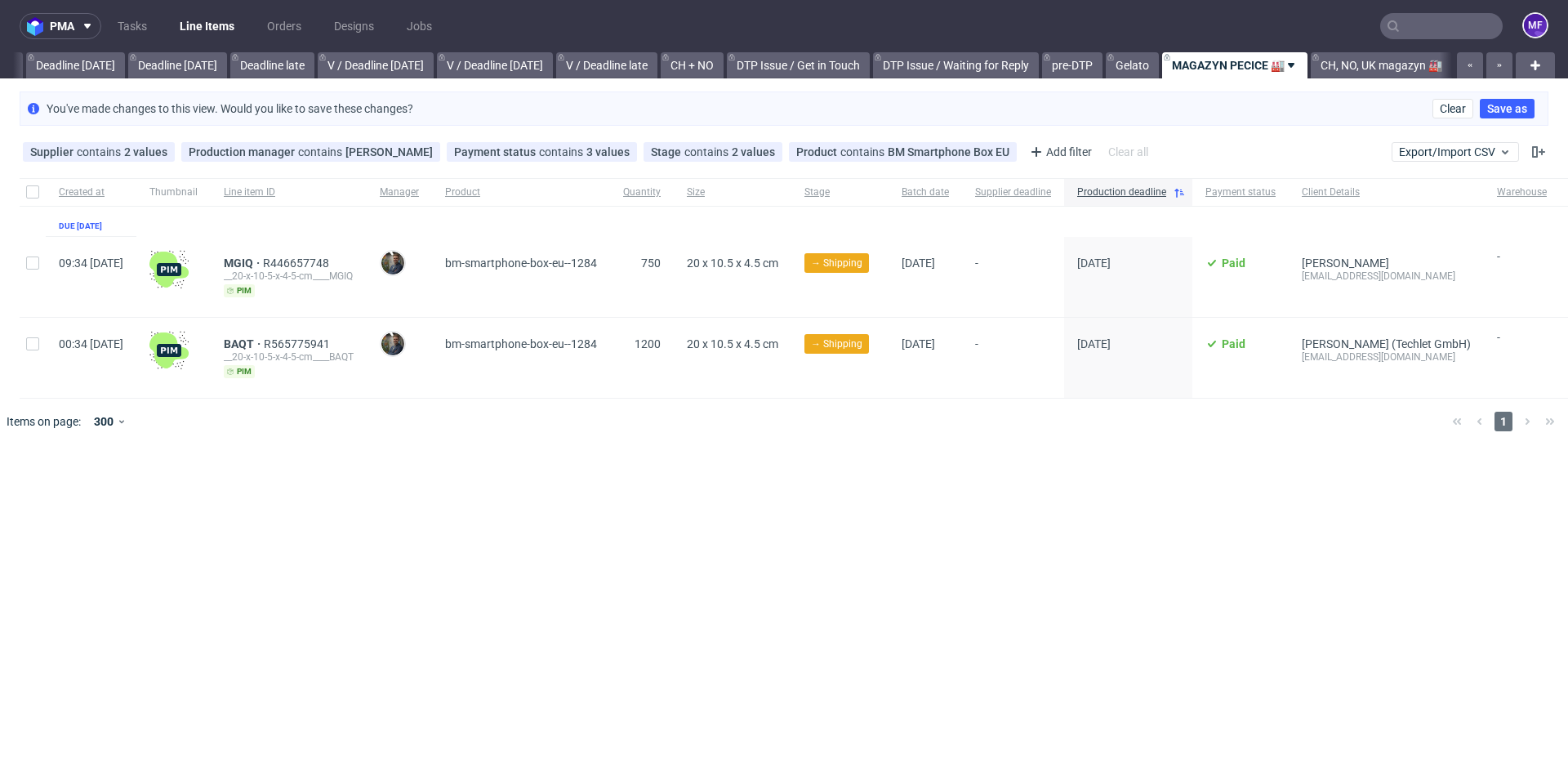
scroll to position [0, 1745]
click at [766, 153] on use at bounding box center [769, 151] width 7 height 7
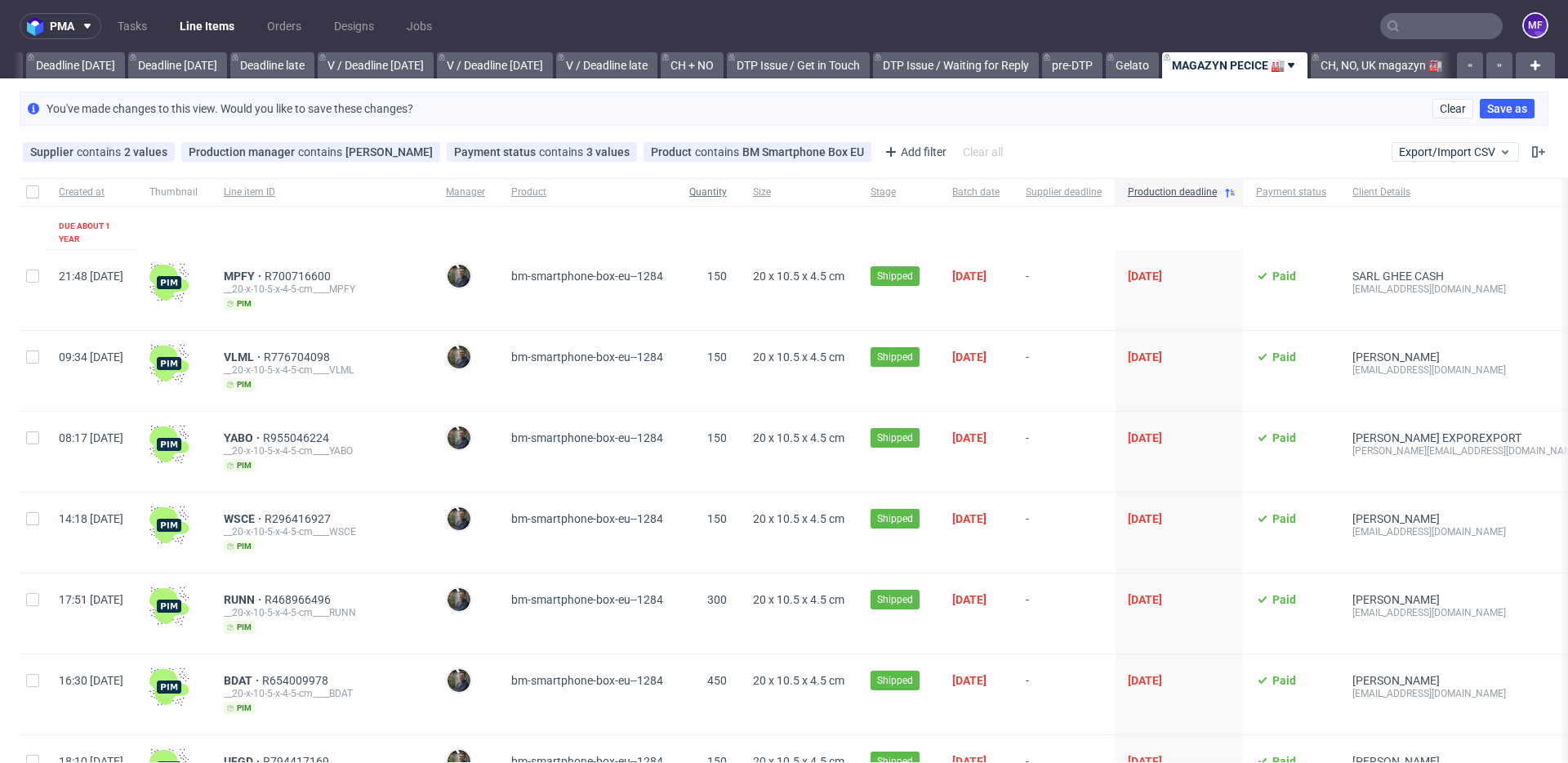
click at [716, 197] on div "Quantity" at bounding box center [708, 192] width 64 height 28
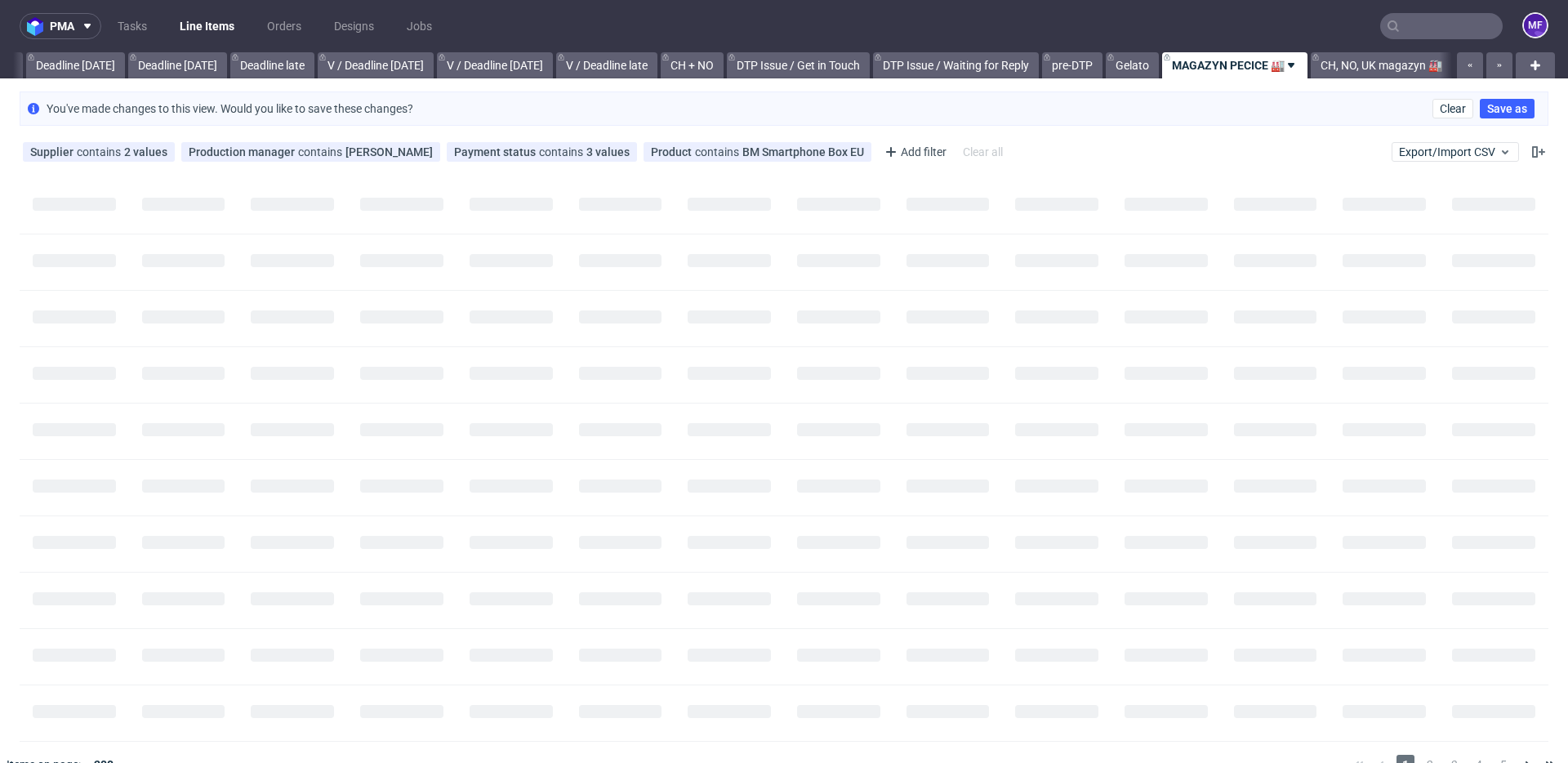
scroll to position [0, 1758]
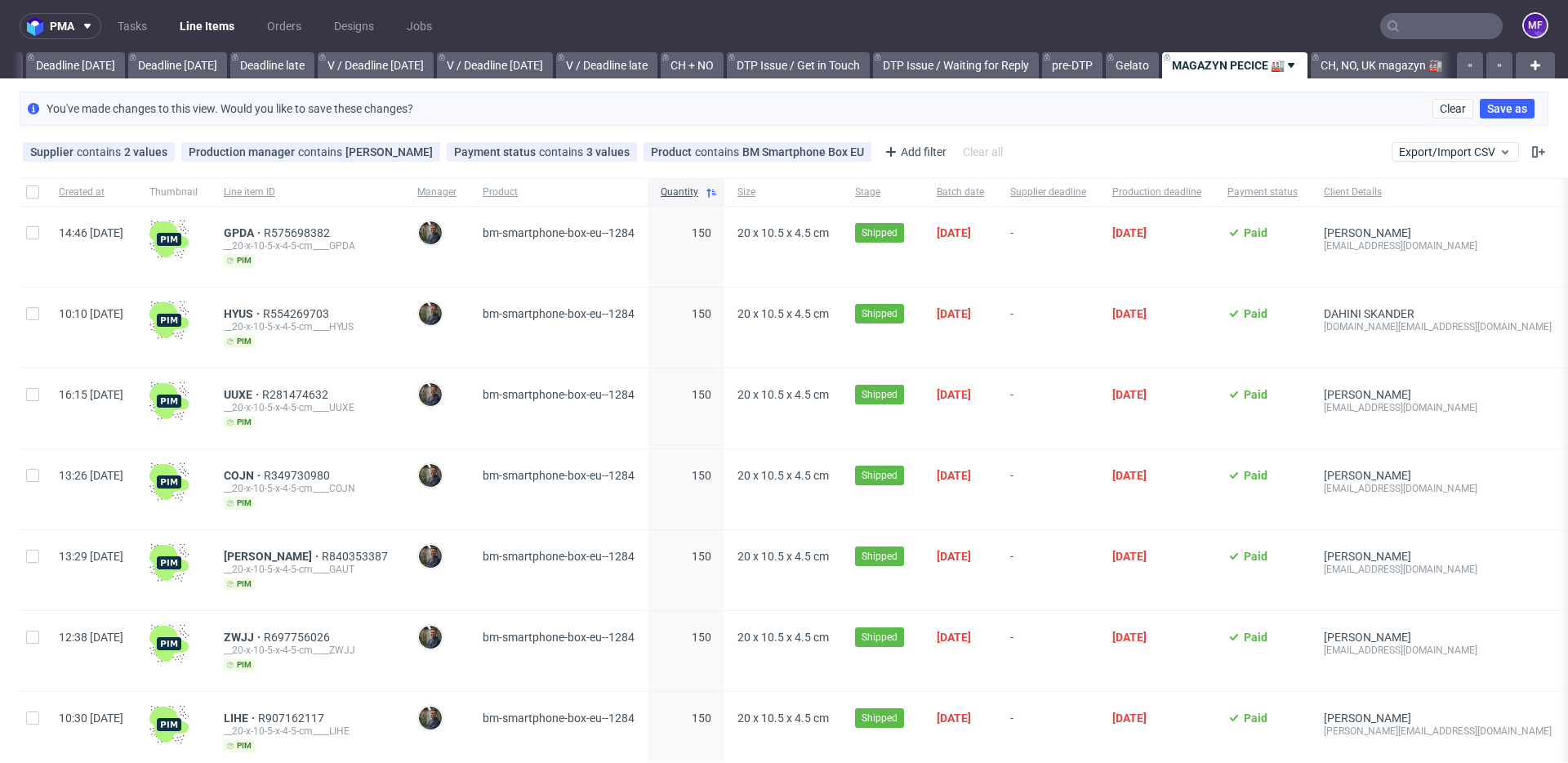
click at [716, 197] on div "Quantity" at bounding box center [685, 192] width 77 height 28
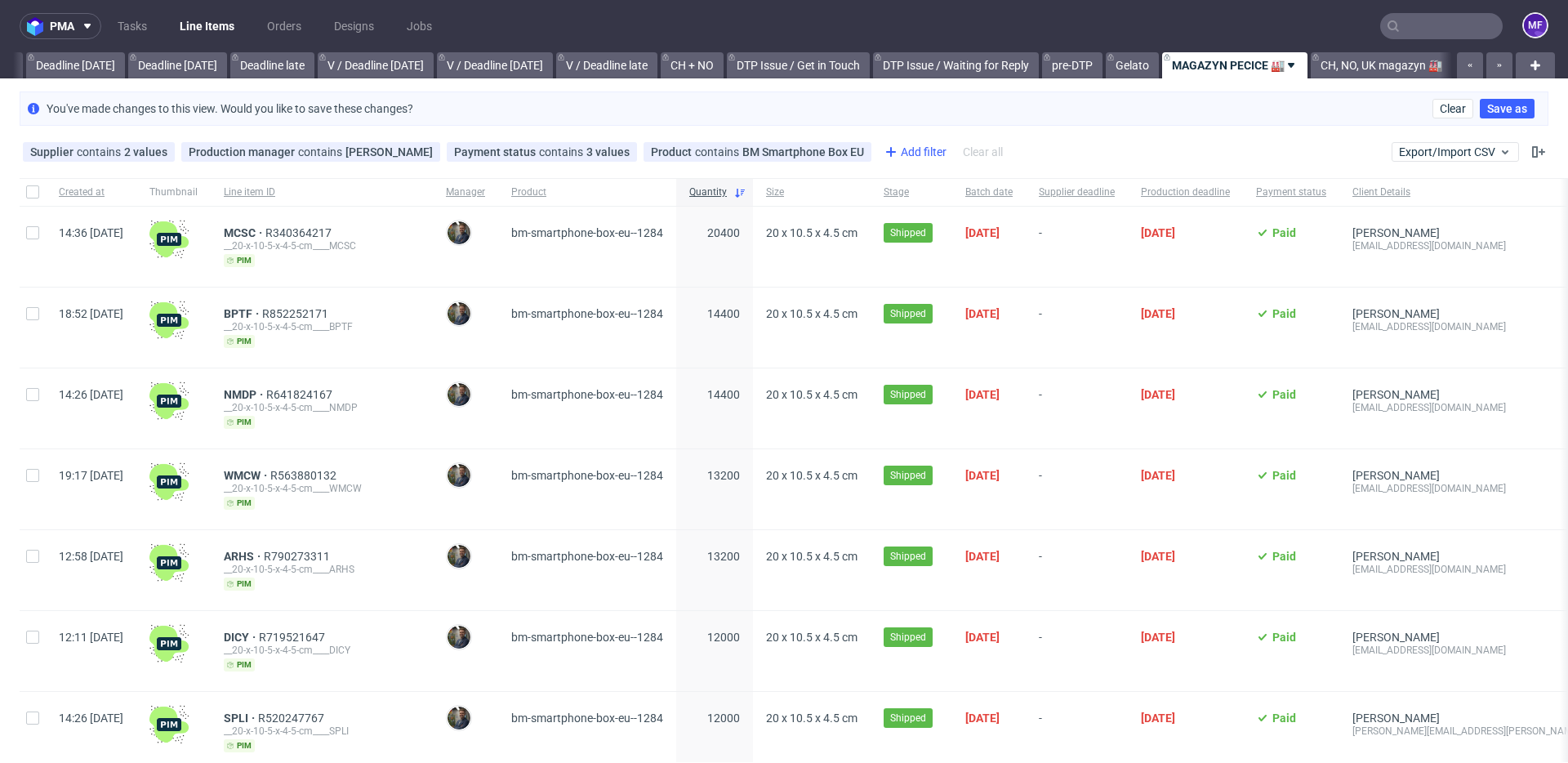
click at [889, 159] on div "Add filter" at bounding box center [914, 152] width 72 height 26
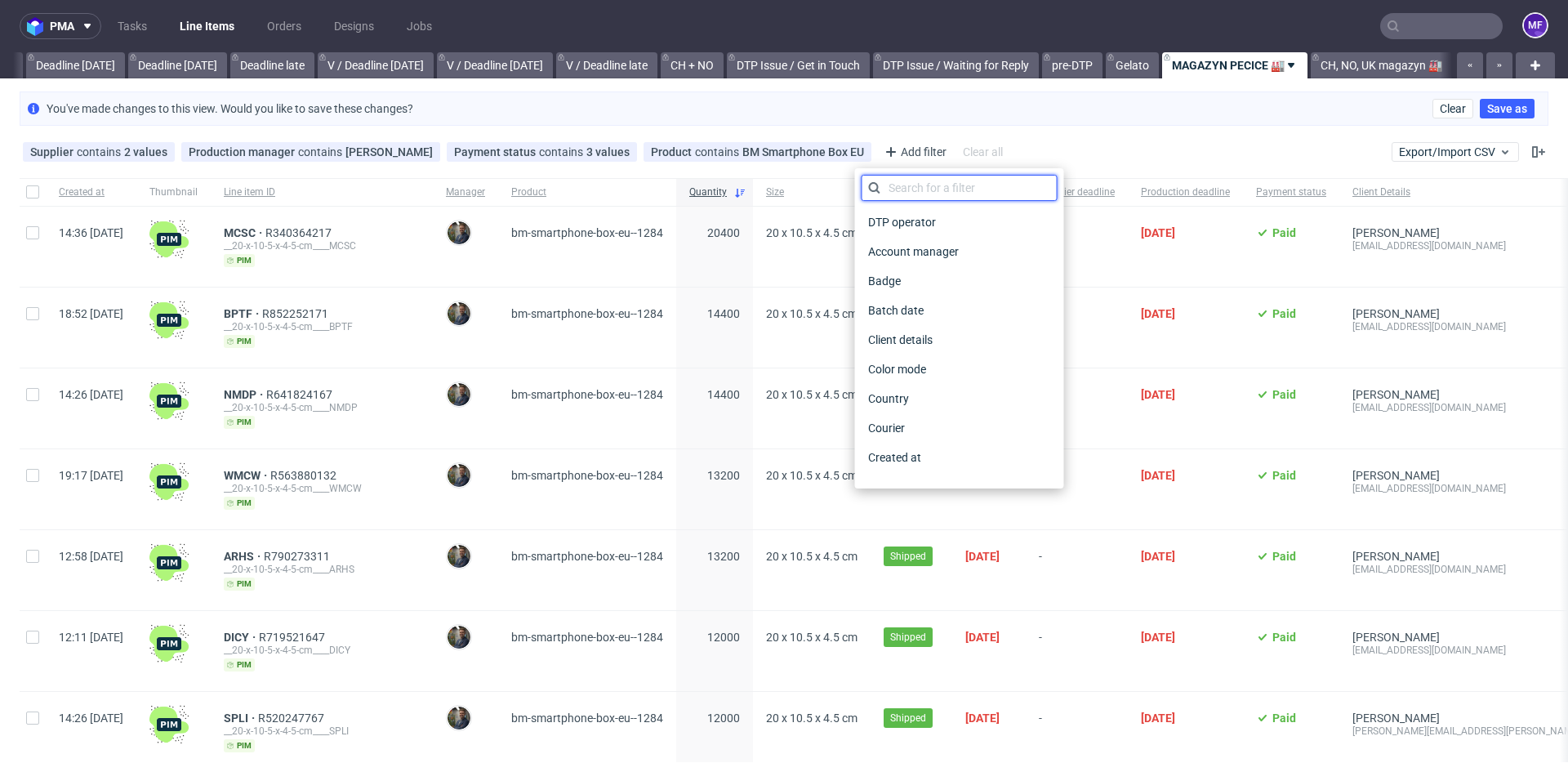
click at [900, 183] on input "text" at bounding box center [959, 188] width 196 height 26
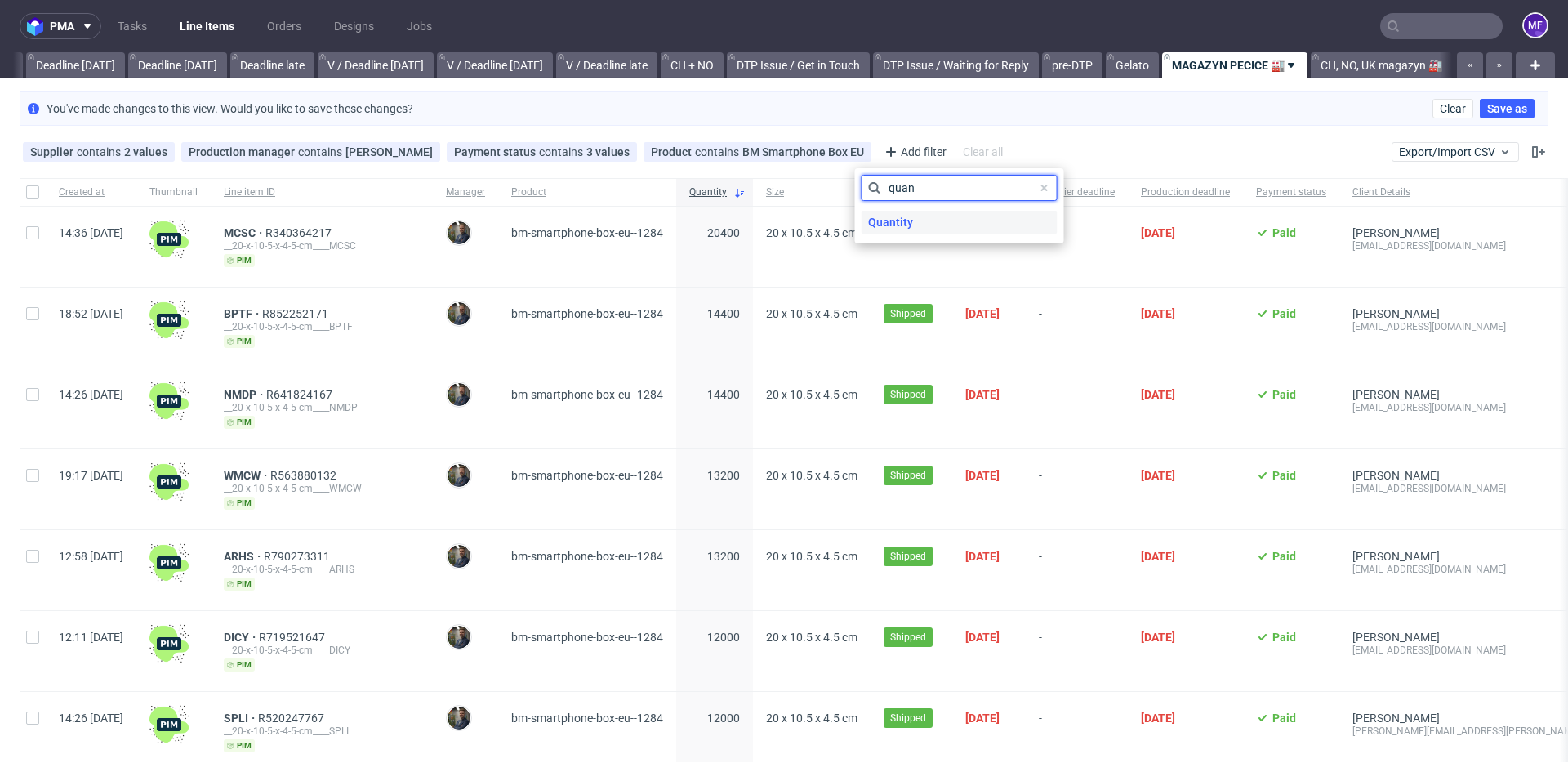
type input "quan"
click at [894, 222] on span "Quantity" at bounding box center [891, 222] width 58 height 23
click at [903, 220] on input "number" at bounding box center [959, 225] width 196 height 26
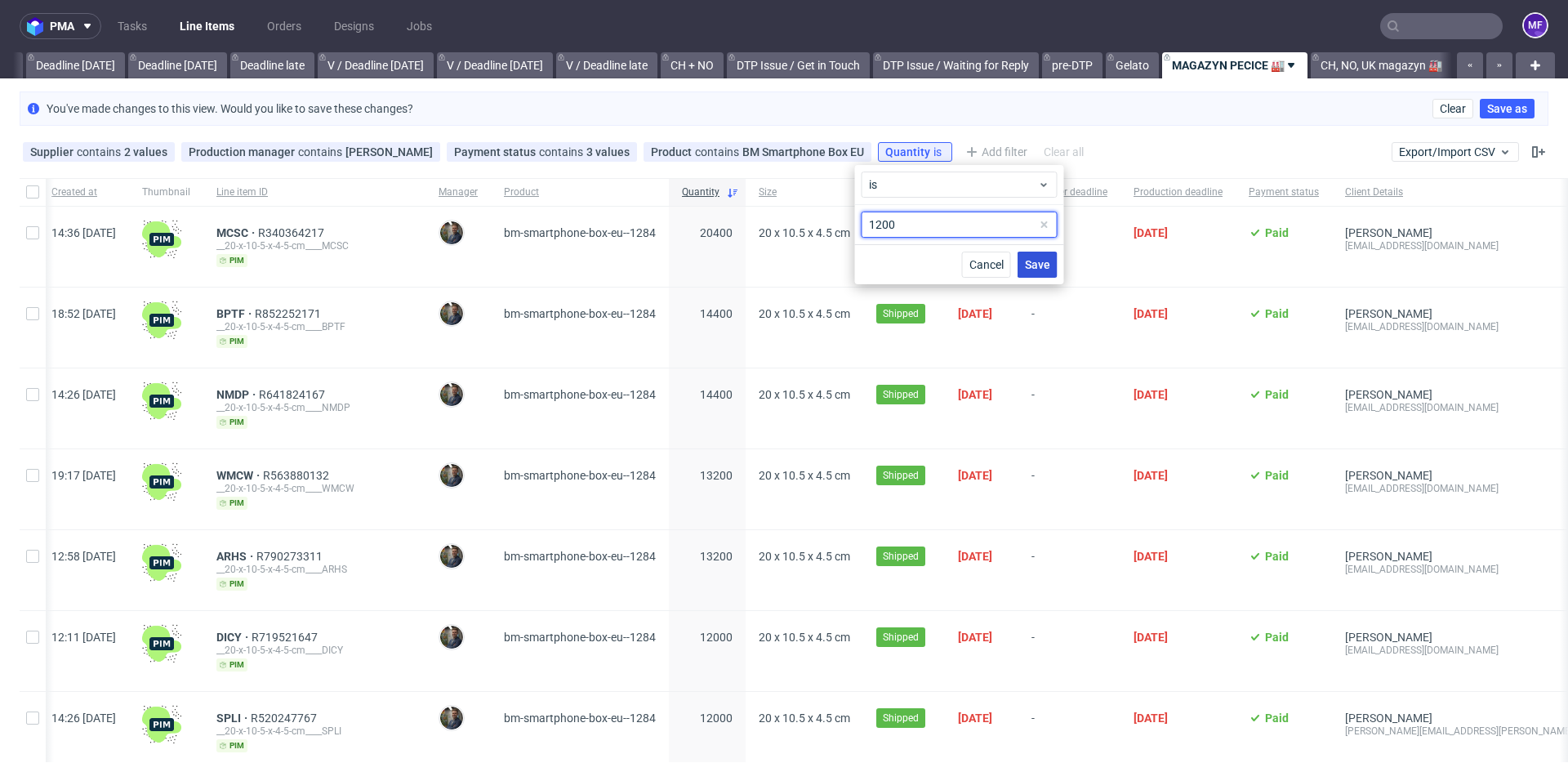
scroll to position [0, 8]
type input "1200"
click at [1047, 267] on span "Save" at bounding box center [1037, 264] width 25 height 11
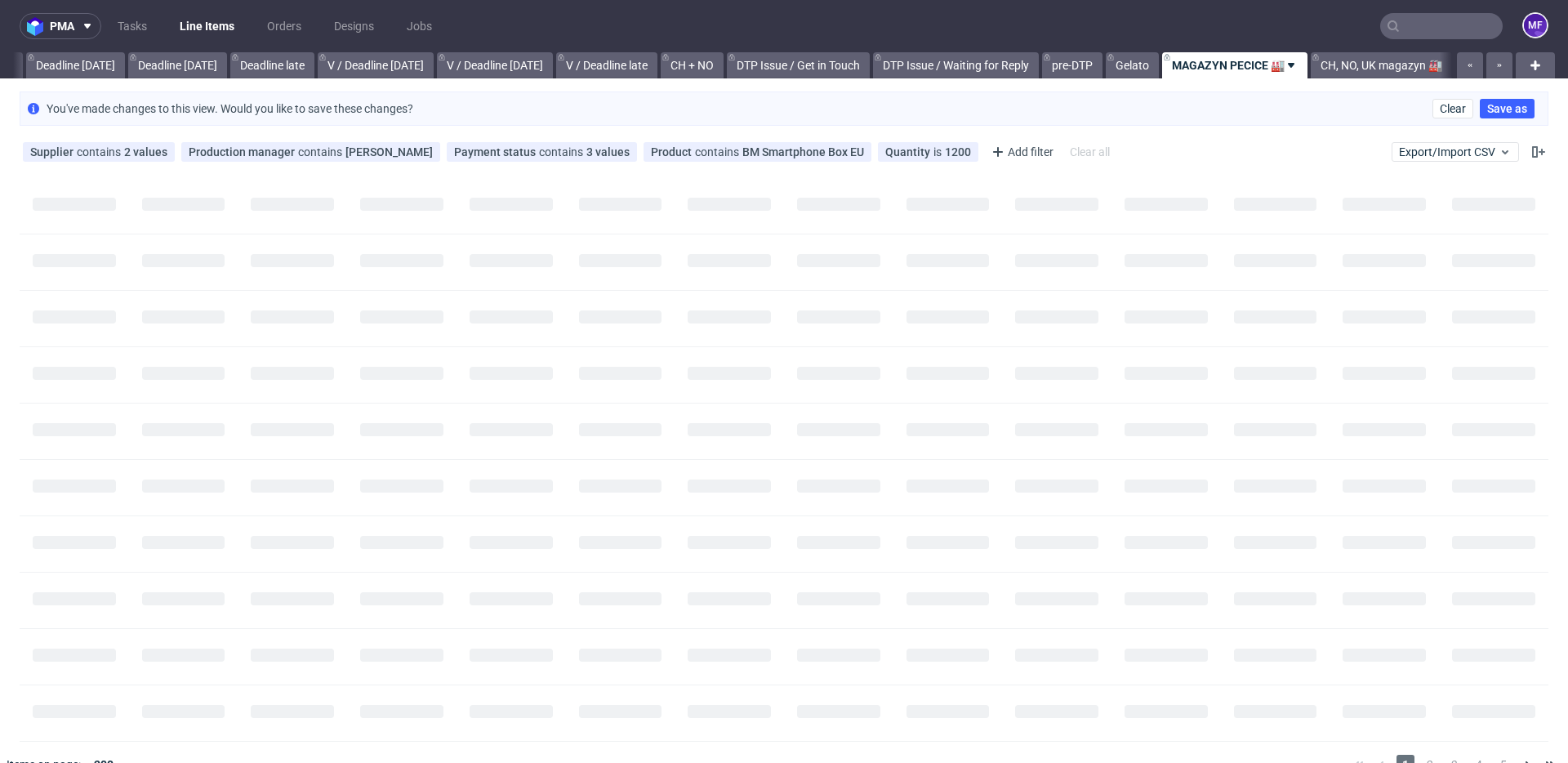
scroll to position [0, 1745]
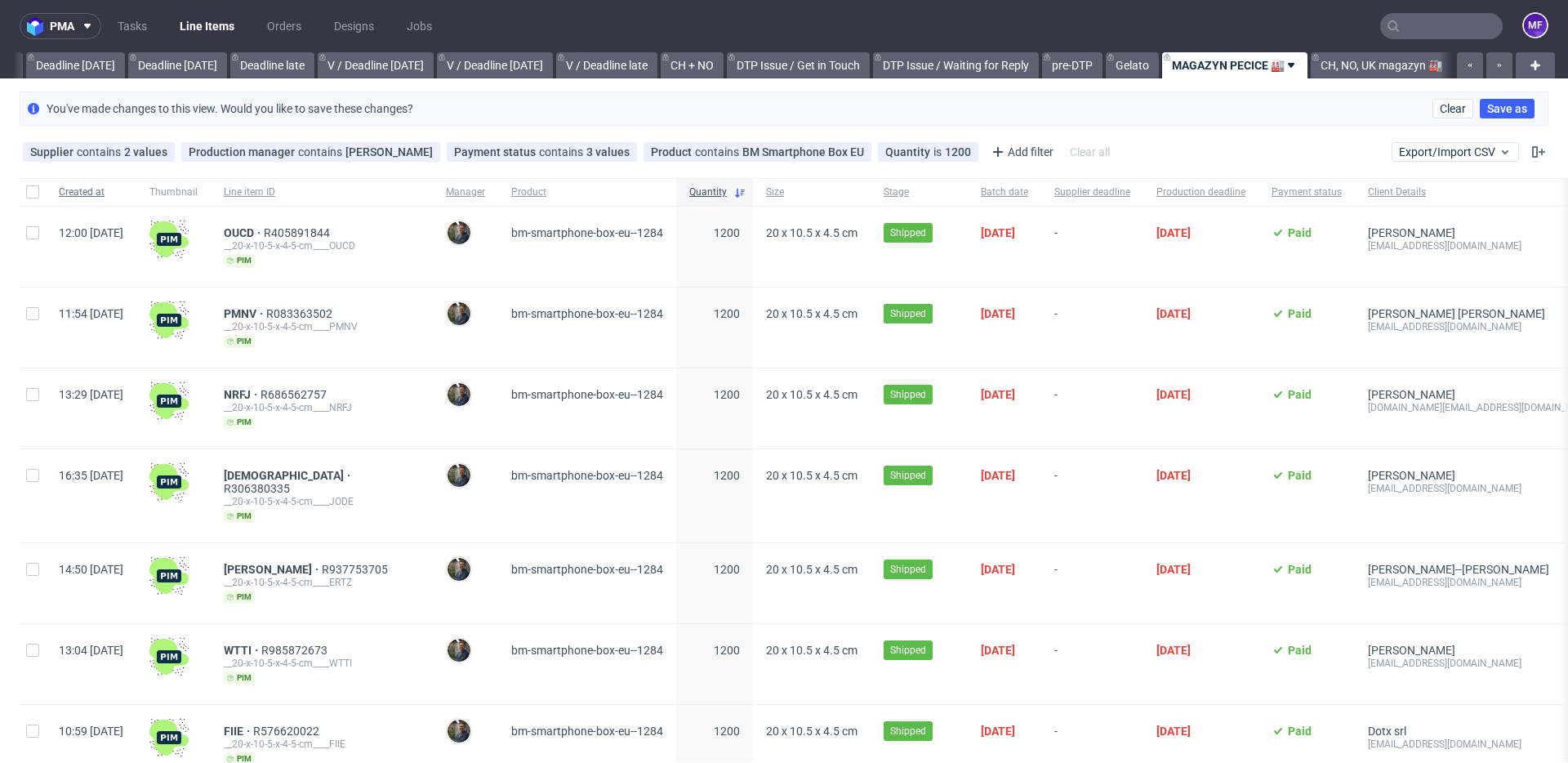
click at [136, 199] on div "Created at" at bounding box center [90, 192] width 90 height 28
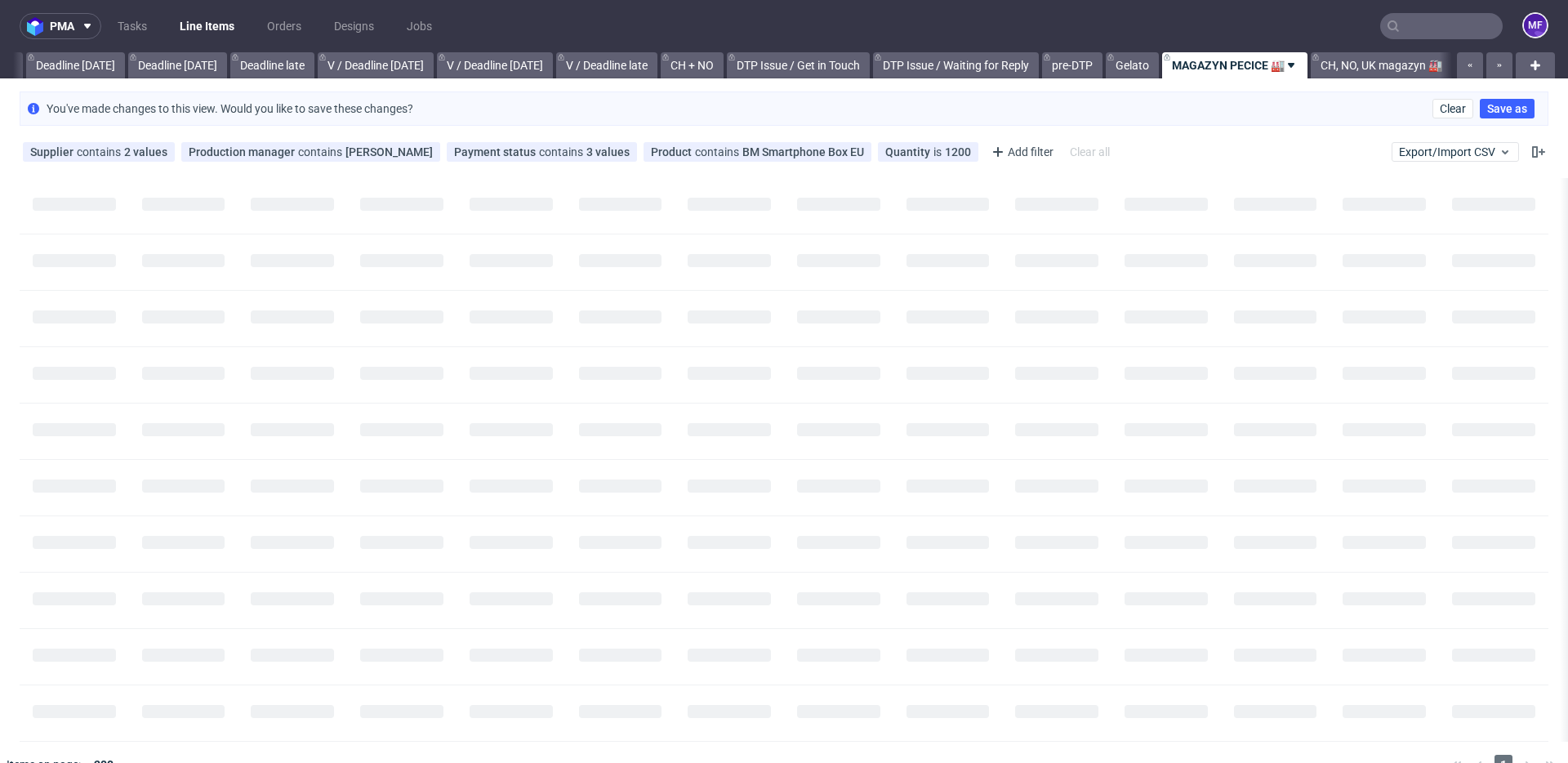
scroll to position [0, 1758]
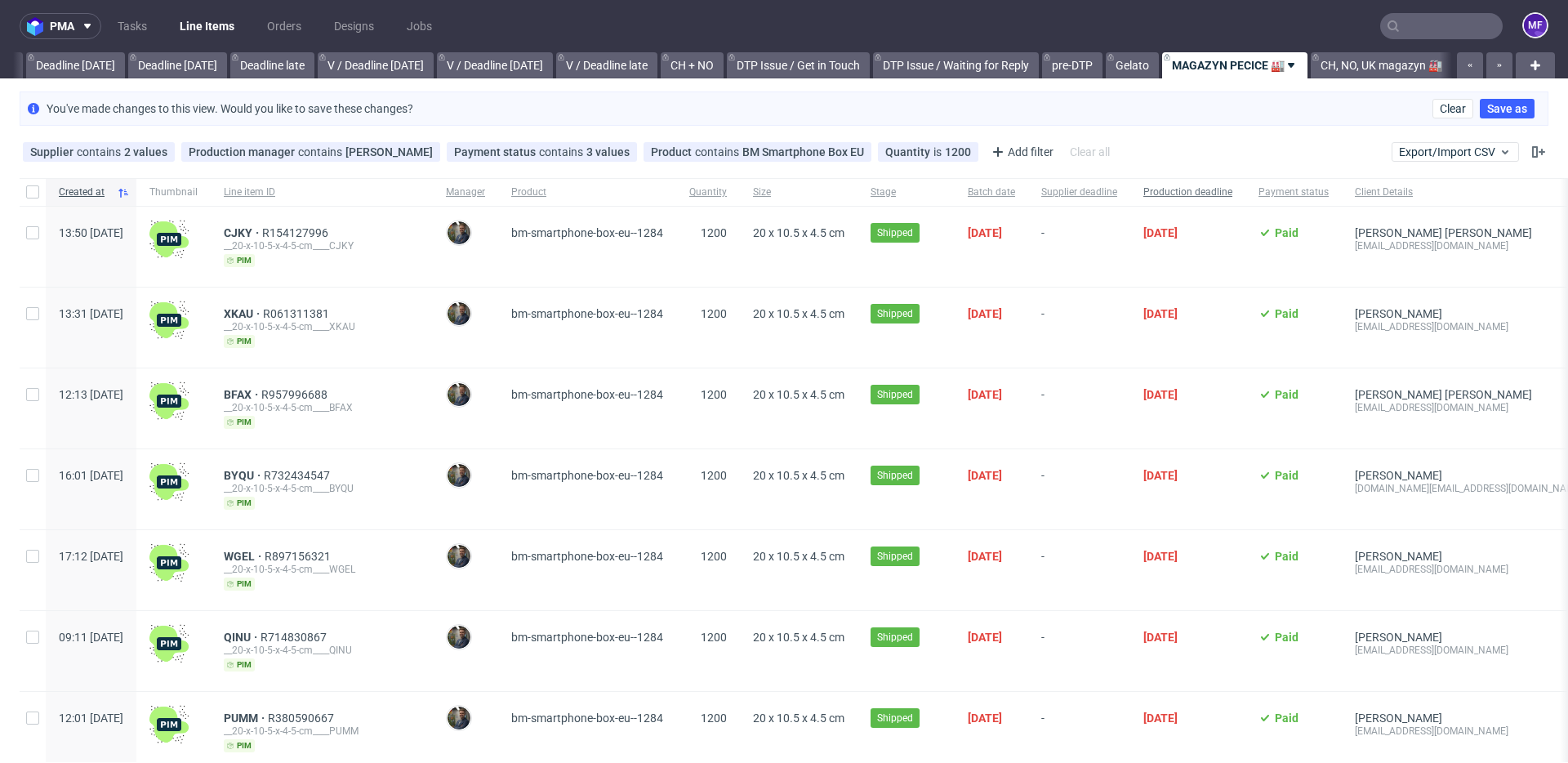
click at [1233, 195] on div "Production deadline" at bounding box center [1188, 192] width 115 height 28
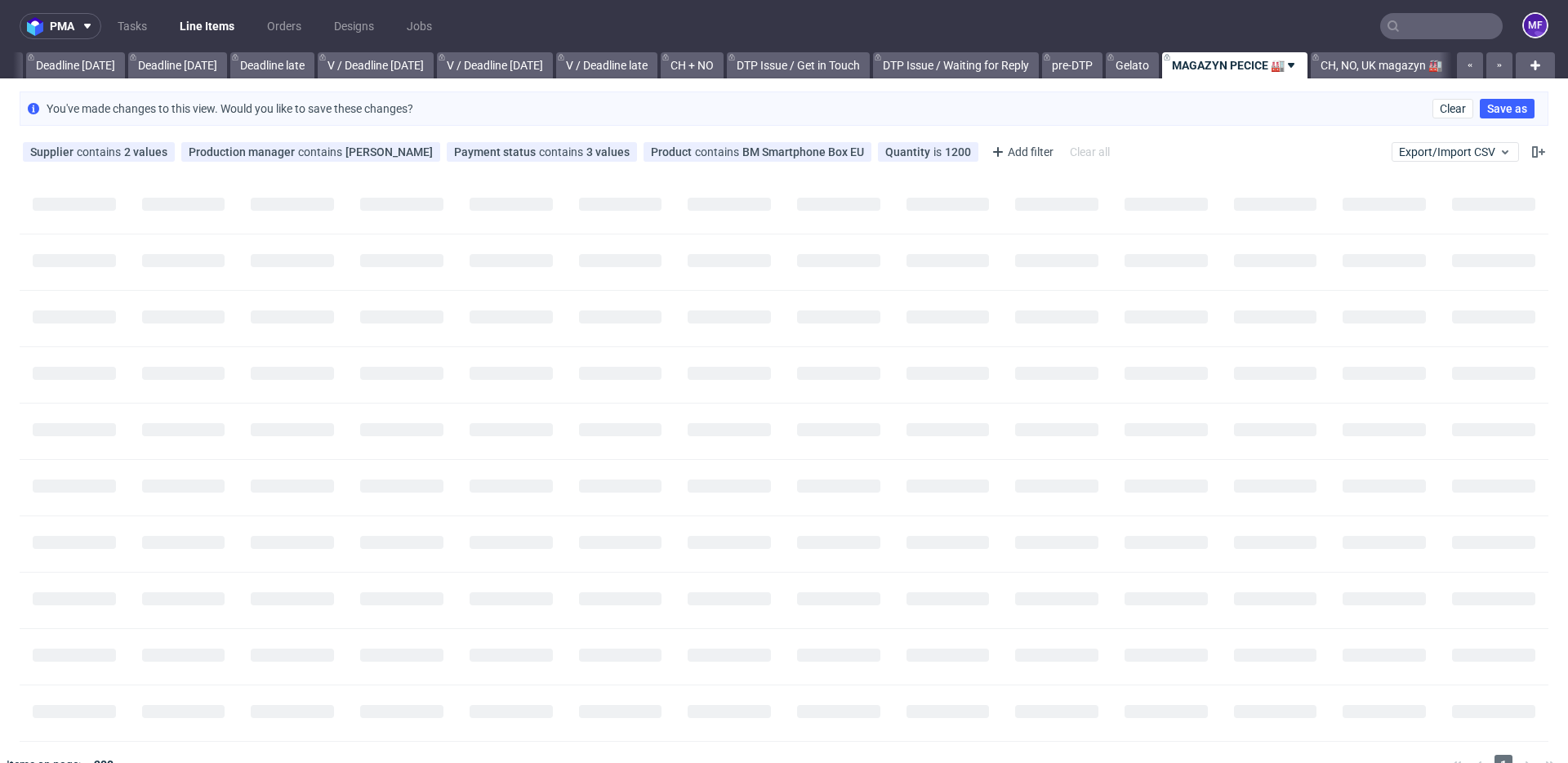
scroll to position [0, 1758]
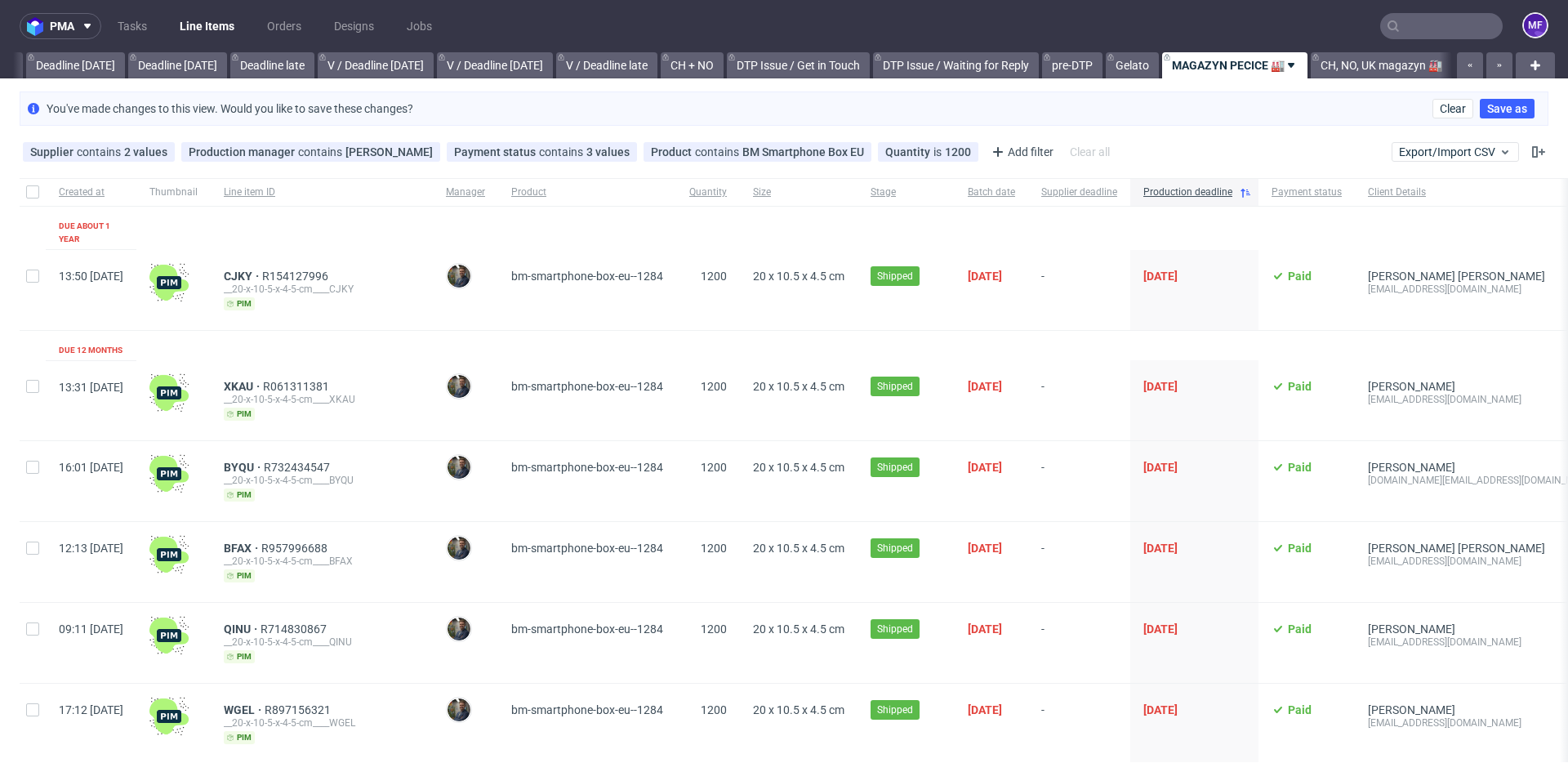
click at [1233, 195] on div "Production deadline" at bounding box center [1194, 192] width 128 height 28
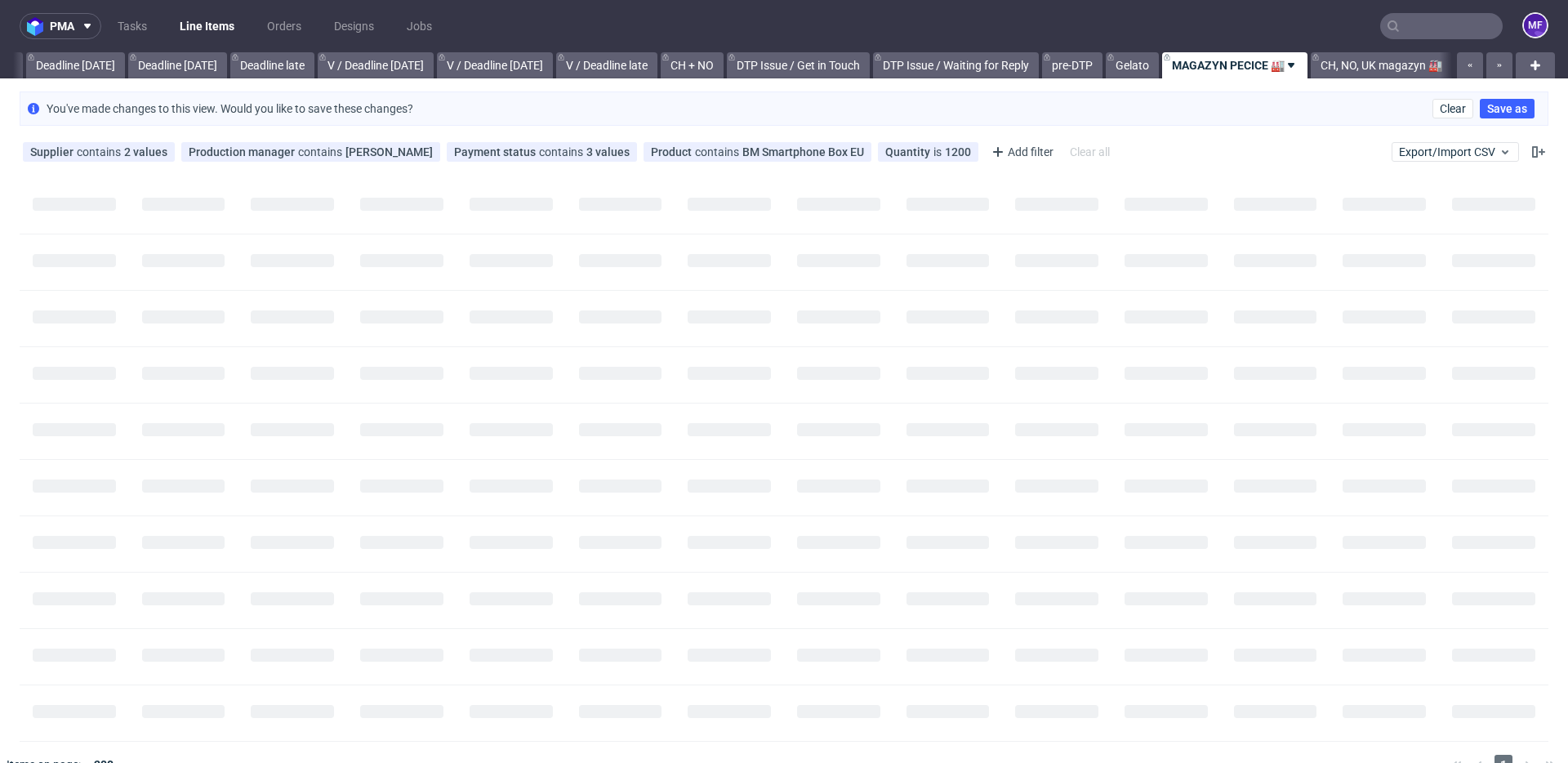
scroll to position [0, 1758]
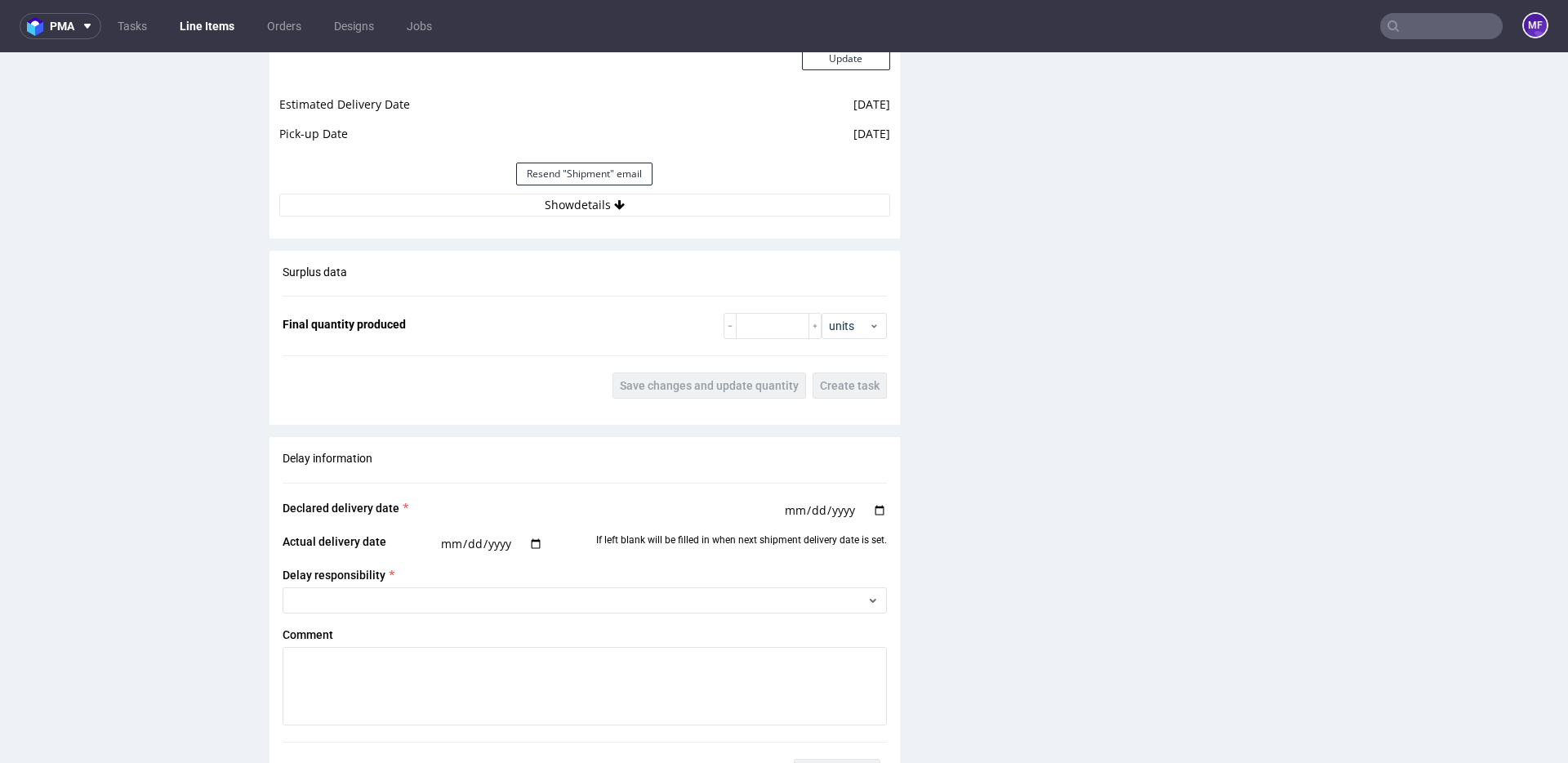
scroll to position [1727, 0]
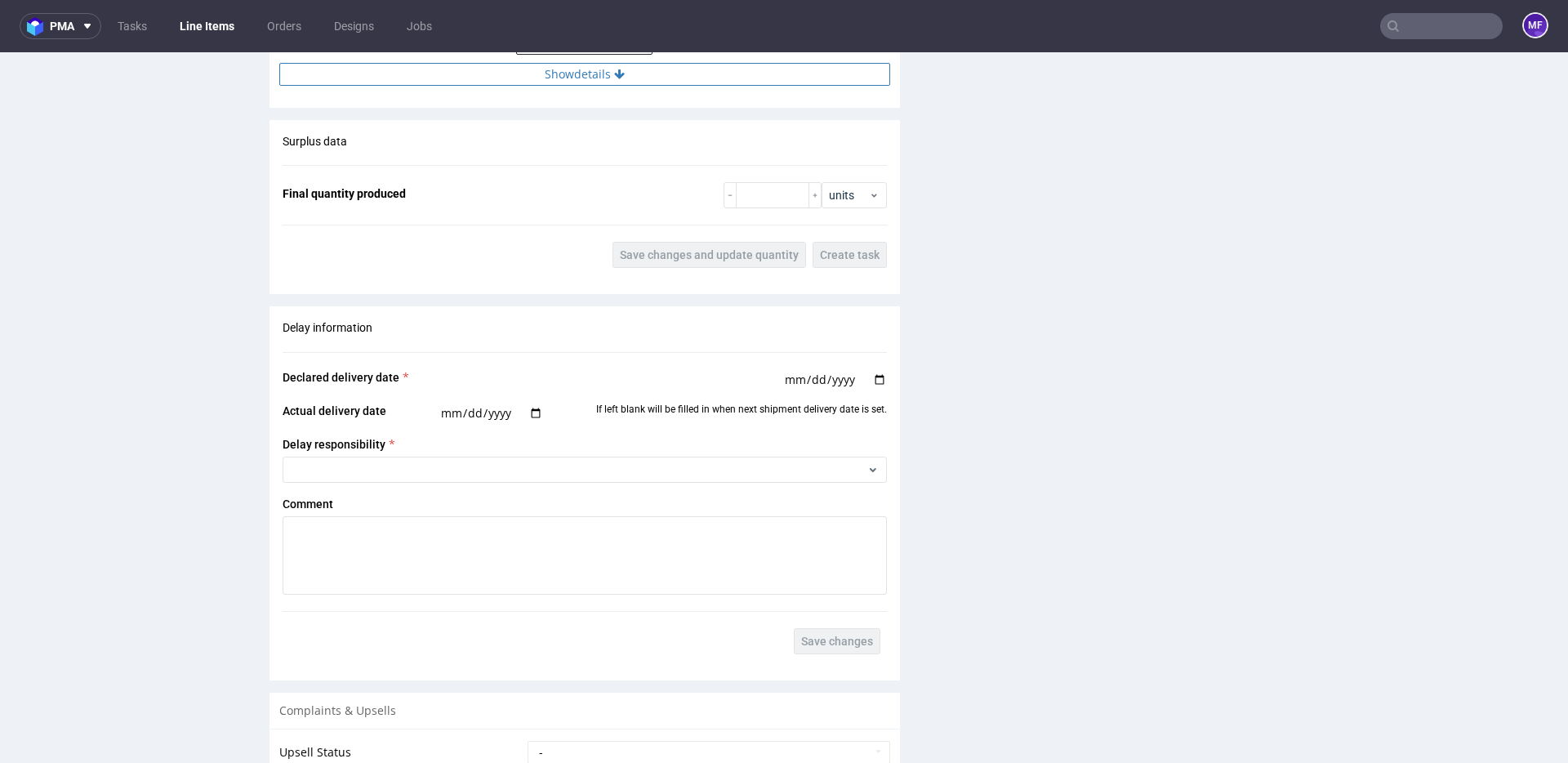
click at [559, 69] on button "Show details" at bounding box center [585, 74] width 610 height 23
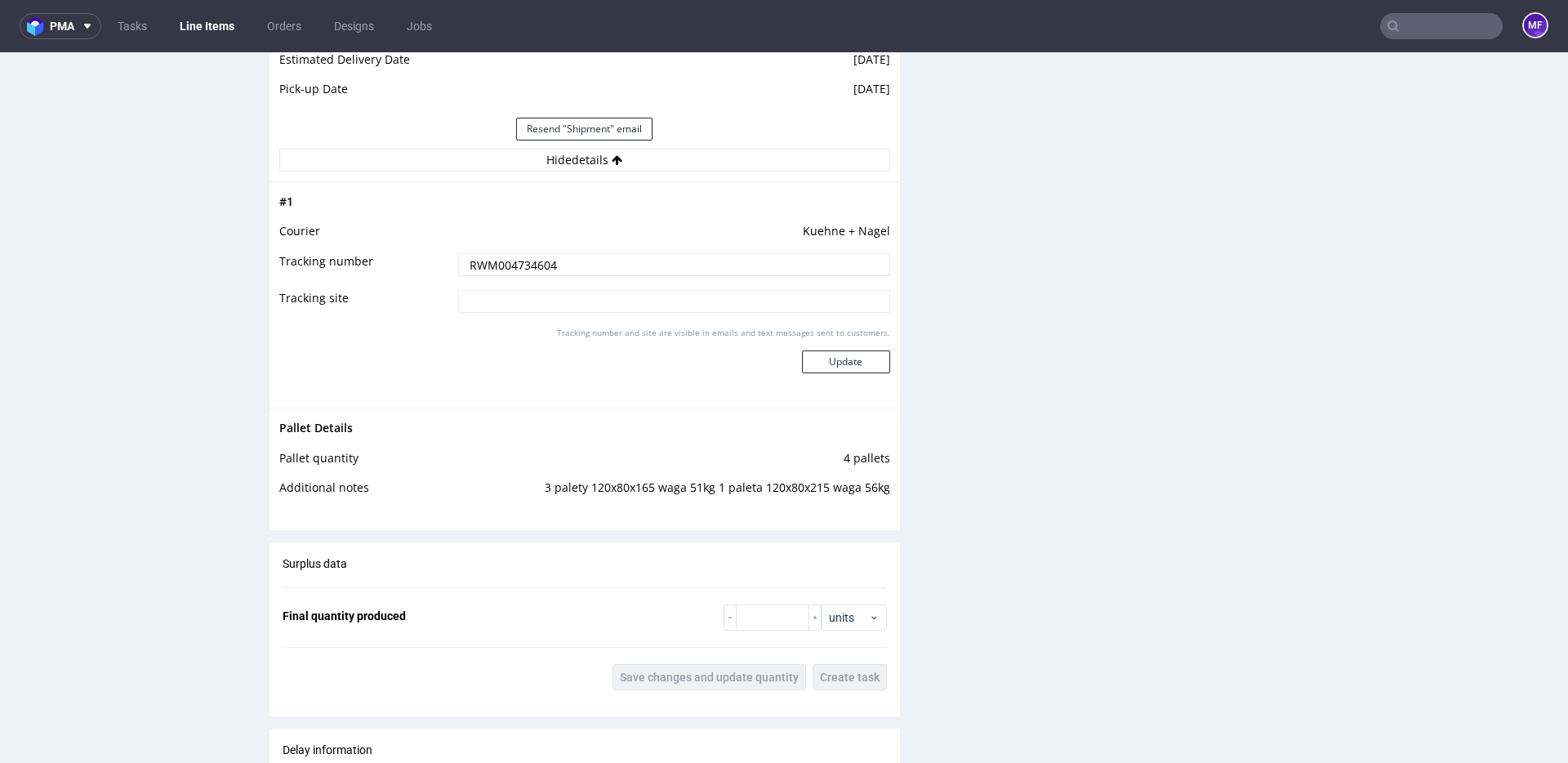
scroll to position [1643, 0]
click at [722, 423] on td at bounding box center [669, 431] width 441 height 30
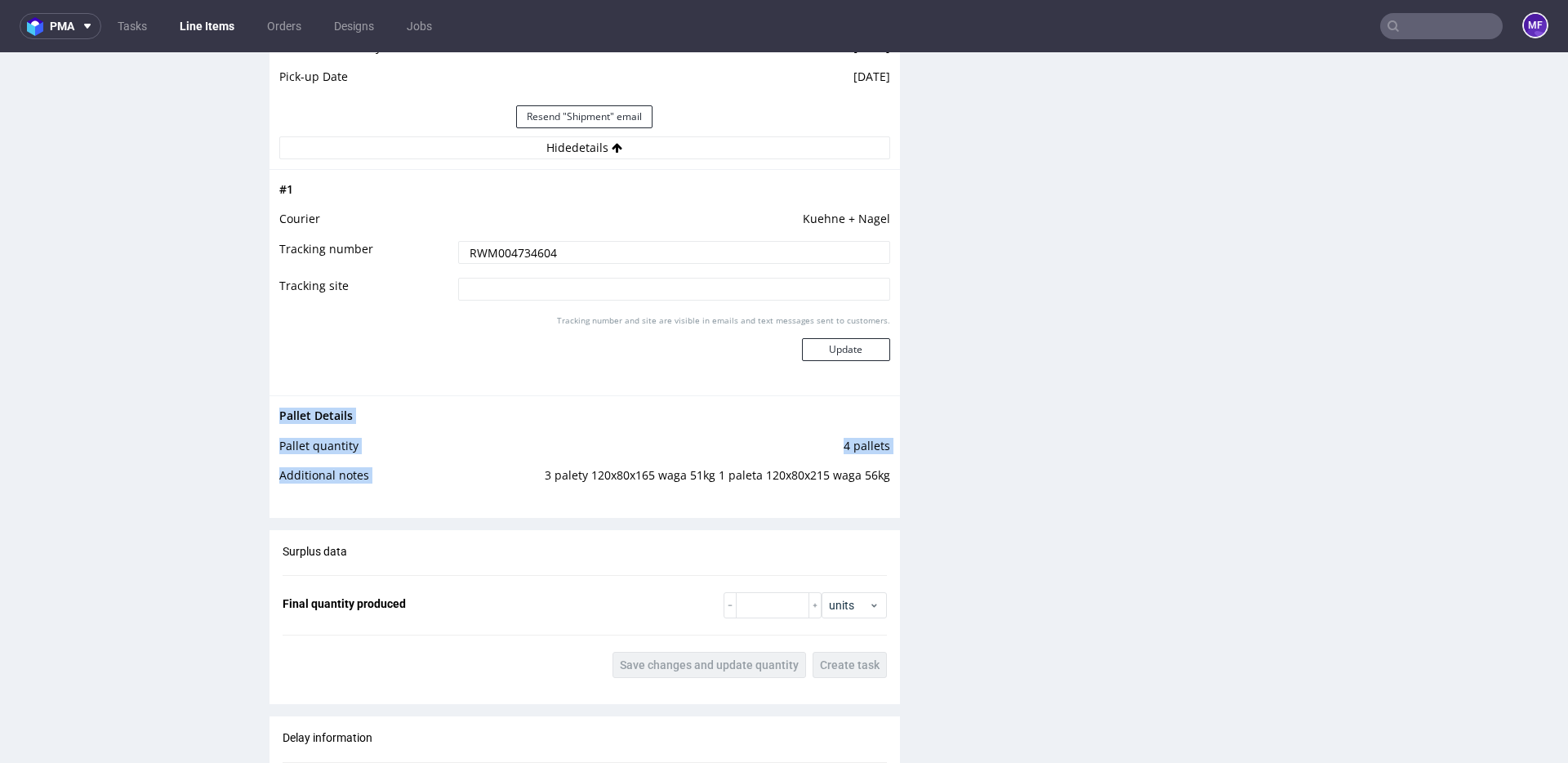
drag, startPoint x: 887, startPoint y: 480, endPoint x: 541, endPoint y: 478, distance: 346.0
click at [541, 478] on div "Pallet Details Pallet quantity 4 pallets Additional notes 3 palety 120x80x165 w…" at bounding box center [585, 451] width 630 height 110
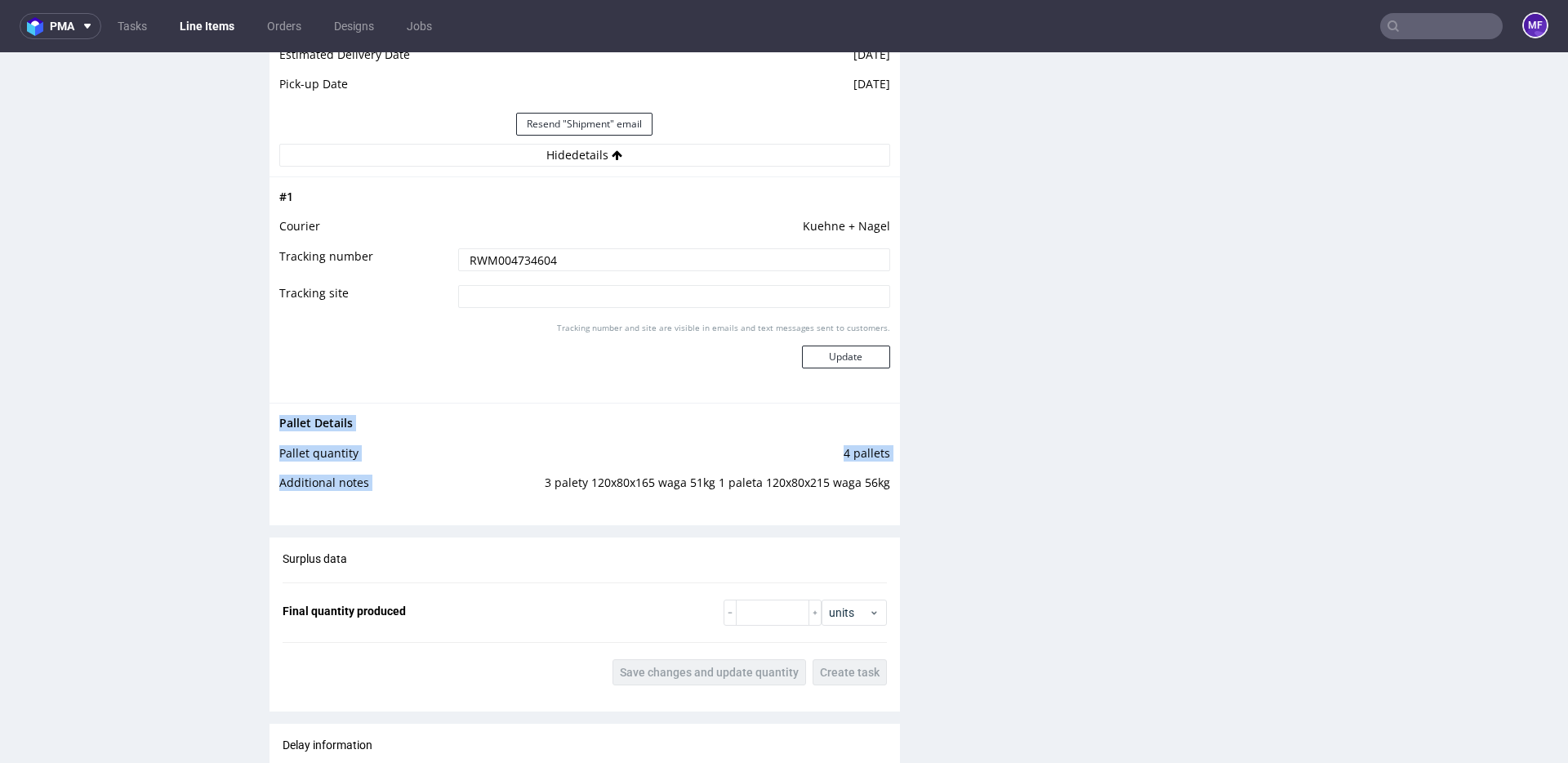
scroll to position [1644, 0]
copy tbody "Pallet Details Pallet quantity 4 pallets Additional notes"
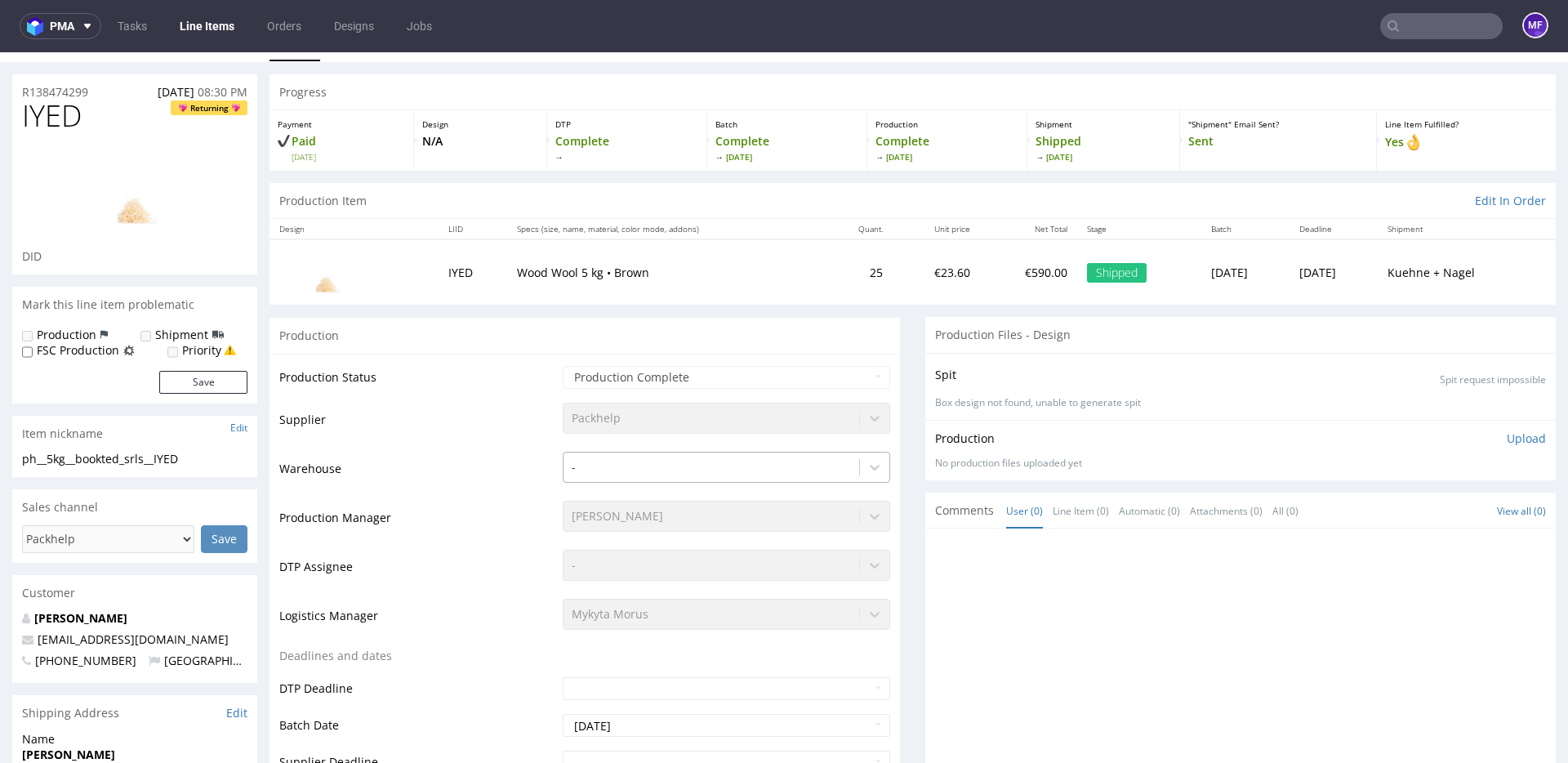
scroll to position [0, 0]
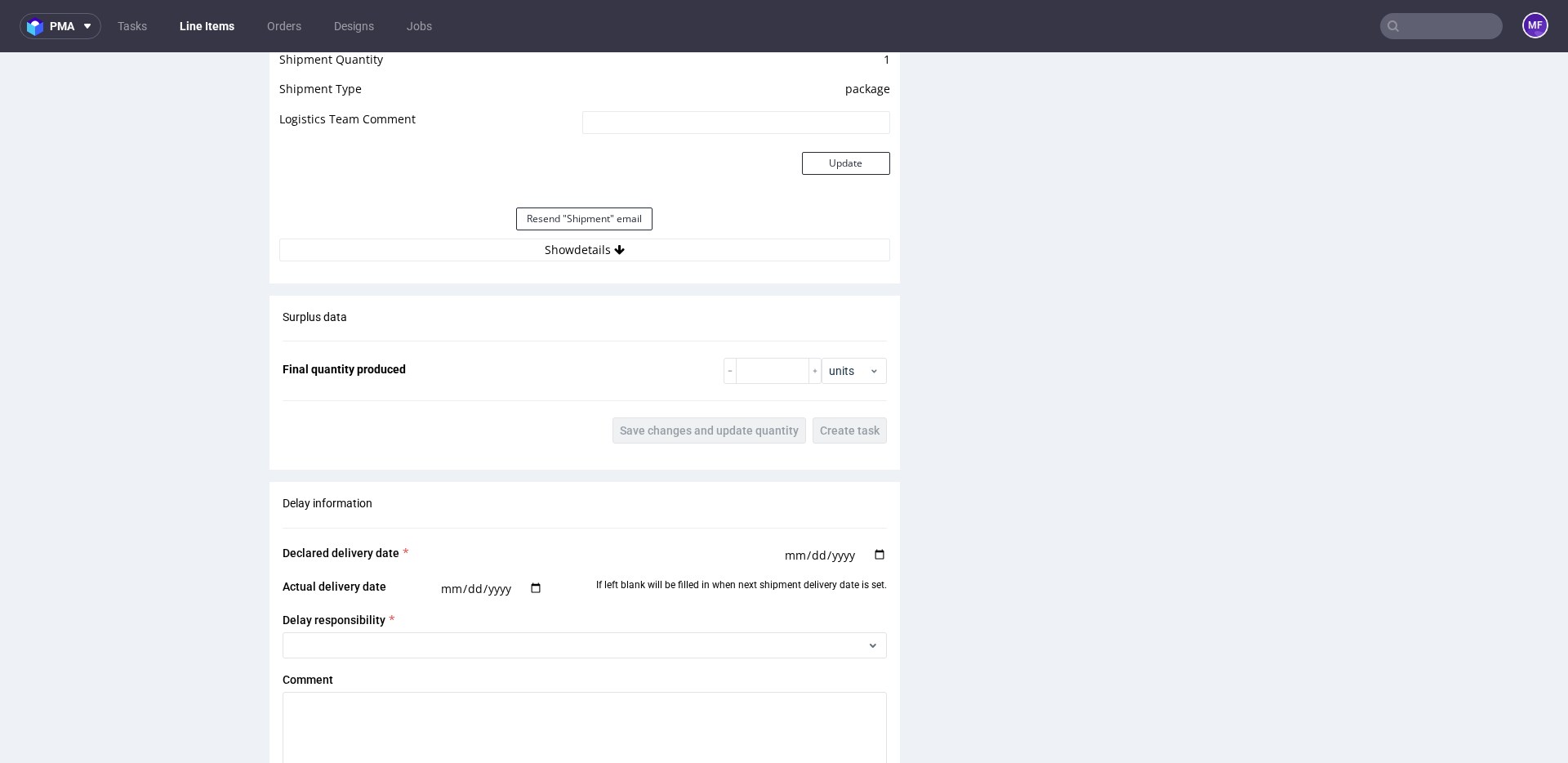
scroll to position [1482, 0]
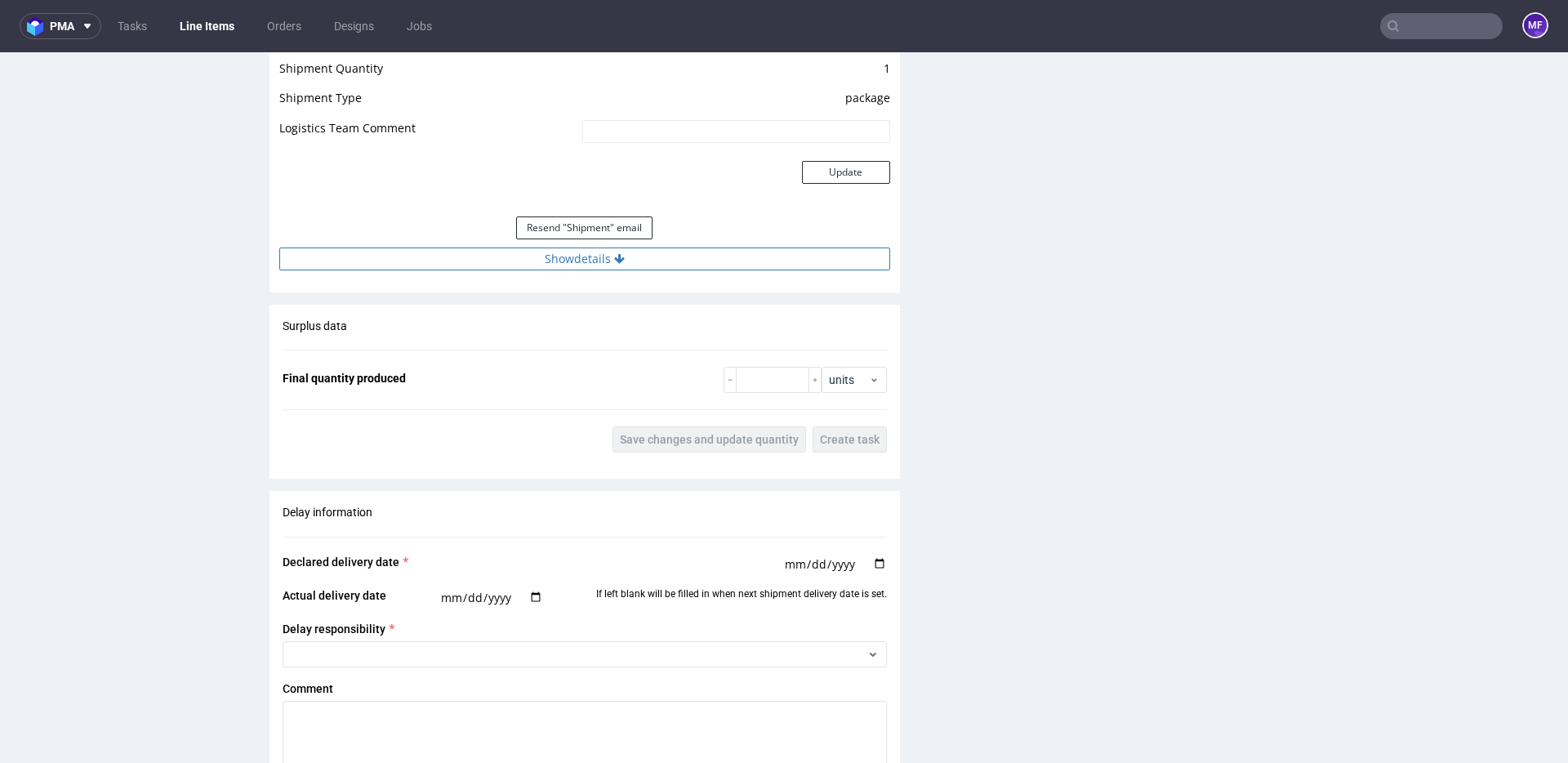
click at [583, 263] on button "Show details" at bounding box center [585, 259] width 610 height 23
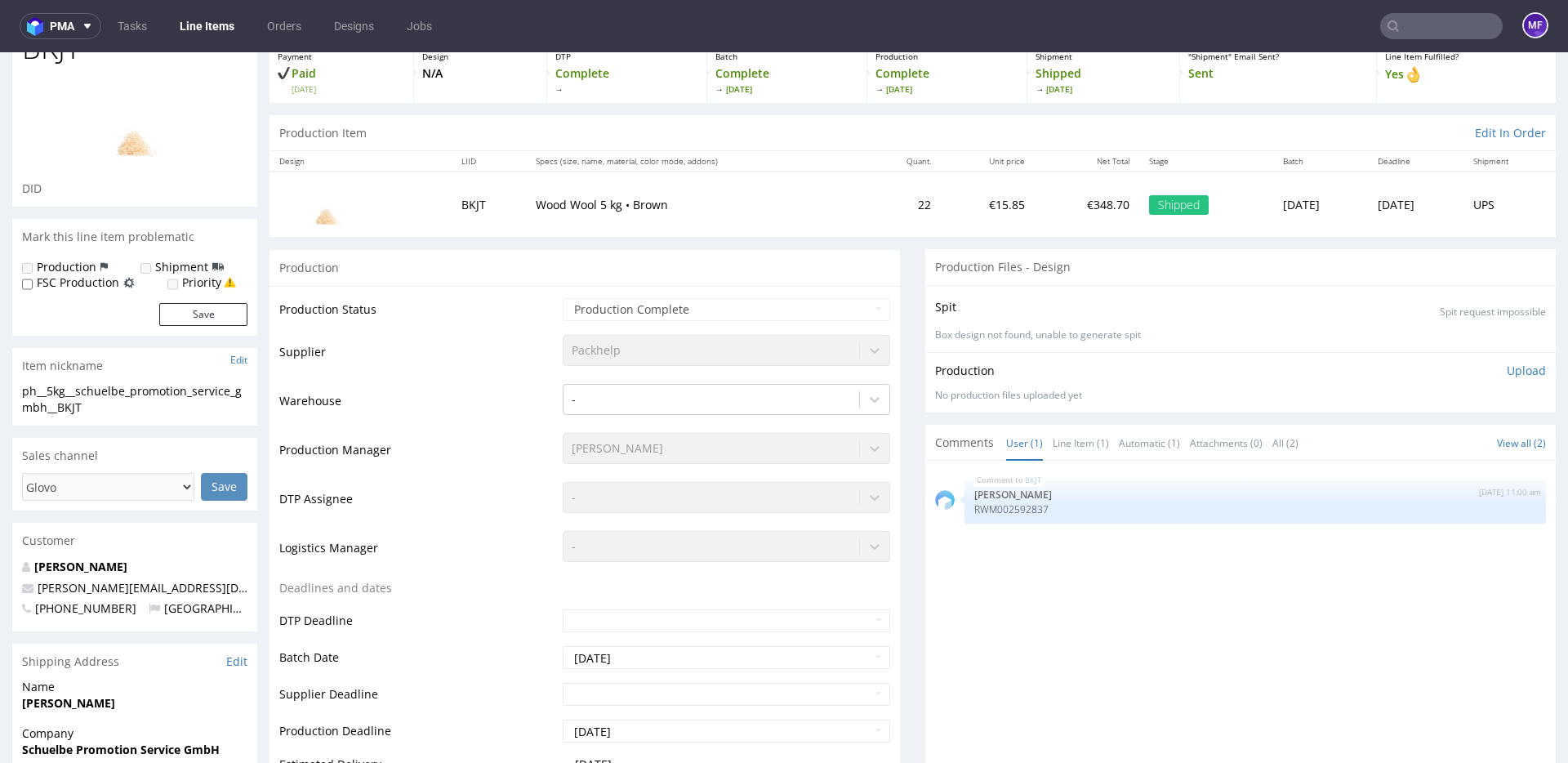
scroll to position [0, 0]
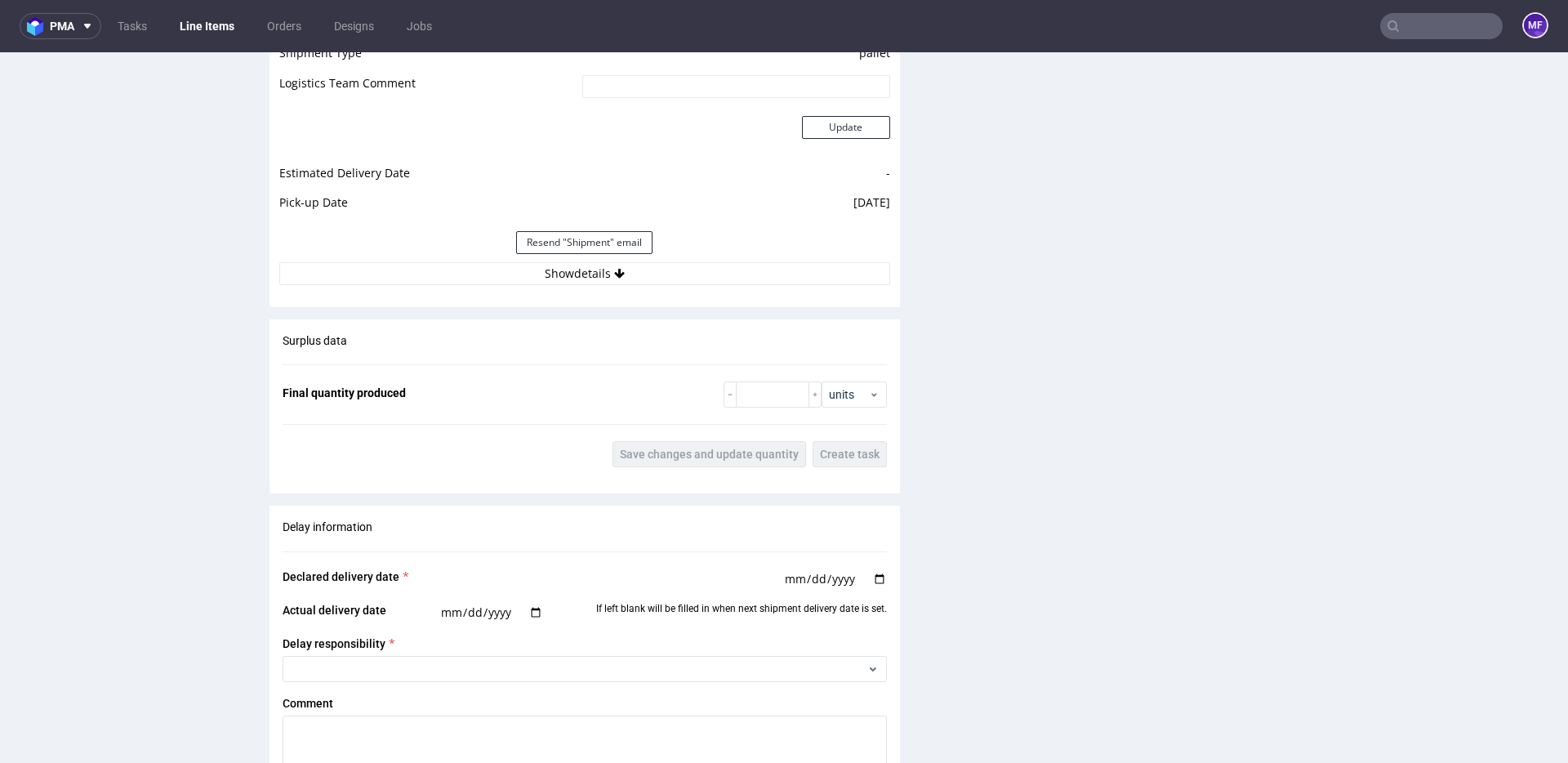
scroll to position [1521, 0]
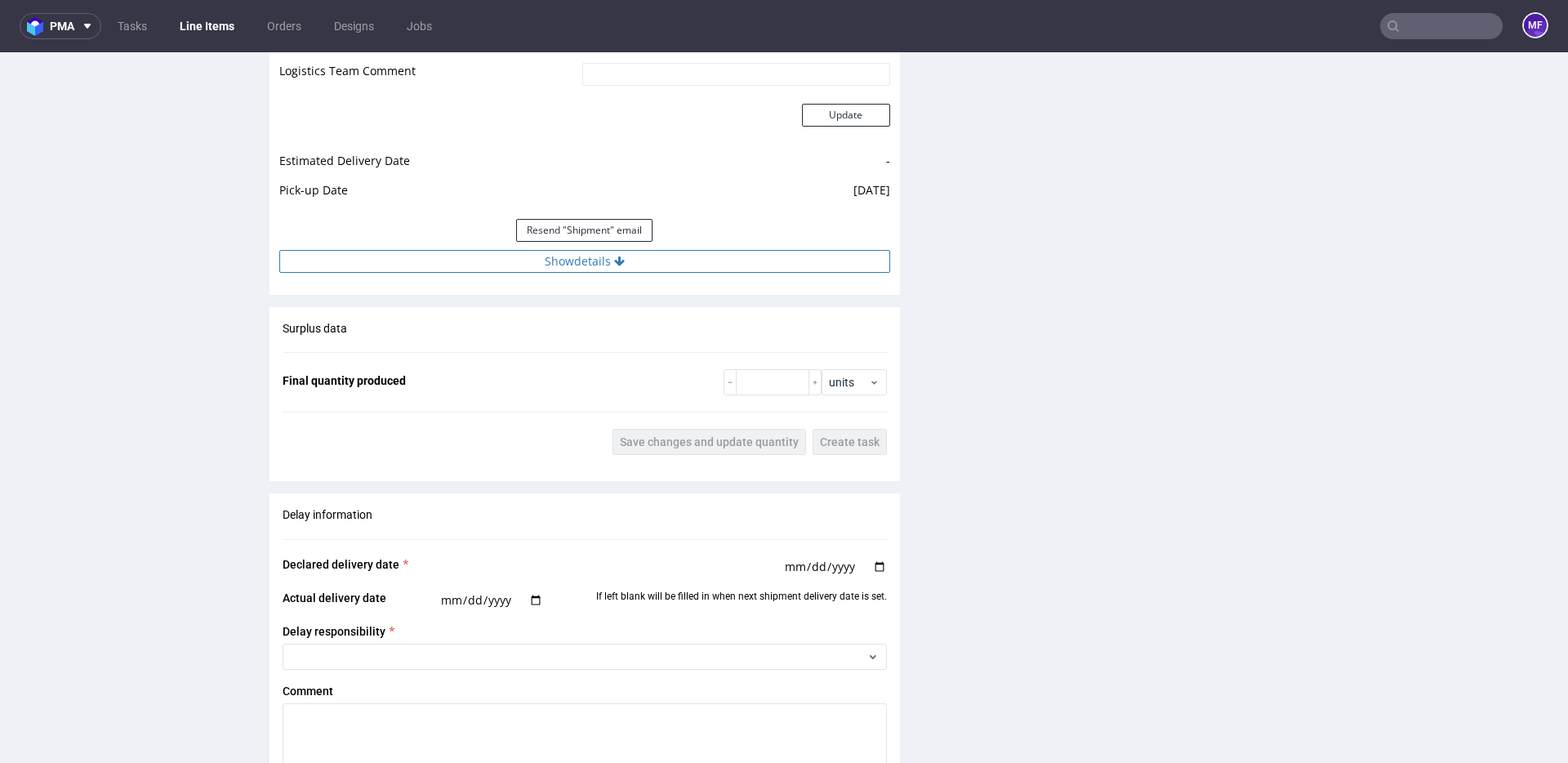
click at [621, 250] on button "Show details" at bounding box center [585, 261] width 610 height 23
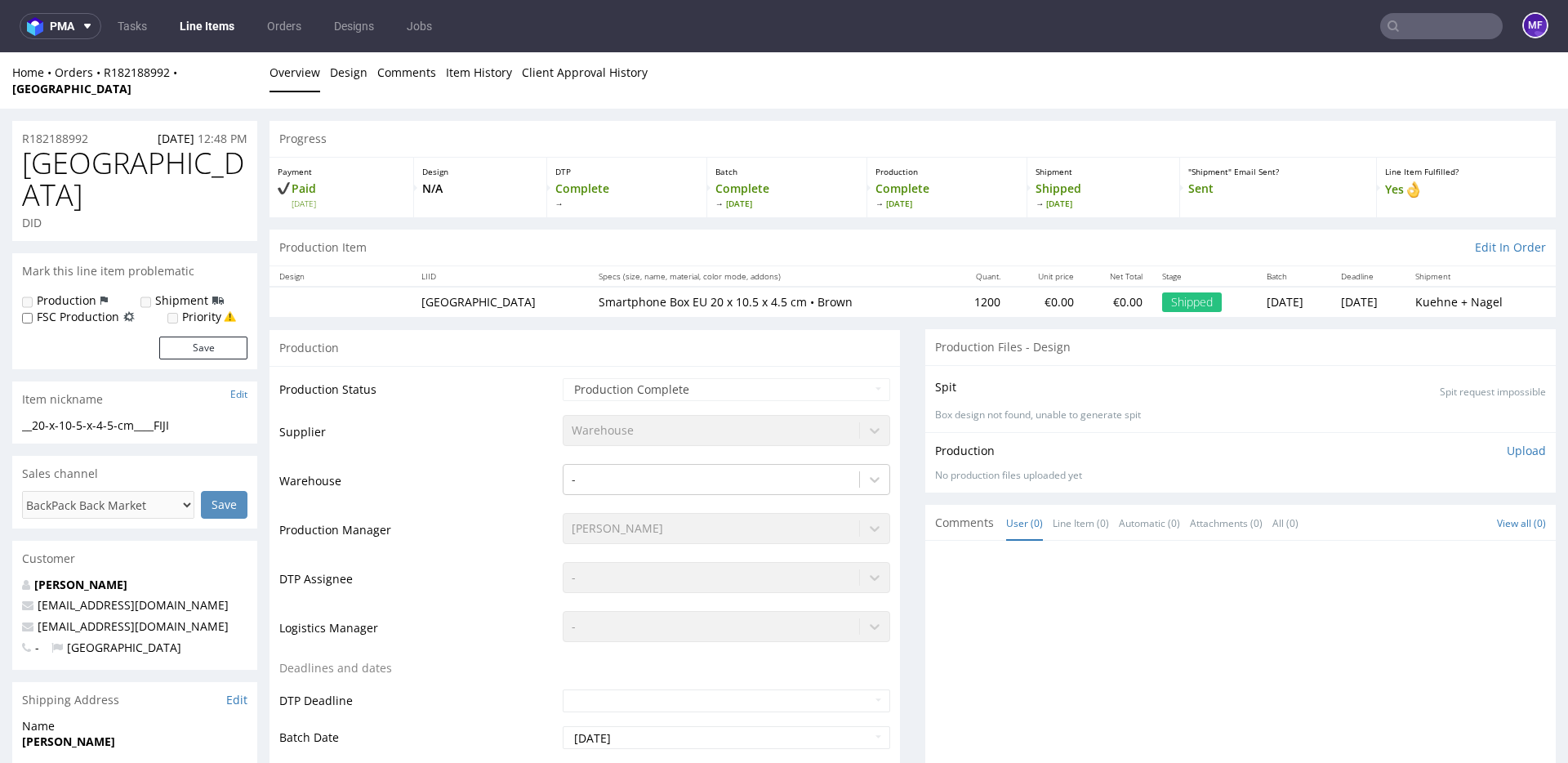
scroll to position [4, 0]
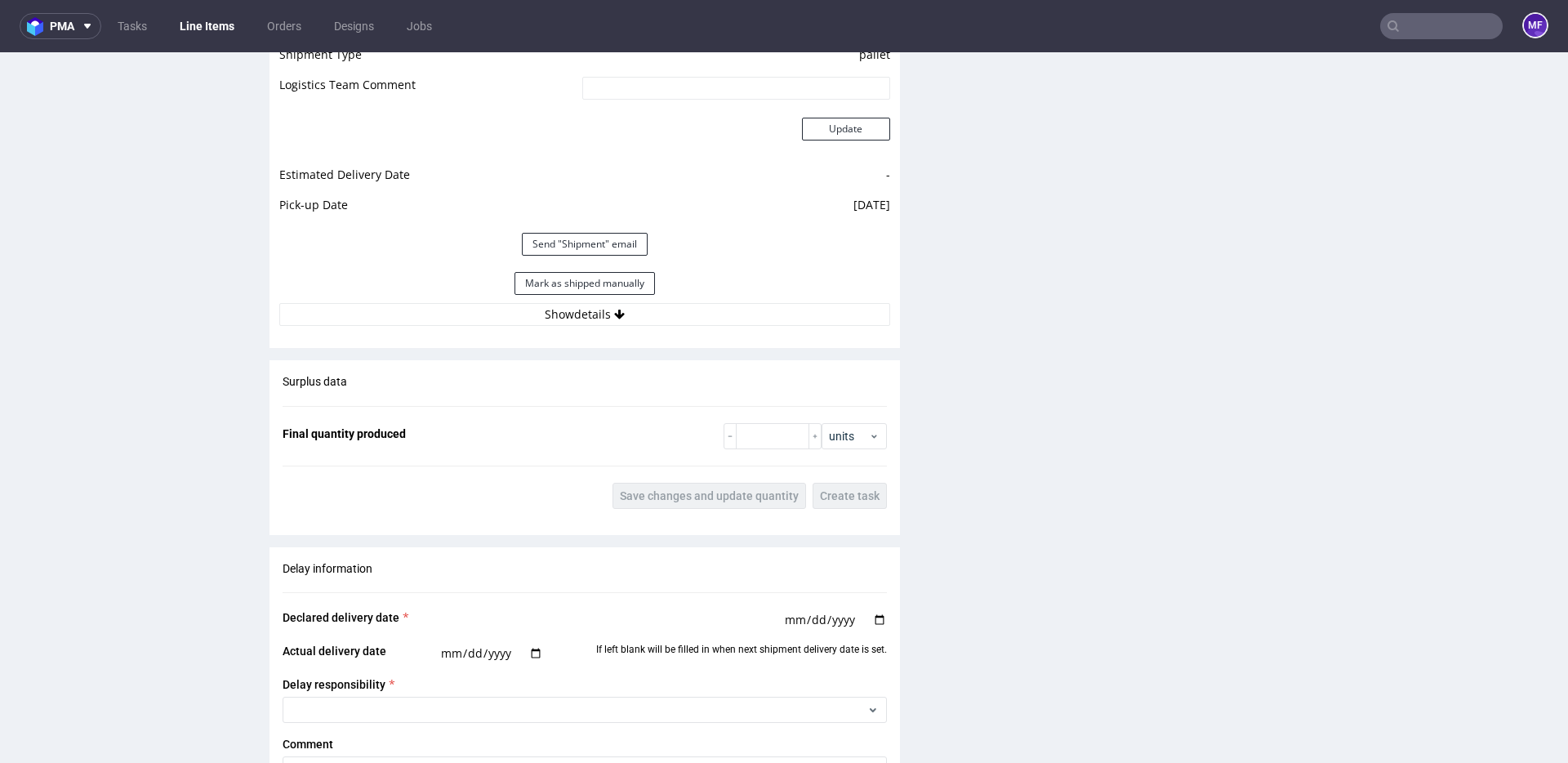
scroll to position [1495, 0]
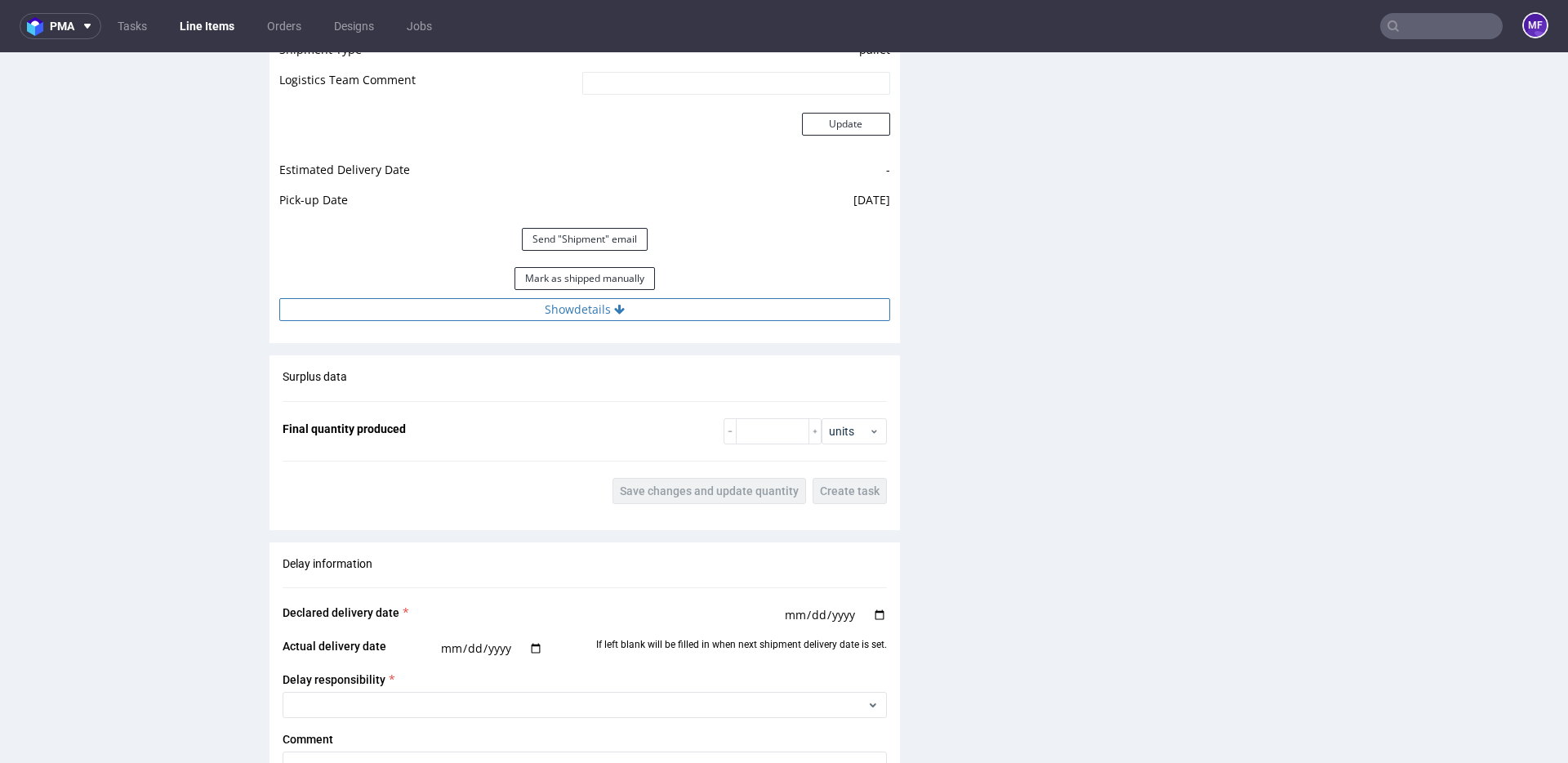
click at [615, 305] on icon at bounding box center [619, 309] width 11 height 11
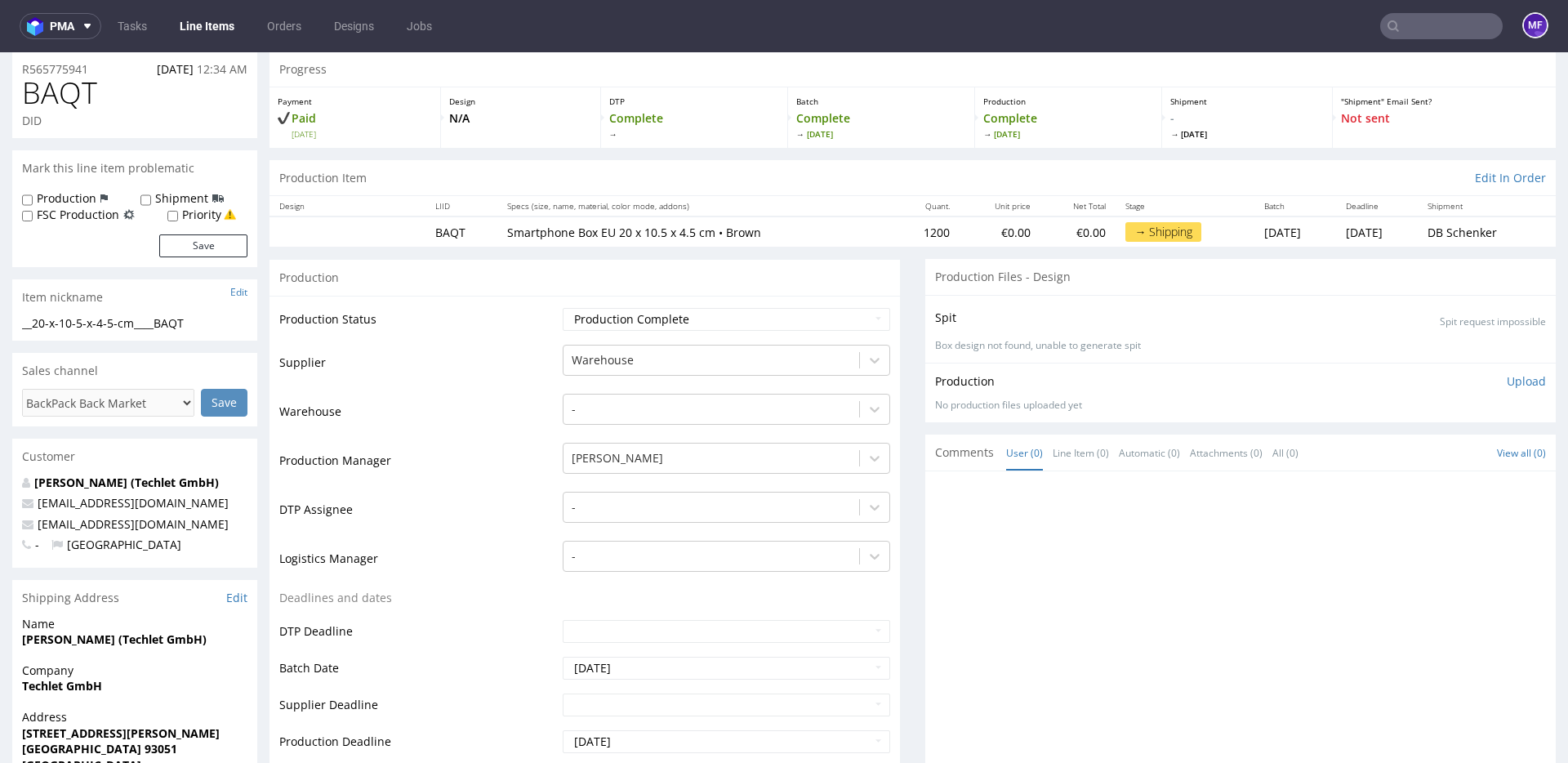
scroll to position [57, 0]
